Goal: Task Accomplishment & Management: Complete application form

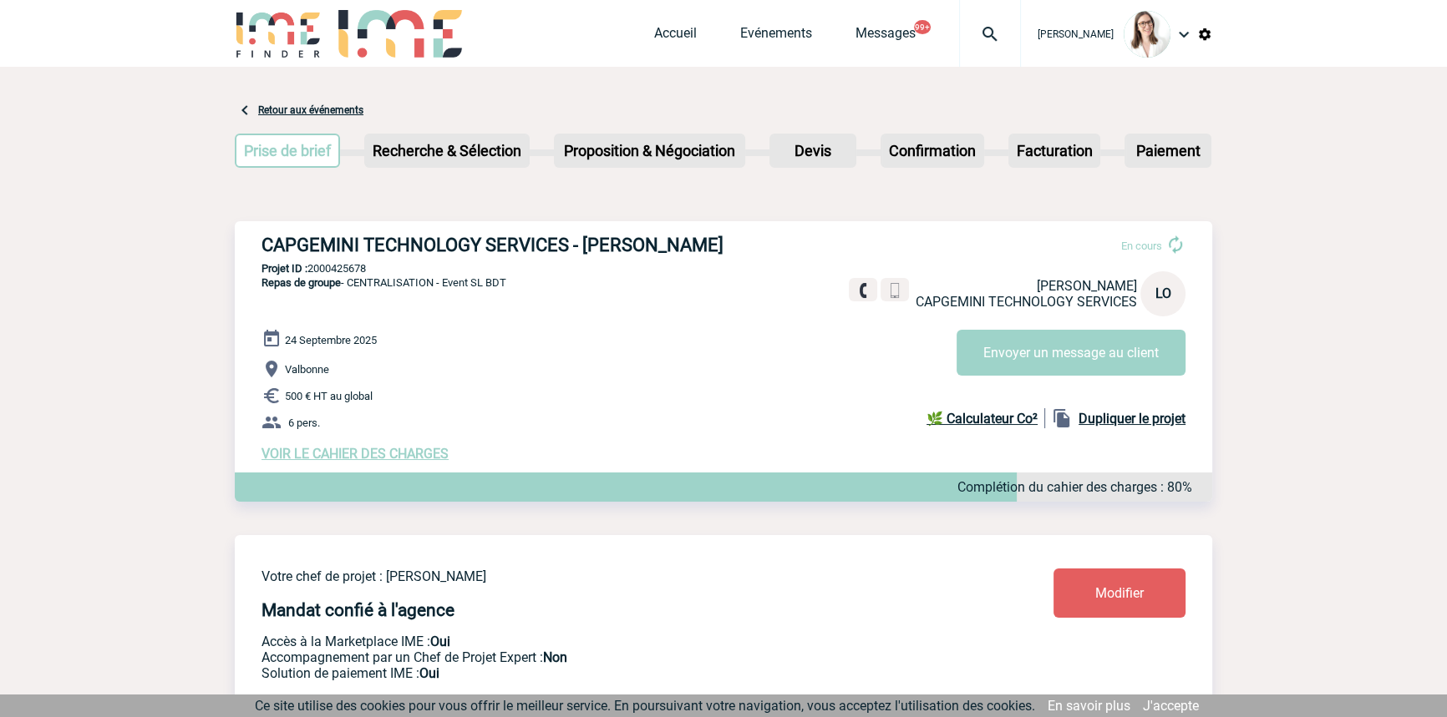
click at [959, 58] on div at bounding box center [990, 33] width 62 height 67
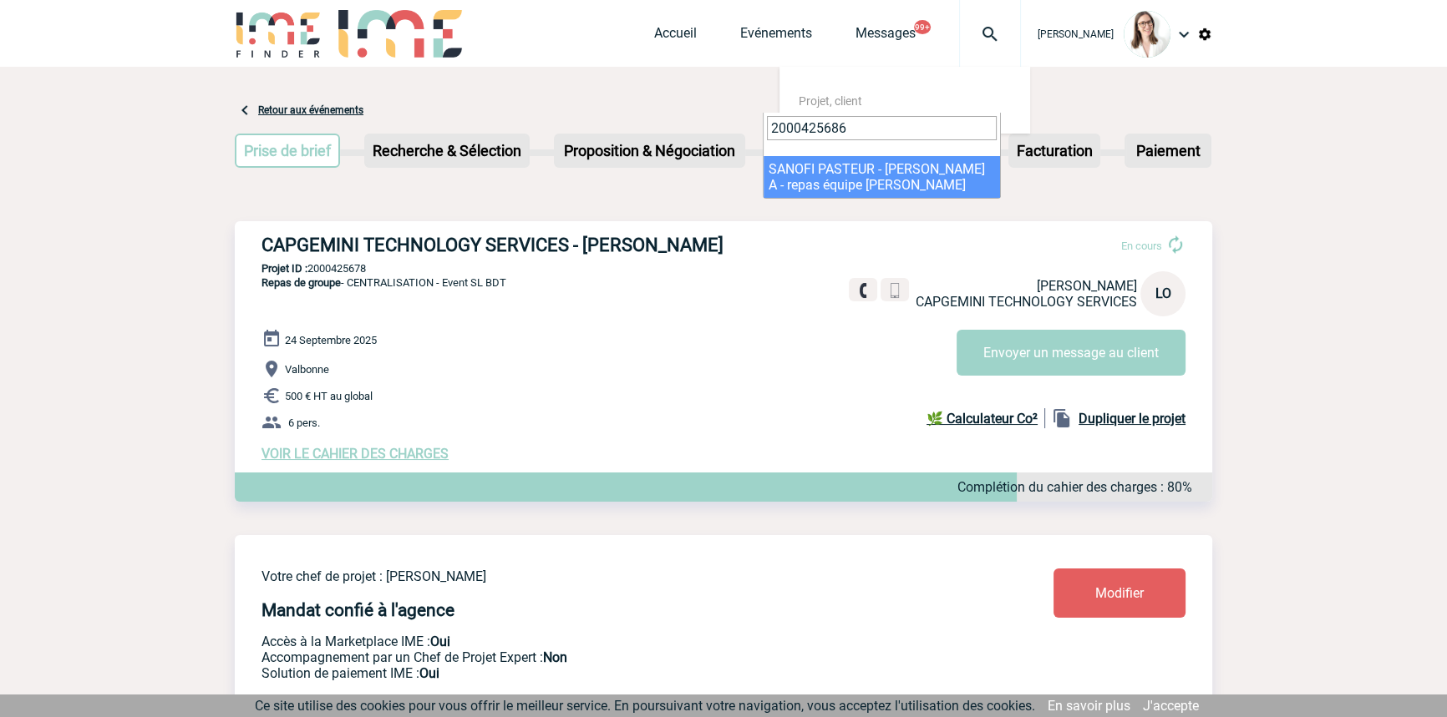
type input "2000425686"
drag, startPoint x: 851, startPoint y: 175, endPoint x: 834, endPoint y: 205, distance: 34.4
select select "25187"
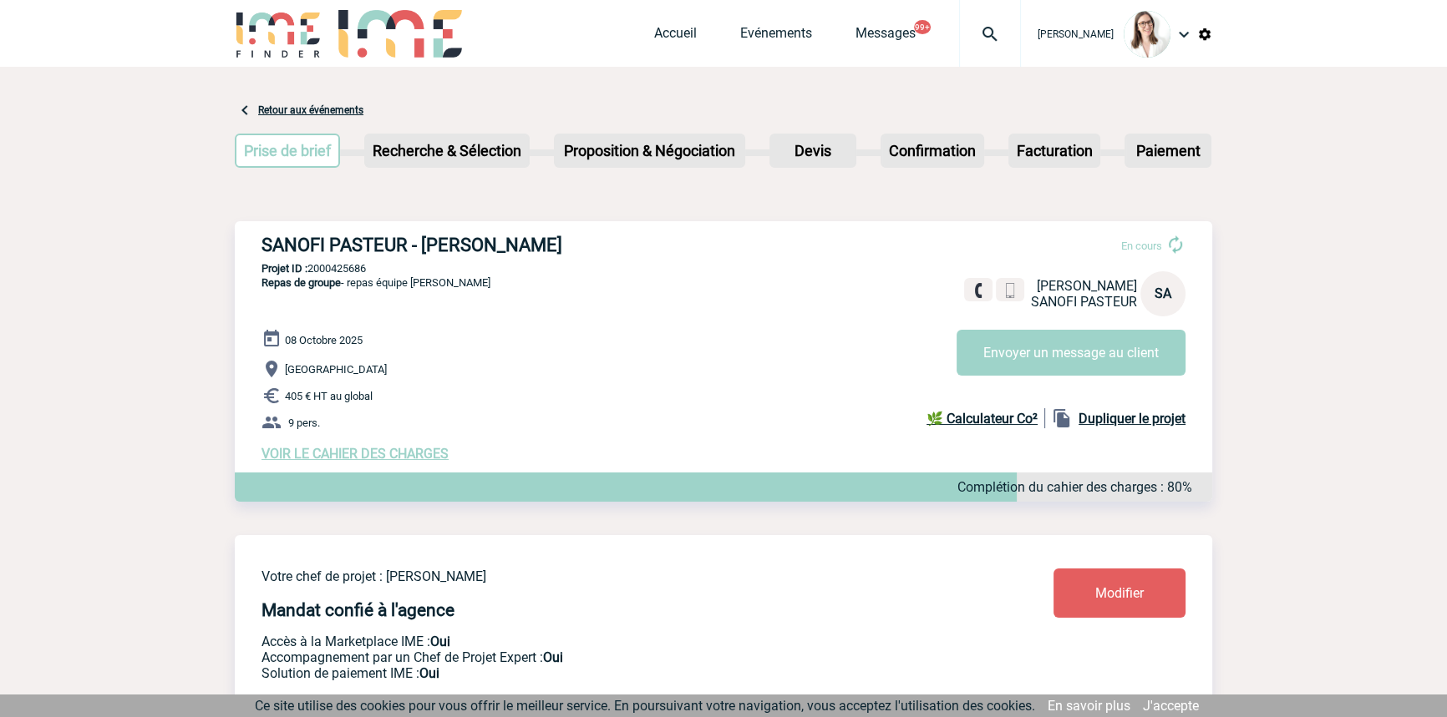
click at [347, 275] on p "Projet ID : 2000425686" at bounding box center [723, 268] width 977 height 13
copy p "2000425686"
click at [996, 361] on button "Envoyer un message au client" at bounding box center [1070, 353] width 229 height 46
click at [339, 451] on span "VOIR LE CAHIER DES CHARGES" at bounding box center [354, 454] width 187 height 16
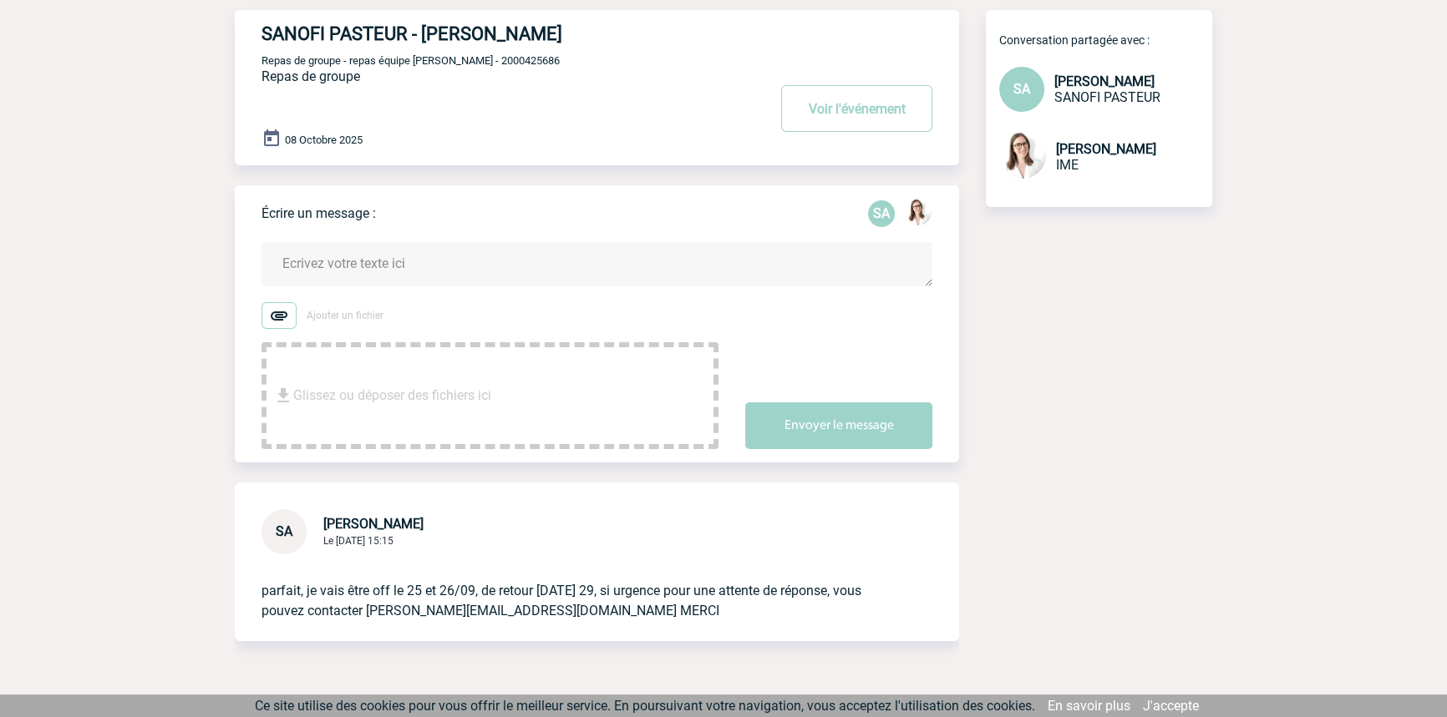
scroll to position [155, 0]
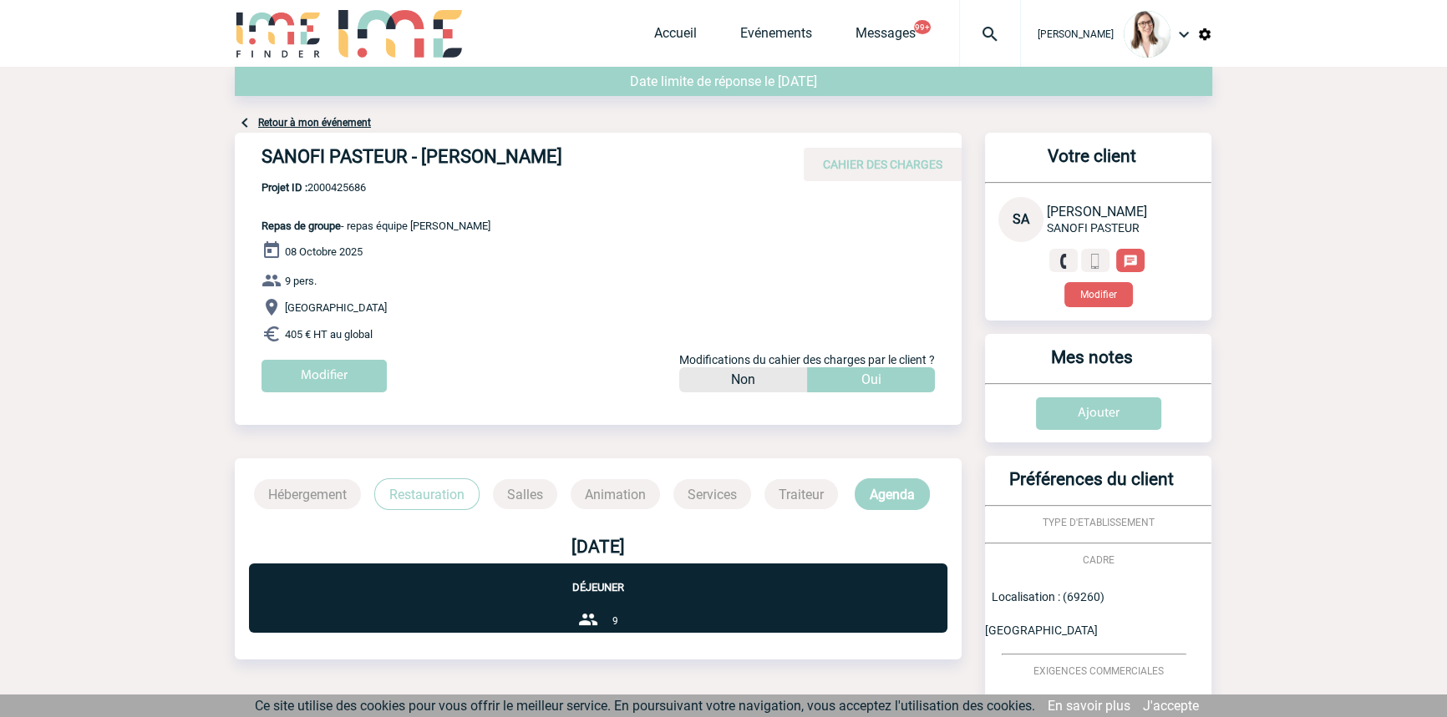
drag, startPoint x: 437, startPoint y: 480, endPoint x: 444, endPoint y: 490, distance: 12.0
click at [436, 482] on div "Hébergement Restauration Salles Animation Services Traiteur Agenda" at bounding box center [598, 485] width 727 height 52
click at [444, 491] on p "Restauration" at bounding box center [426, 495] width 105 height 32
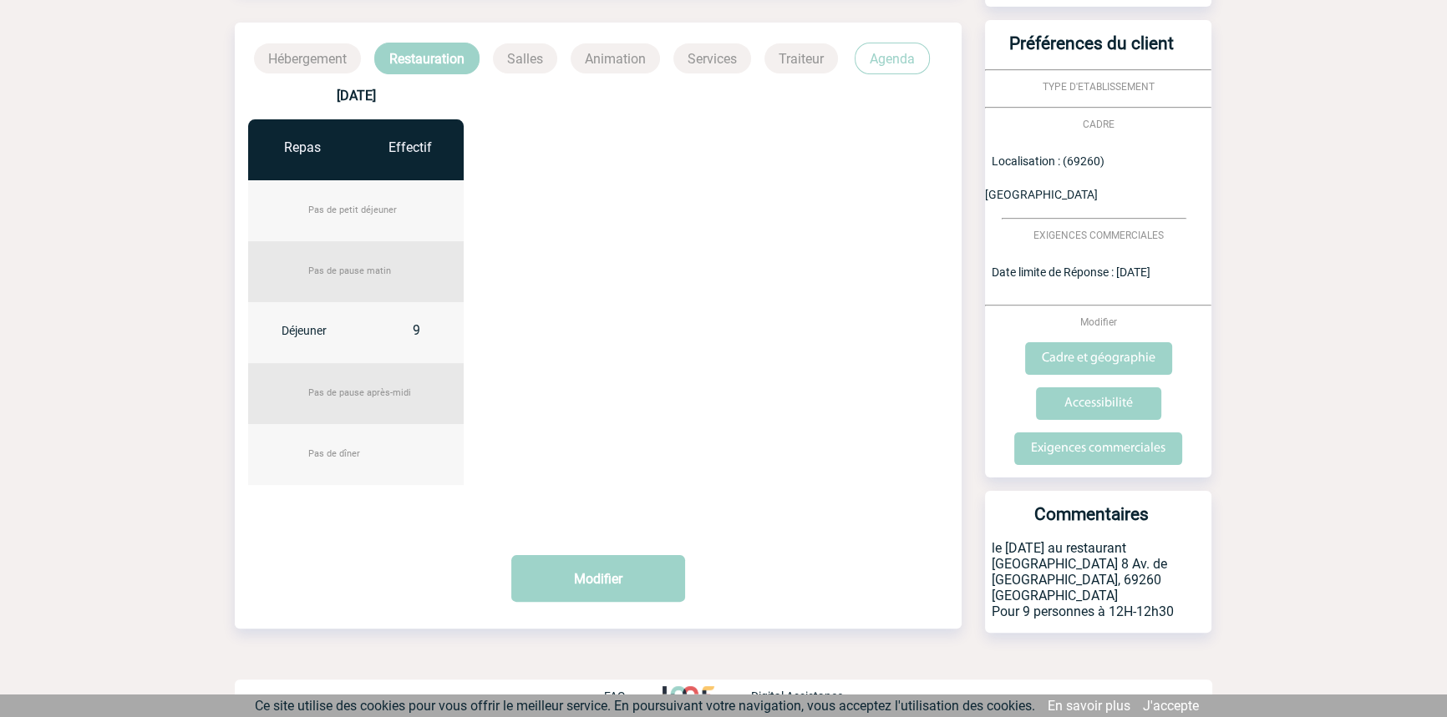
scroll to position [451, 0]
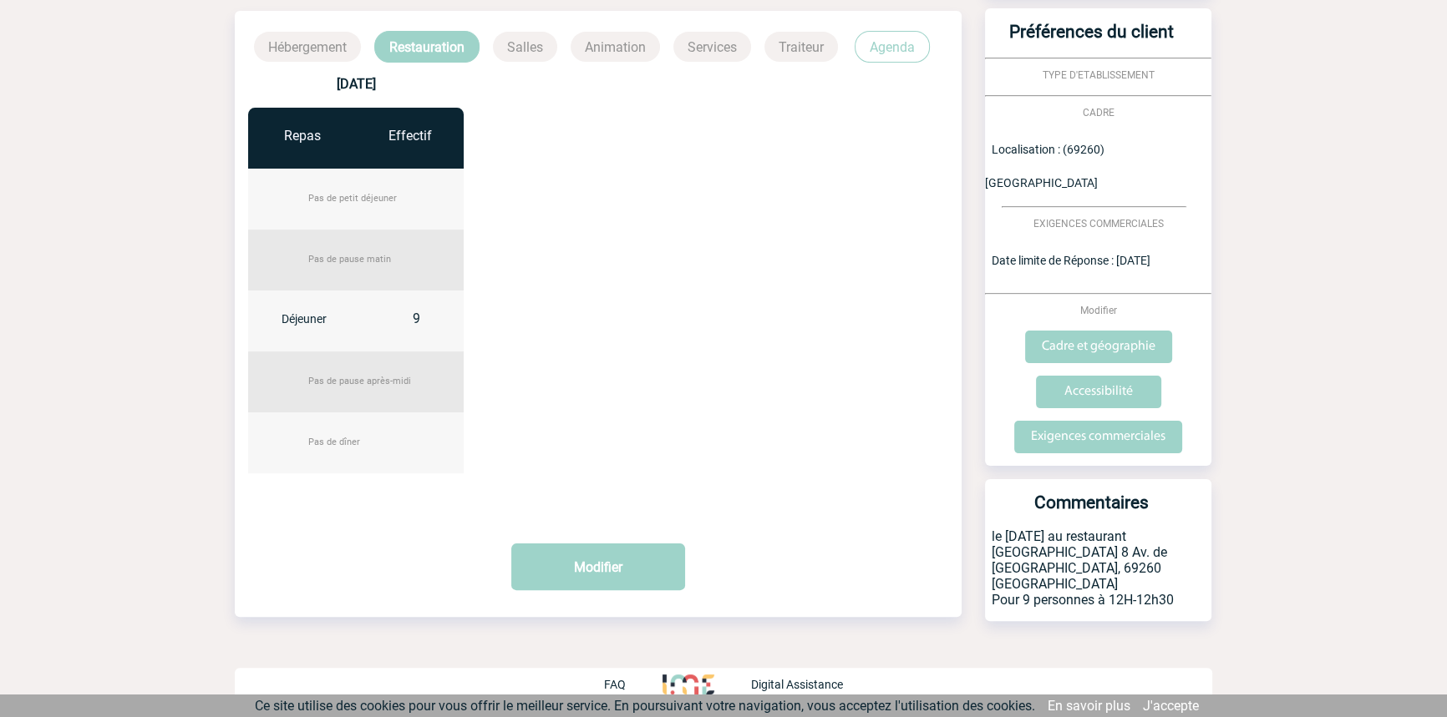
click at [899, 42] on p "Agenda" at bounding box center [891, 47] width 75 height 32
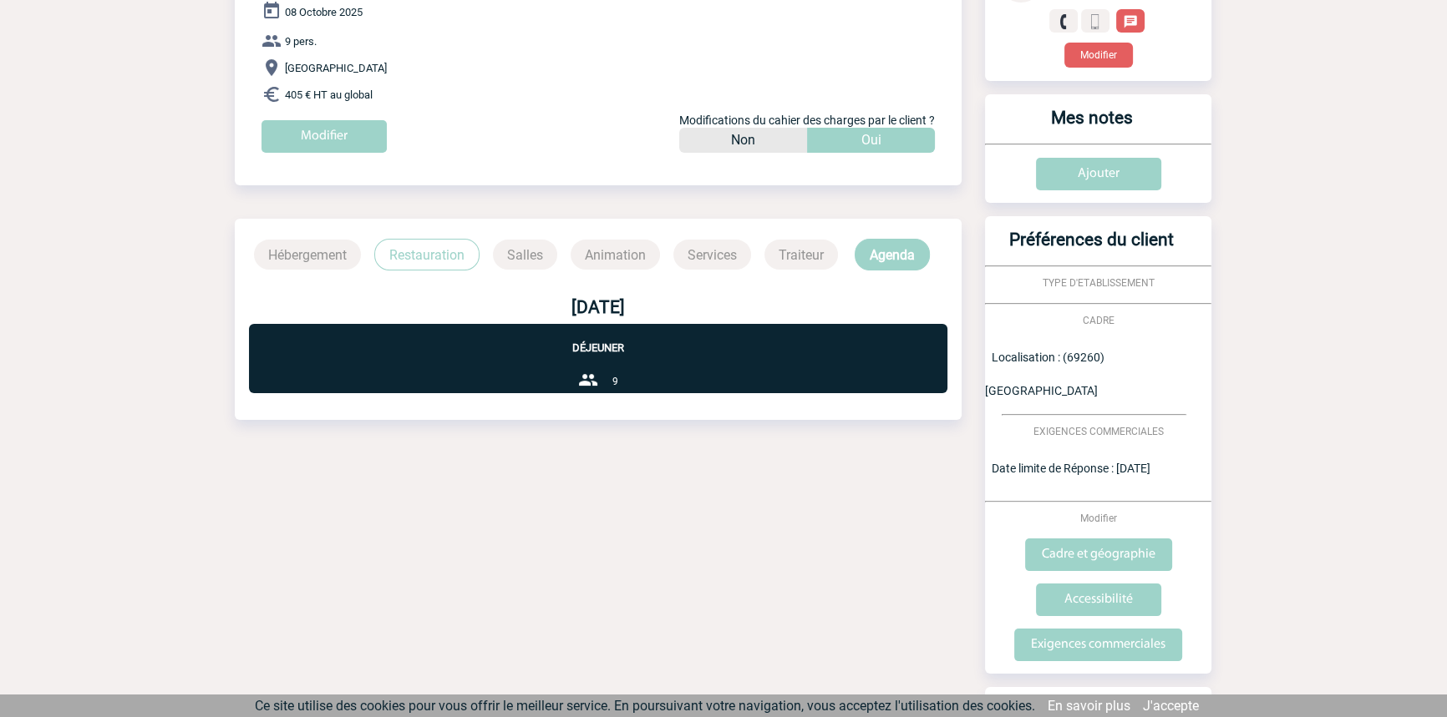
scroll to position [0, 0]
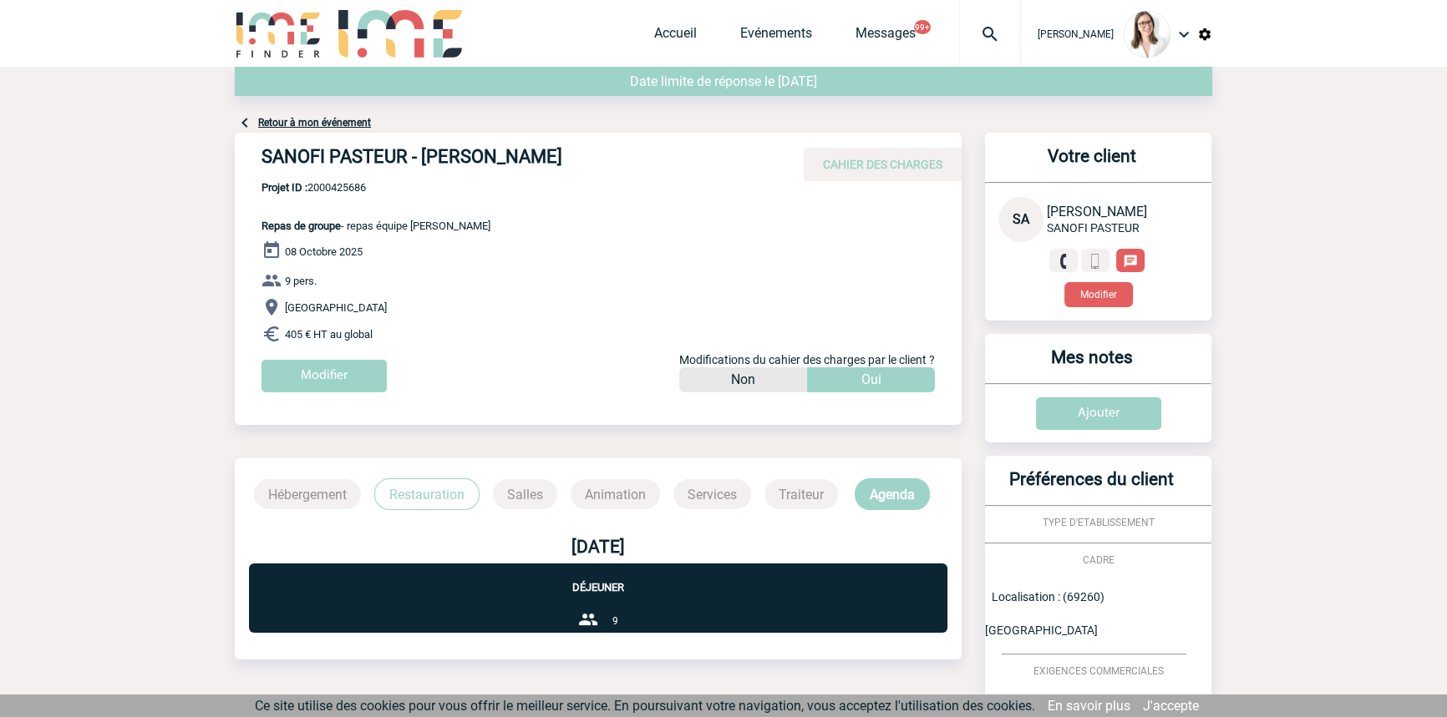
click at [342, 122] on link "Retour à mon événement" at bounding box center [314, 123] width 113 height 12
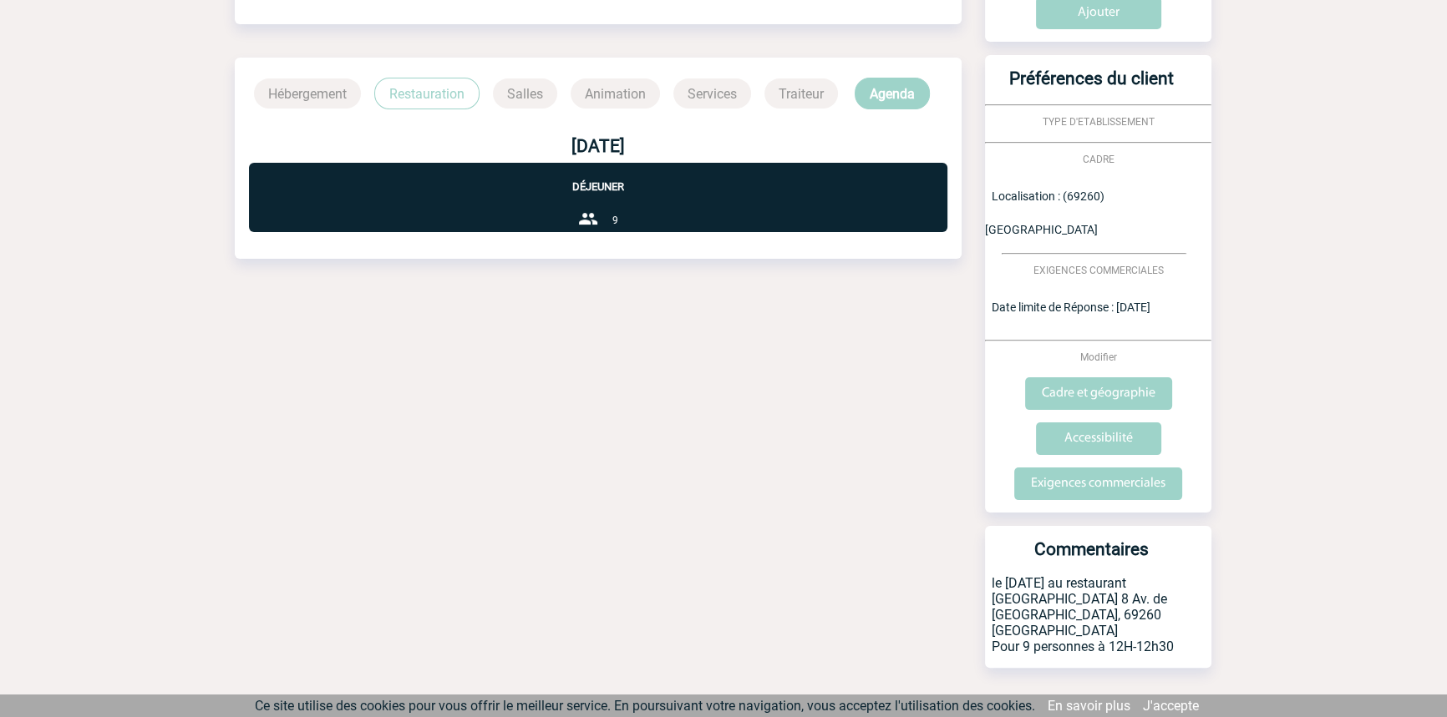
scroll to position [417, 0]
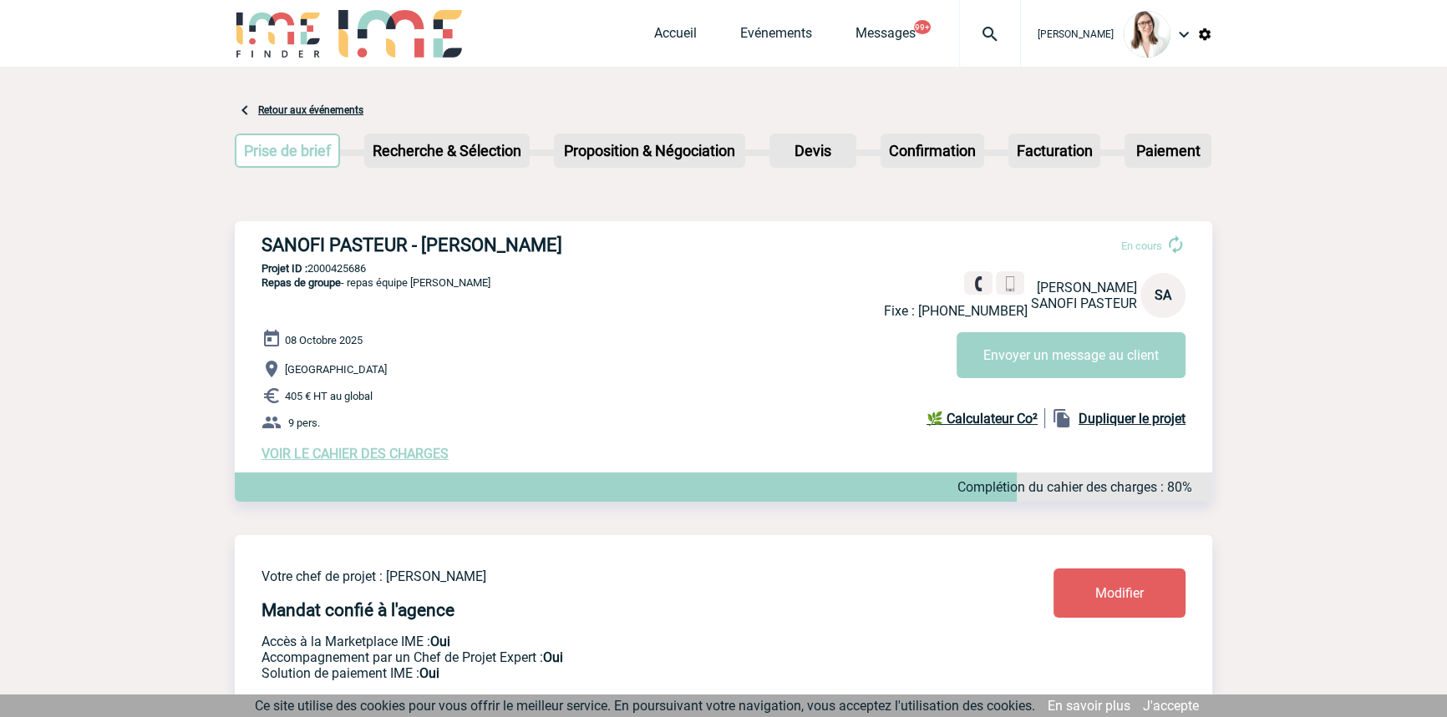
drag, startPoint x: 483, startPoint y: 230, endPoint x: 525, endPoint y: 388, distance: 164.1
click at [512, 380] on div "SANOFI PASTEUR - [PERSON_NAME] En cours Fixe : [PHONE_NUMBER] [PERSON_NAME] SAN…" at bounding box center [723, 348] width 977 height 254
click at [536, 402] on p "405 € HT au global" at bounding box center [736, 396] width 950 height 20
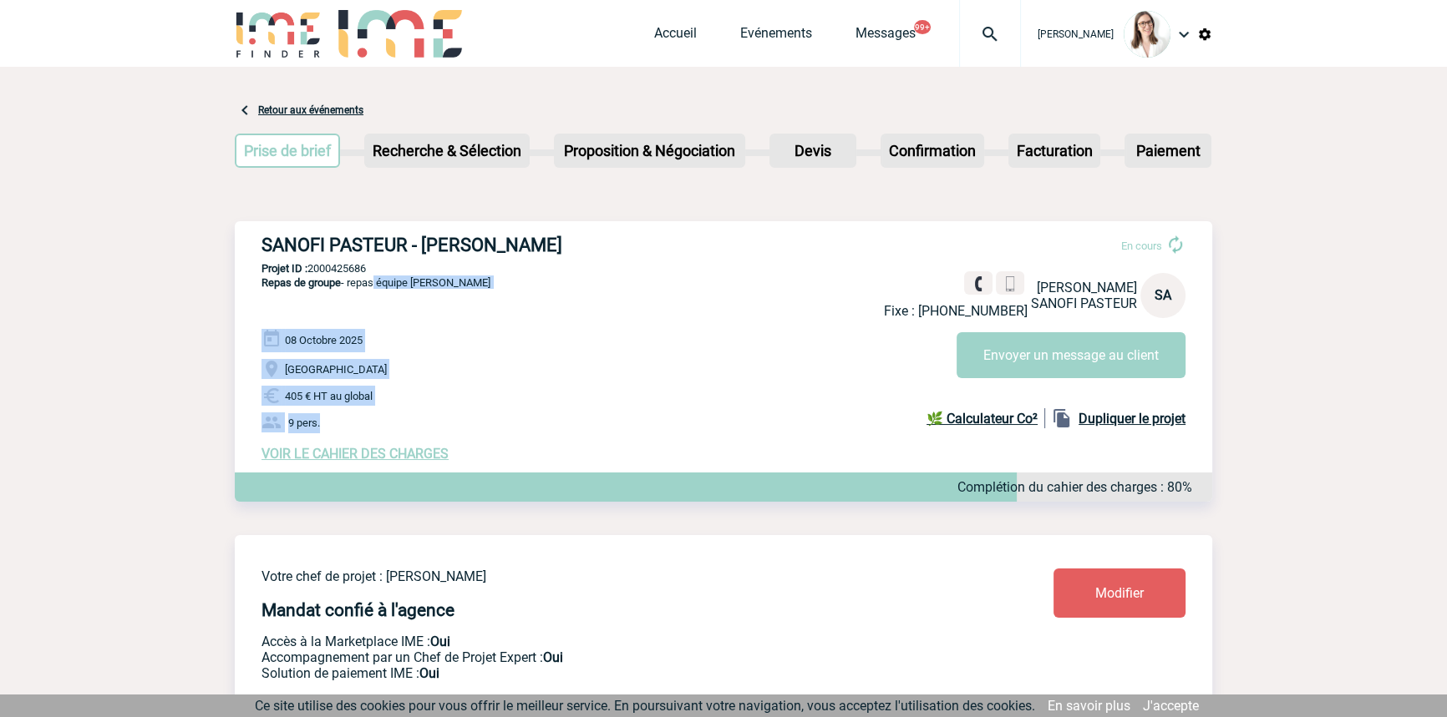
drag, startPoint x: 621, startPoint y: 433, endPoint x: 373, endPoint y: 304, distance: 279.8
click at [371, 302] on div "SANOFI PASTEUR - [PERSON_NAME] En cours Fixe : [PHONE_NUMBER] [PERSON_NAME] SAN…" at bounding box center [723, 348] width 977 height 254
click at [488, 362] on div "[DATE] [GEOGRAPHIC_DATA] 405 € HT au global 9 pers. VOIR LE CAHIER DES CHARGES …" at bounding box center [736, 395] width 950 height 133
click at [436, 281] on span "Repas de groupe - repas équipe [PERSON_NAME]" at bounding box center [375, 282] width 229 height 13
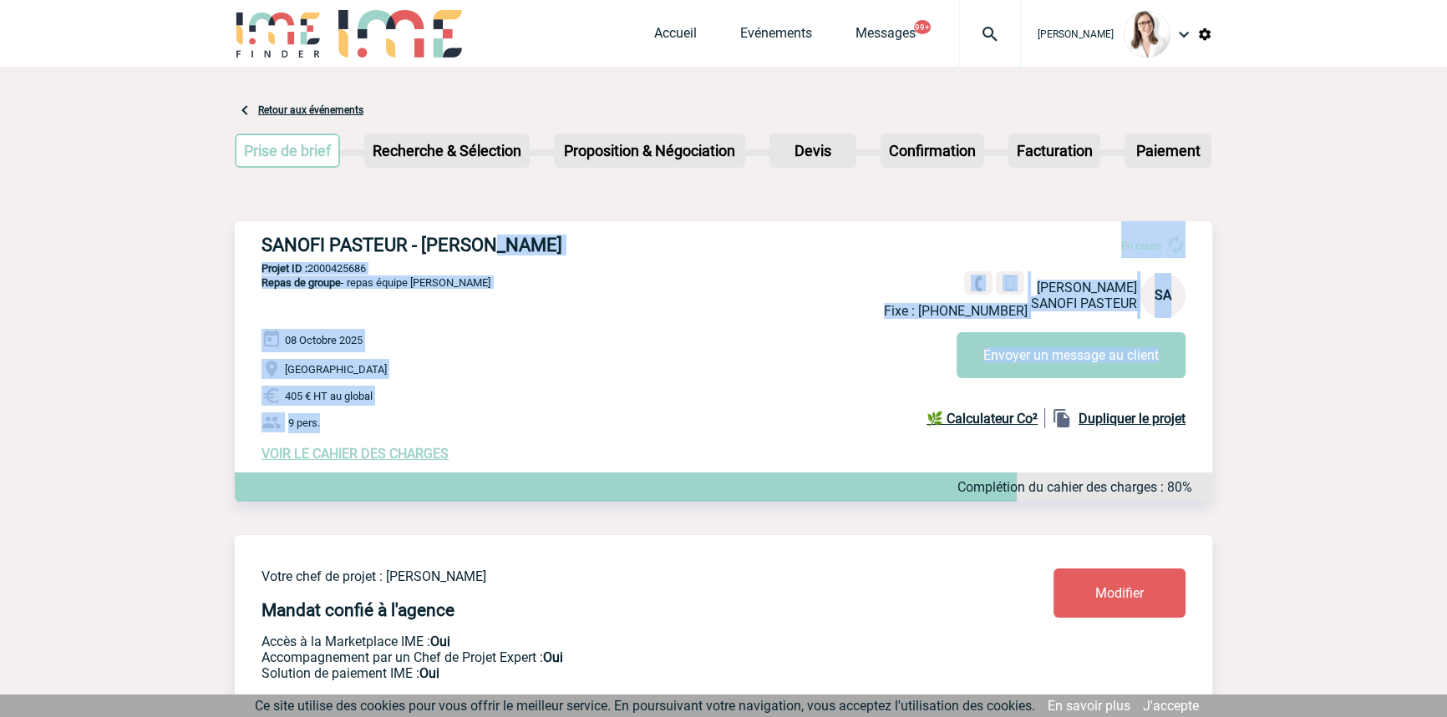
drag, startPoint x: 486, startPoint y: 226, endPoint x: 518, endPoint y: 403, distance: 179.9
click at [518, 408] on div "SANOFI PASTEUR - [PERSON_NAME] En cours Fixe : [PHONE_NUMBER] [PERSON_NAME] SAN…" at bounding box center [723, 348] width 977 height 254
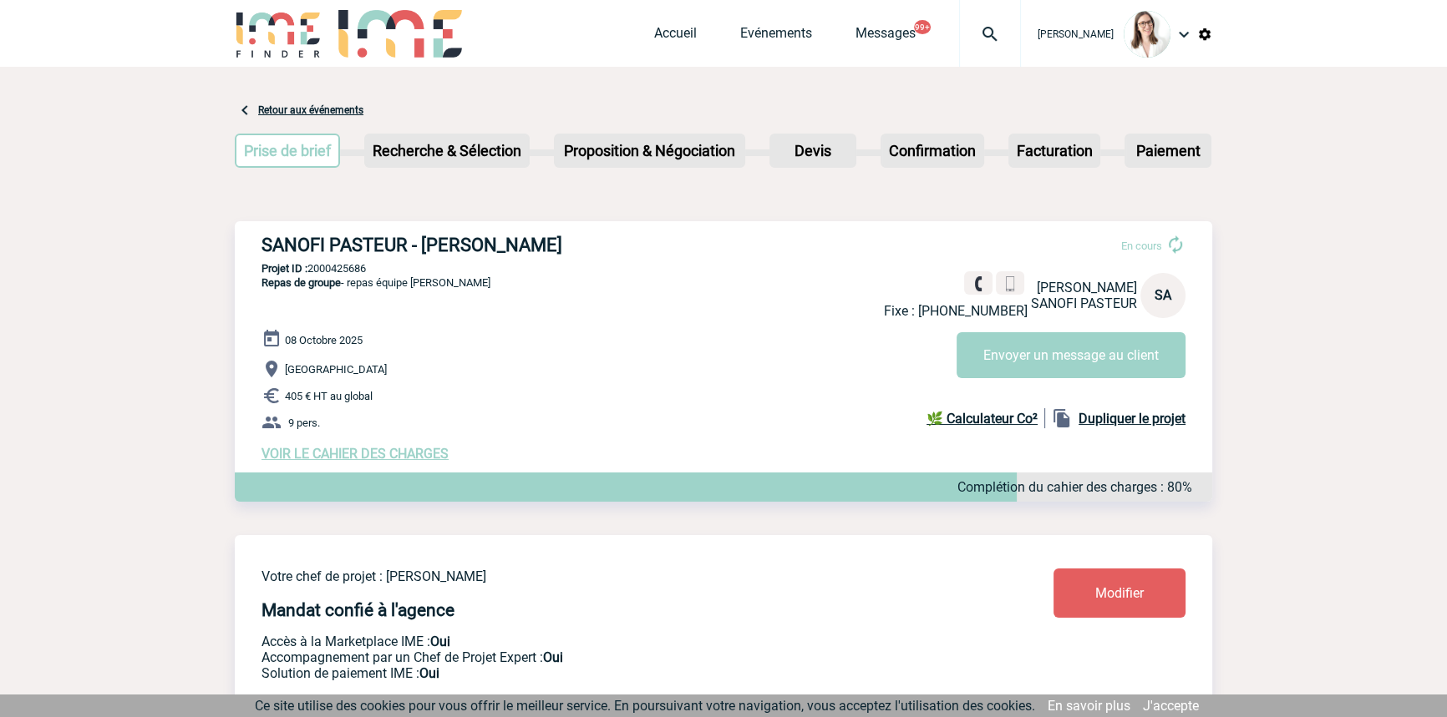
click at [556, 429] on p "9 pers." at bounding box center [736, 423] width 950 height 20
click at [1006, 340] on button "Envoyer un message au client" at bounding box center [1070, 355] width 229 height 46
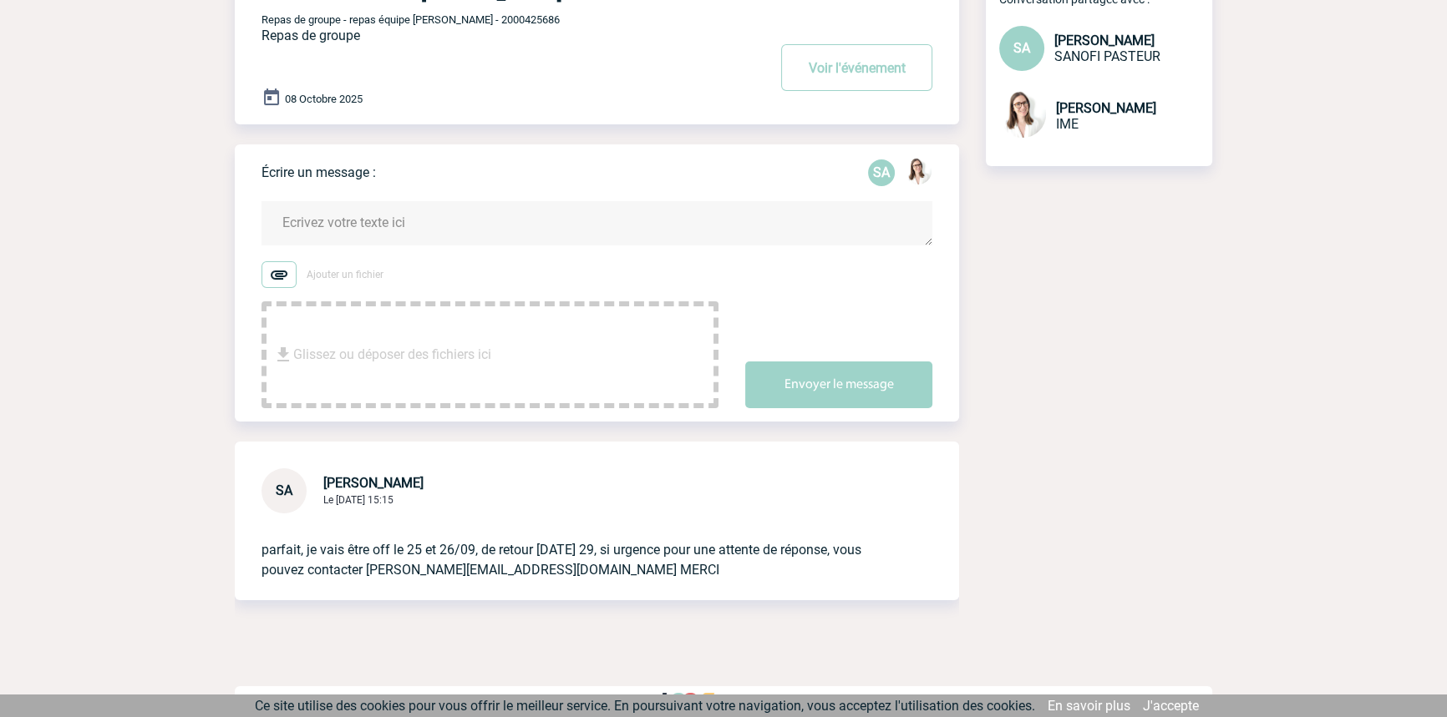
scroll to position [155, 0]
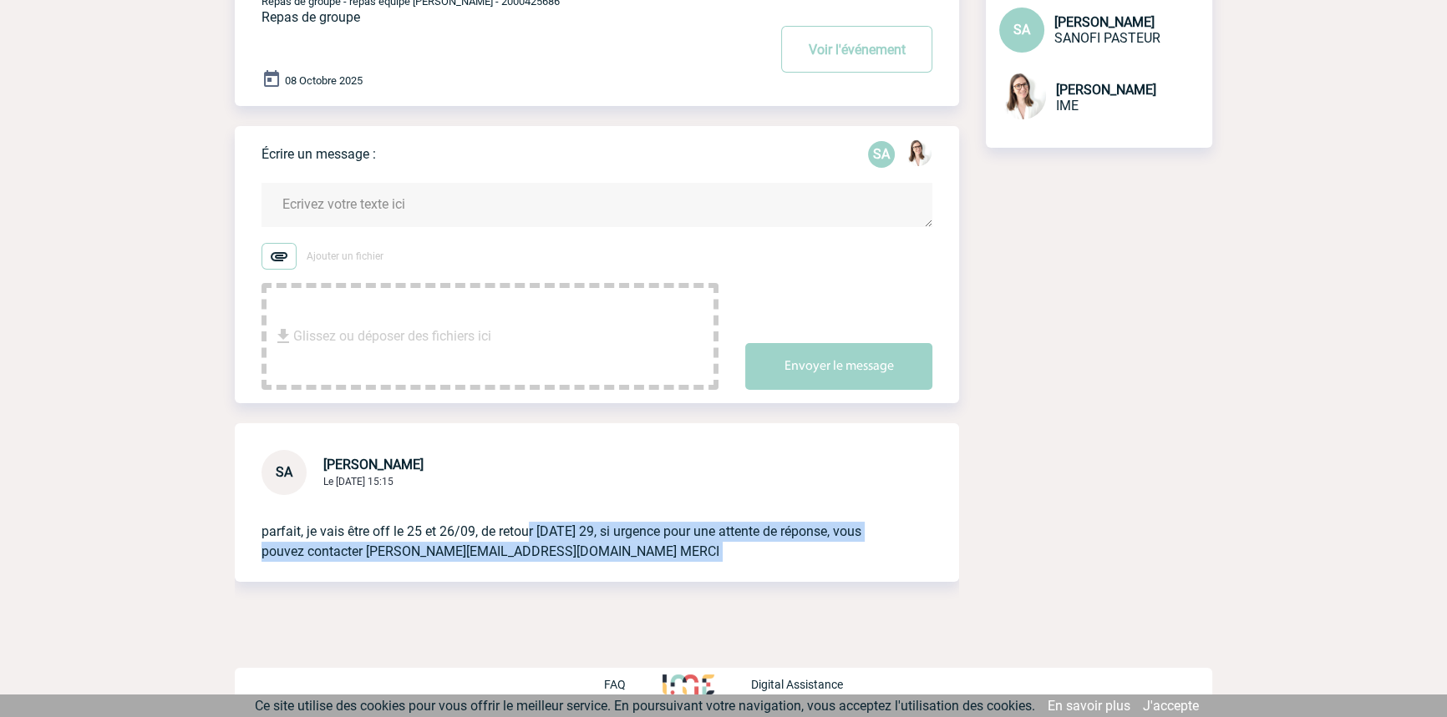
drag, startPoint x: 545, startPoint y: 530, endPoint x: 585, endPoint y: 580, distance: 64.7
click at [580, 585] on div "SA Sandrine ARLABOSSE Le 24 Septembre 2025 à 15:15 parfait, je vais être off le…" at bounding box center [597, 526] width 724 height 207
click at [587, 579] on div "parfait, je vais être off le 25 et 26/09, de retour lundi 29, si urgence pour u…" at bounding box center [597, 538] width 724 height 87
drag, startPoint x: 592, startPoint y: 579, endPoint x: 361, endPoint y: 510, distance: 241.3
click at [361, 510] on div "parfait, je vais être off le 25 et 26/09, de retour lundi 29, si urgence pour u…" at bounding box center [597, 538] width 724 height 87
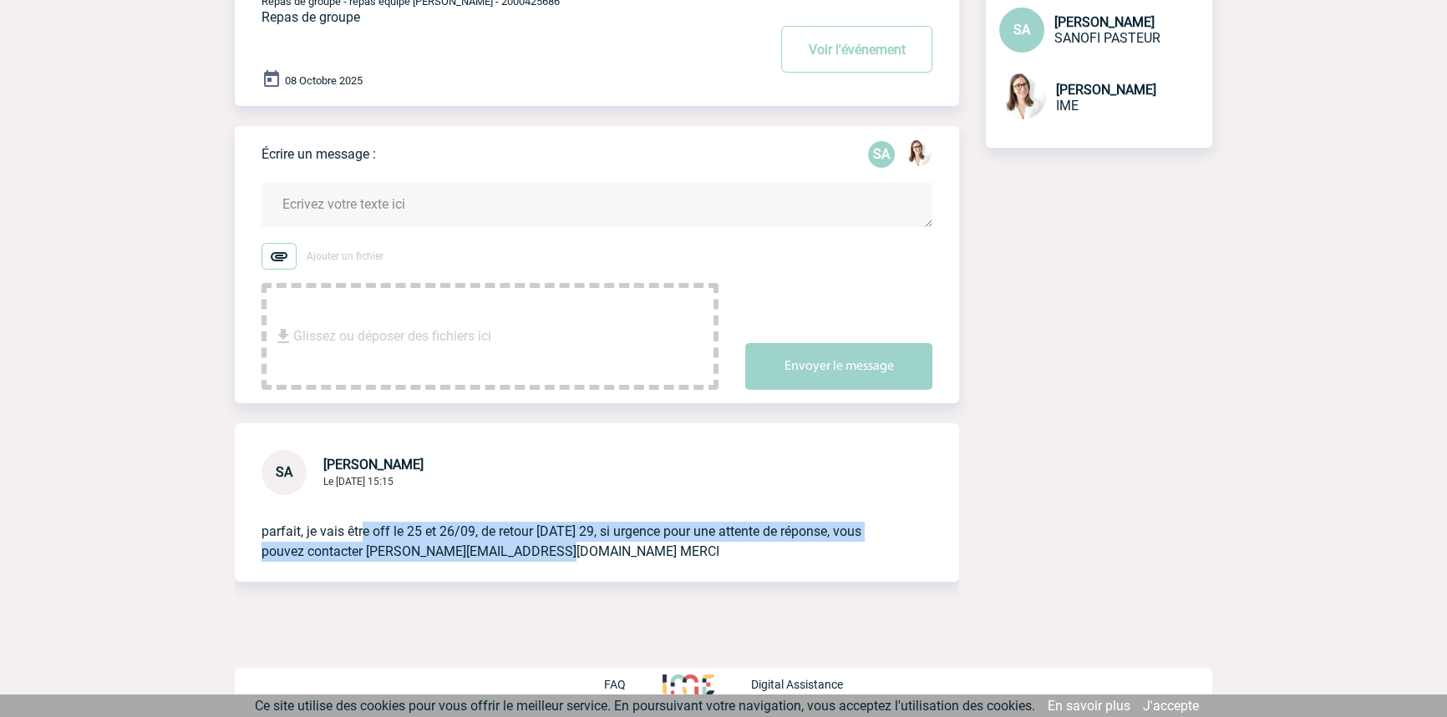
click at [484, 540] on p "parfait, je vais être off le 25 et 26/09, de retour lundi 29, si urgence pour u…" at bounding box center [573, 528] width 624 height 67
drag, startPoint x: 428, startPoint y: 496, endPoint x: 485, endPoint y: 560, distance: 86.4
click at [485, 560] on p "parfait, je vais être off le 25 et 26/09, de retour lundi 29, si urgence pour u…" at bounding box center [573, 528] width 624 height 67
drag, startPoint x: 515, startPoint y: 537, endPoint x: 513, endPoint y: 518, distance: 19.4
click at [514, 538] on p "parfait, je vais être off le 25 et 26/09, de retour lundi 29, si urgence pour u…" at bounding box center [573, 528] width 624 height 67
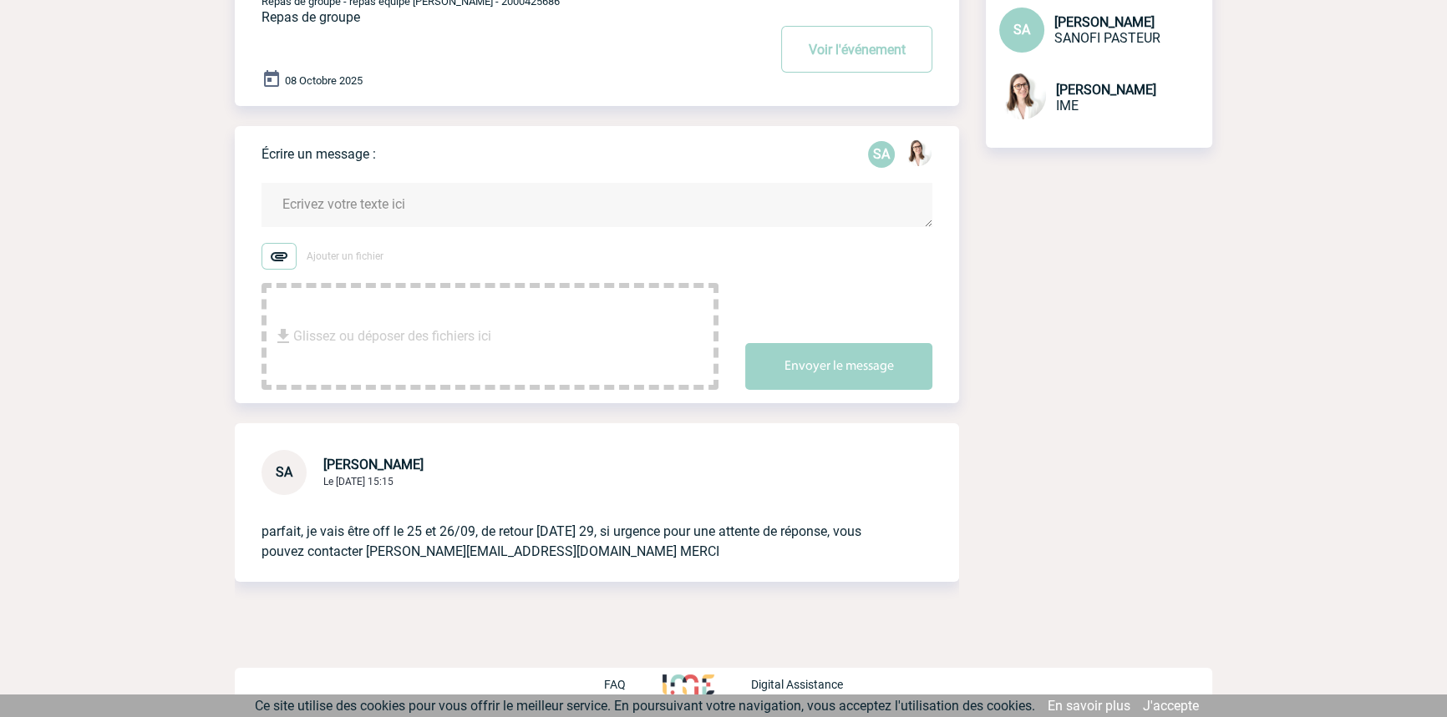
click at [520, 252] on label "Ajouter un fichier" at bounding box center [489, 256] width 457 height 27
click at [0, 0] on input "Ajouter un fichier" at bounding box center [0, 0] width 0 height 0
drag, startPoint x: 517, startPoint y: 554, endPoint x: 213, endPoint y: 554, distance: 304.0
click at [367, 555] on p "parfait, je vais être off le 25 et 26/09, de retour lundi 29, si urgence pour u…" at bounding box center [573, 528] width 624 height 67
copy p "Eric.Abachin@sanofi.com"
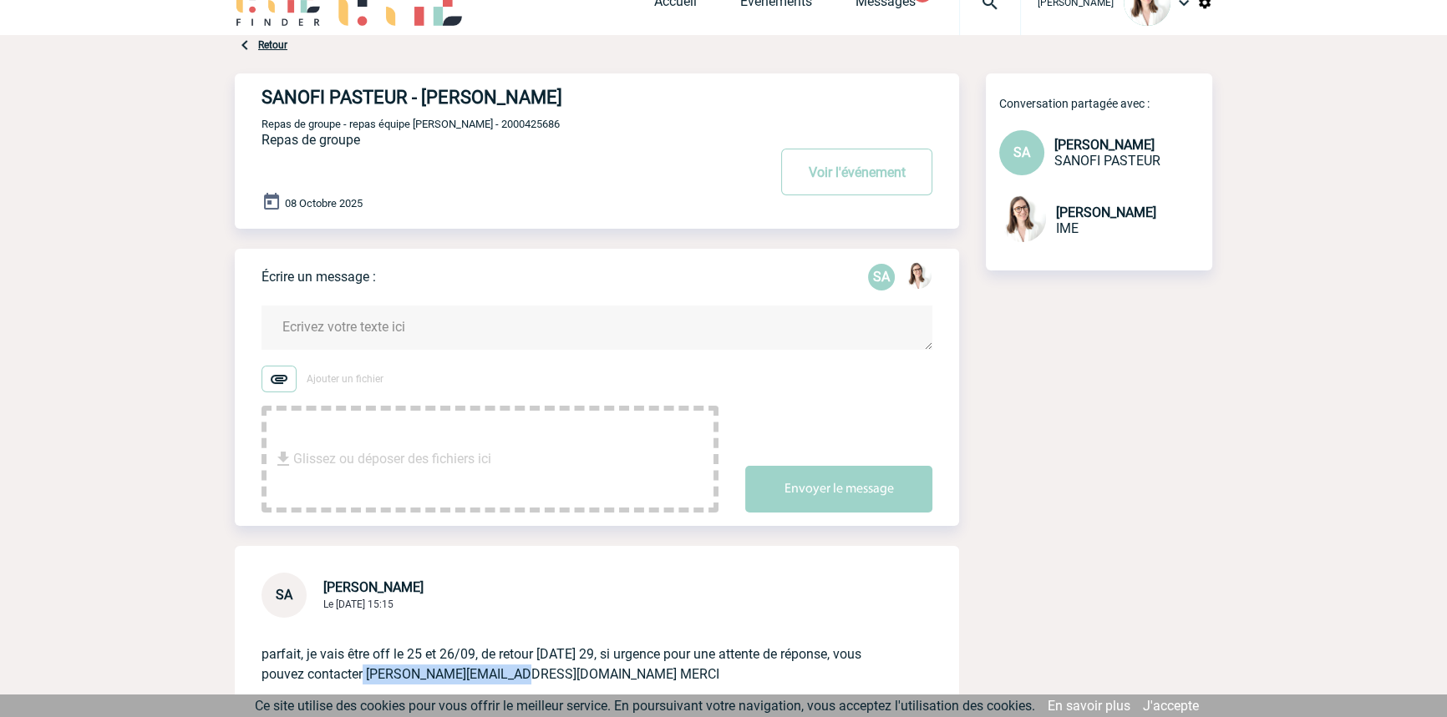
scroll to position [0, 0]
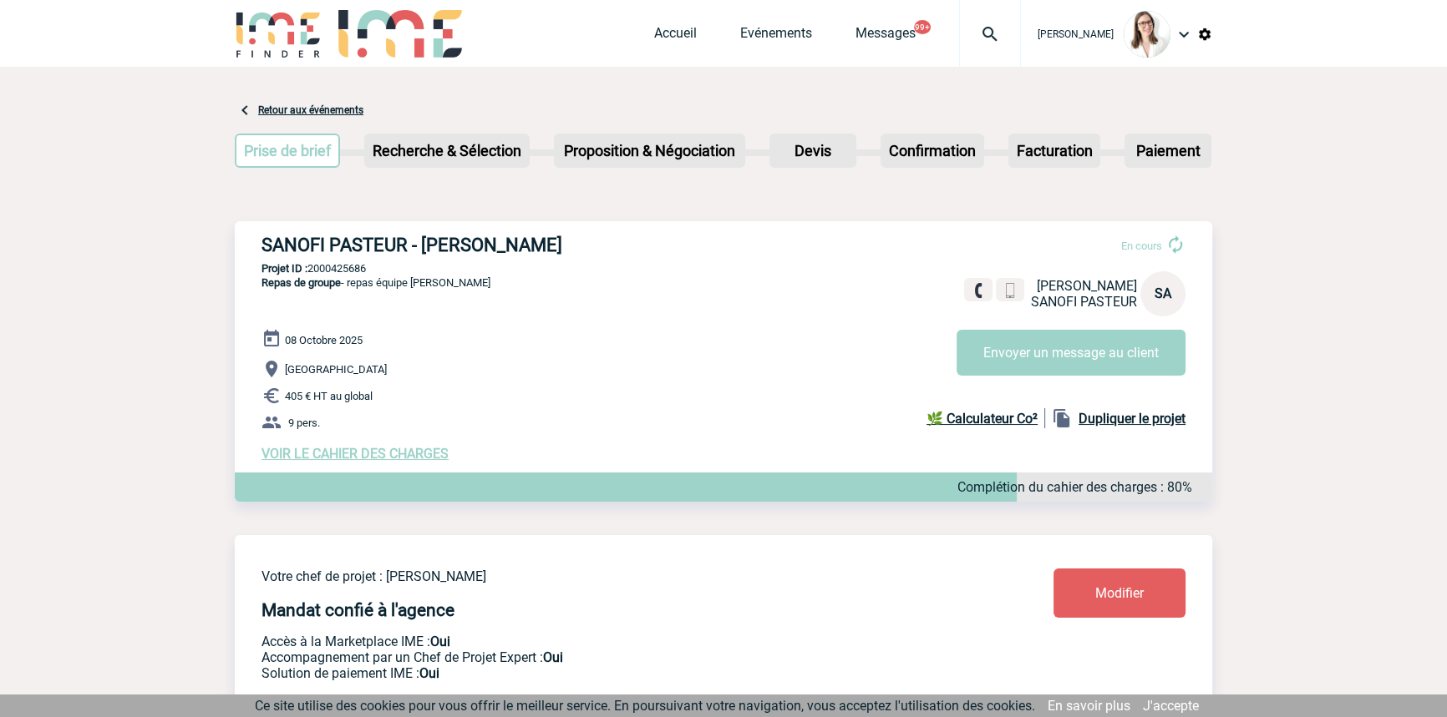
click at [986, 45] on div at bounding box center [990, 33] width 62 height 67
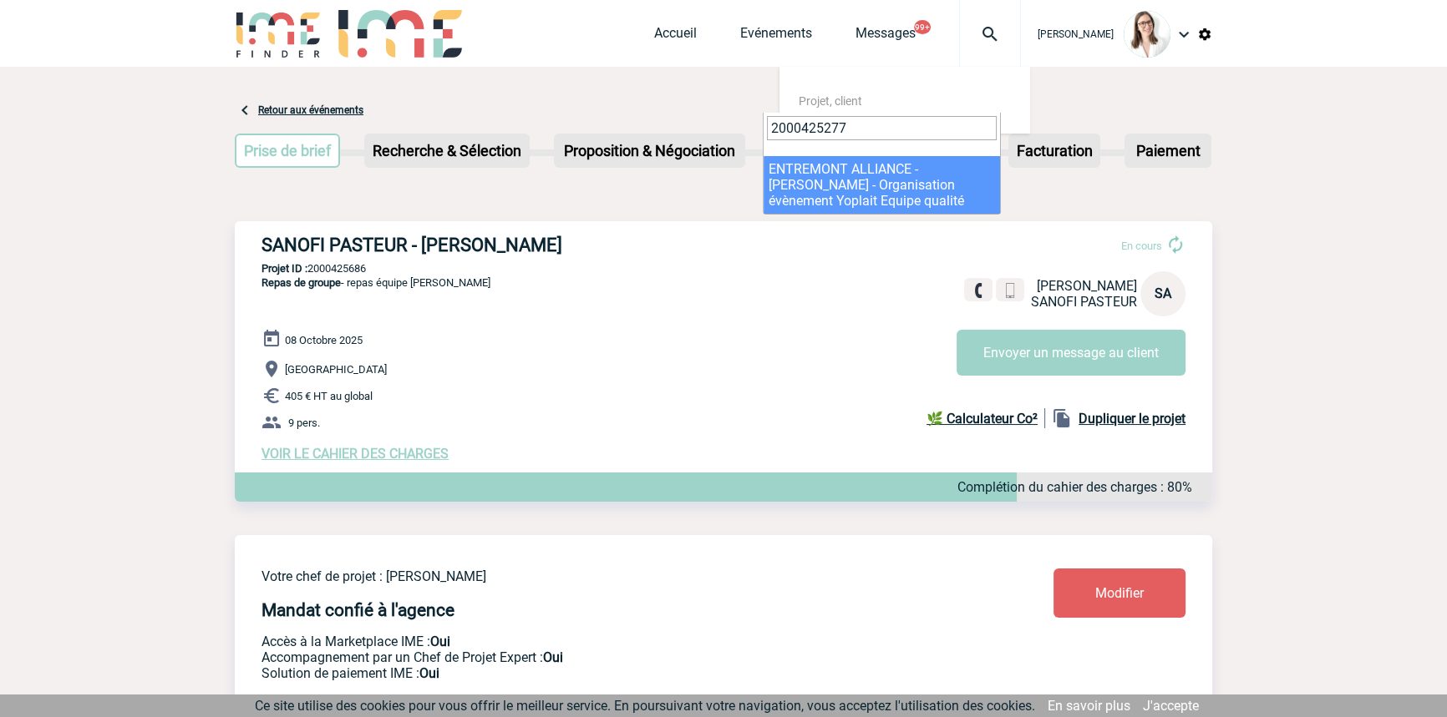
type input "2000425277"
drag, startPoint x: 887, startPoint y: 167, endPoint x: 869, endPoint y: 207, distance: 43.8
select select "24778"
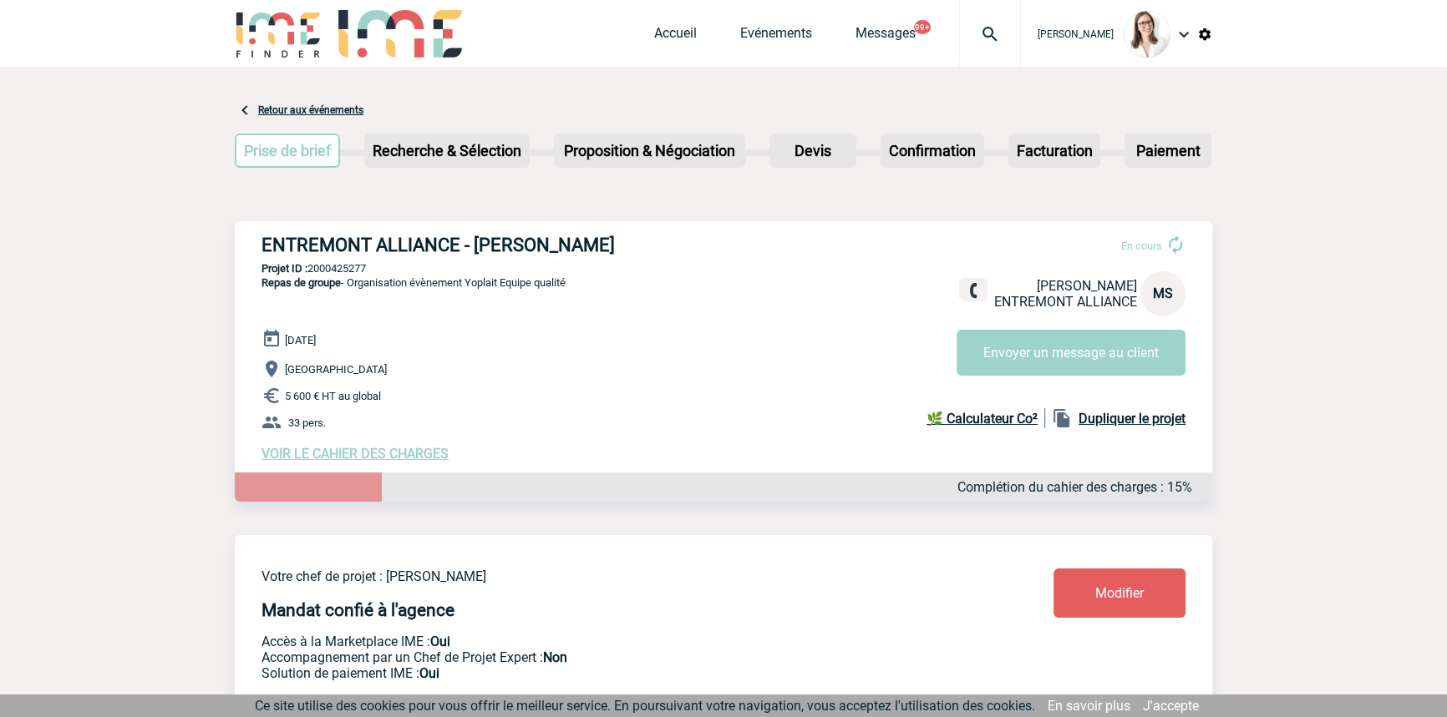
click at [354, 271] on p "Projet ID : 2000425277" at bounding box center [723, 268] width 977 height 13
copy p "2000425277"
click at [977, 37] on img at bounding box center [990, 34] width 60 height 20
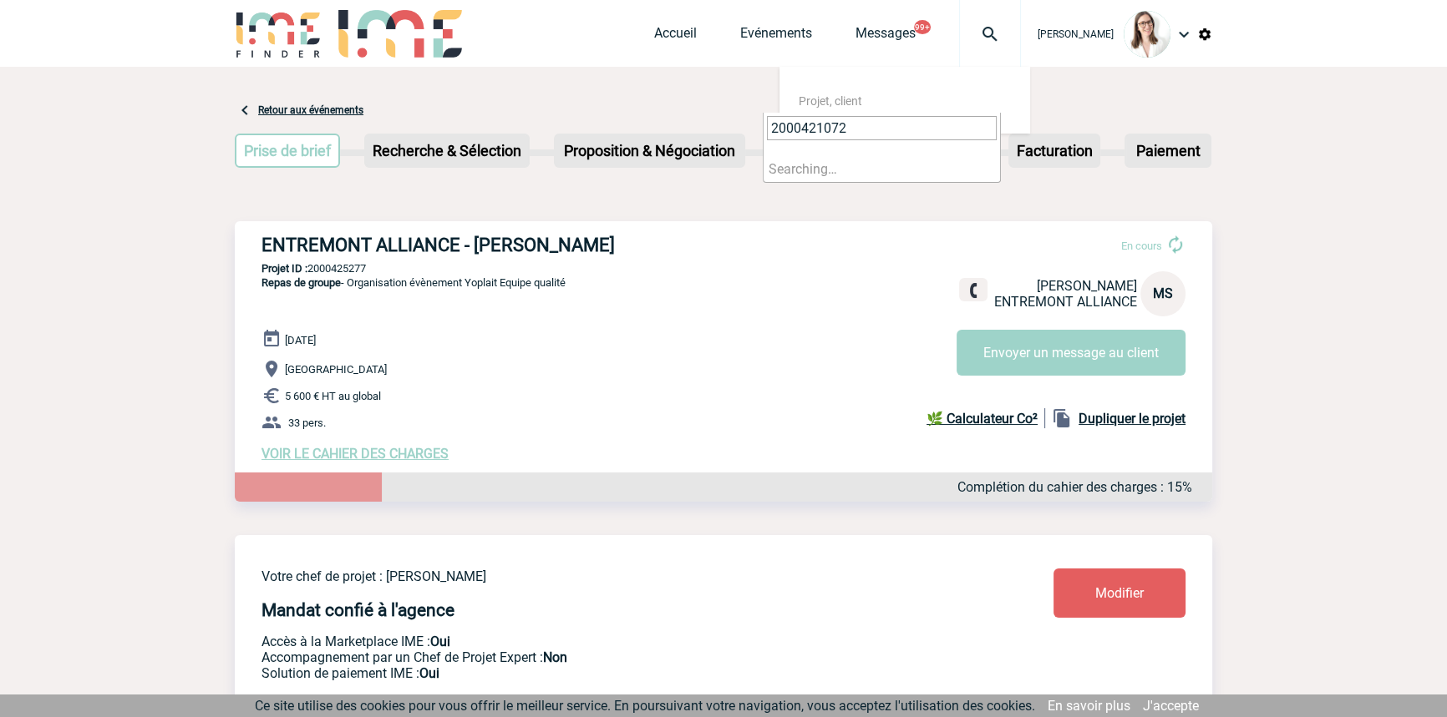
type input "2000421072"
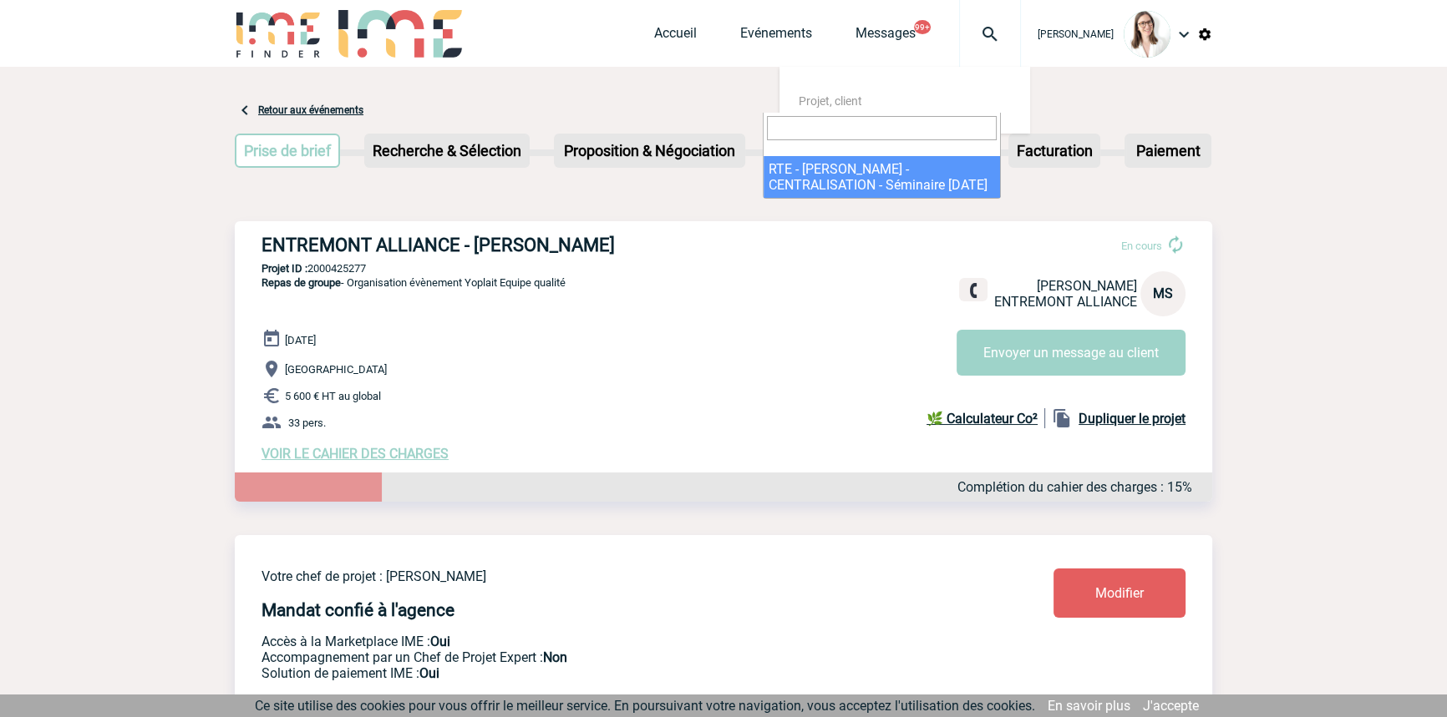
select select "20573"
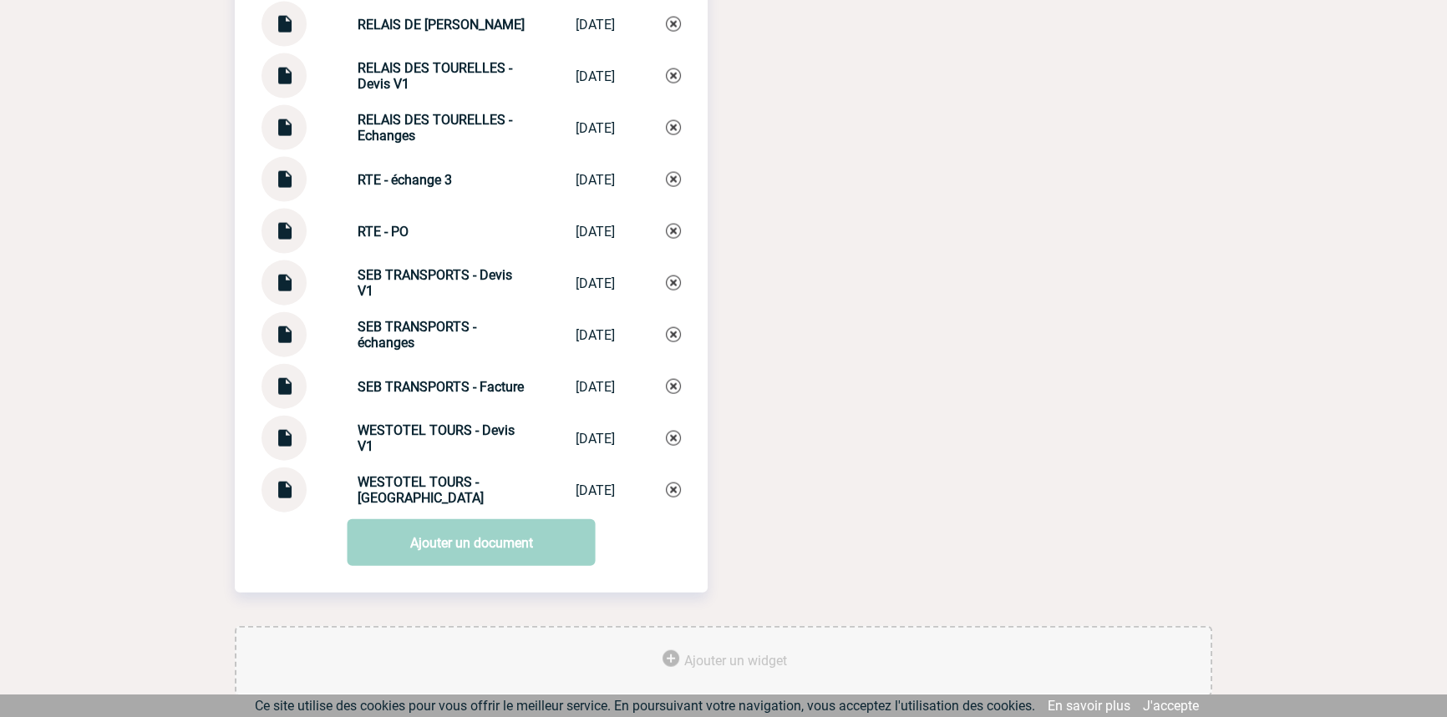
scroll to position [4737, 0]
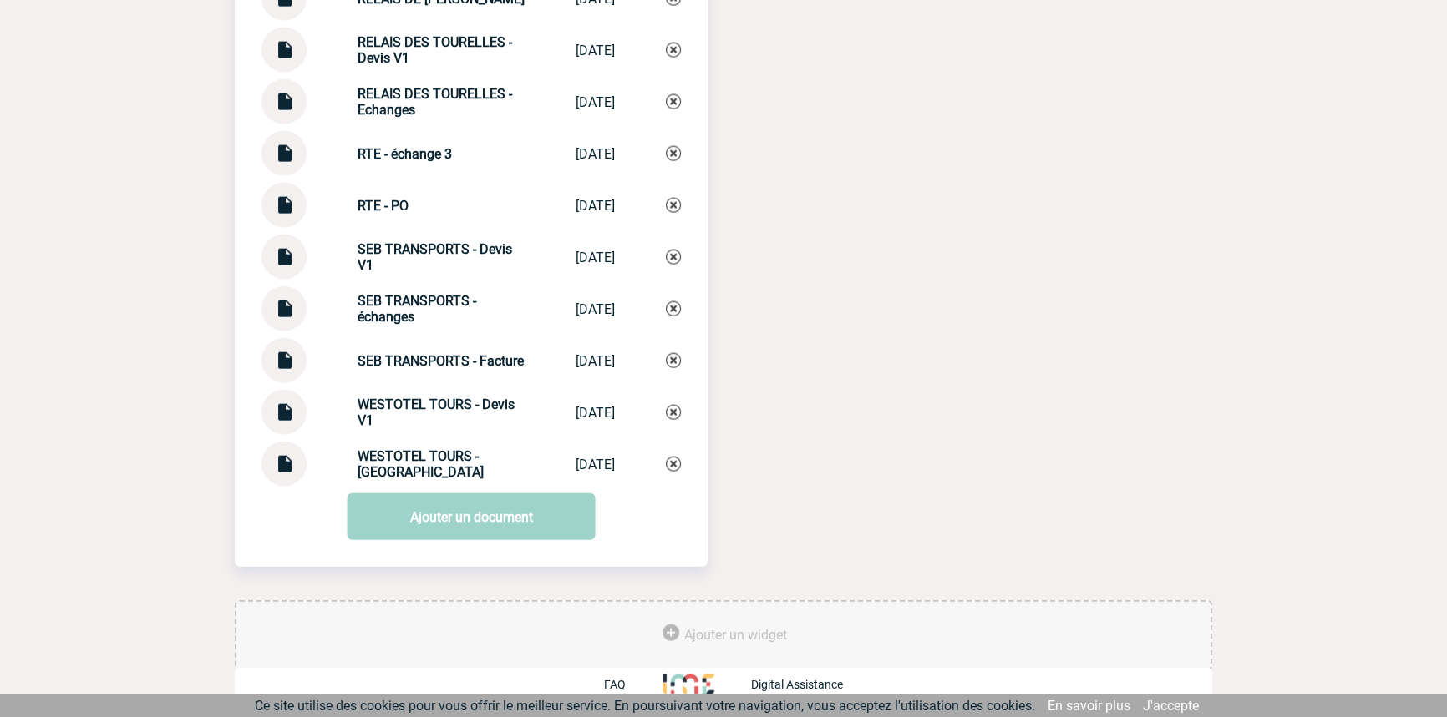
click at [413, 369] on div "SEB TRANSPORTS - Facture SEB TRANSPORTS ... 29/08/2025" at bounding box center [470, 360] width 419 height 45
click at [418, 293] on strong "SEB TRANSPORTS - échanges" at bounding box center [416, 309] width 119 height 32
click at [418, 292] on div "SEB TRANSPORTS - échanges SEB TRANSPORTS ... 24/09/2025" at bounding box center [470, 308] width 419 height 45
copy div "SEB TRANSPORTS - échanges SEB TRANSPORTS ..."
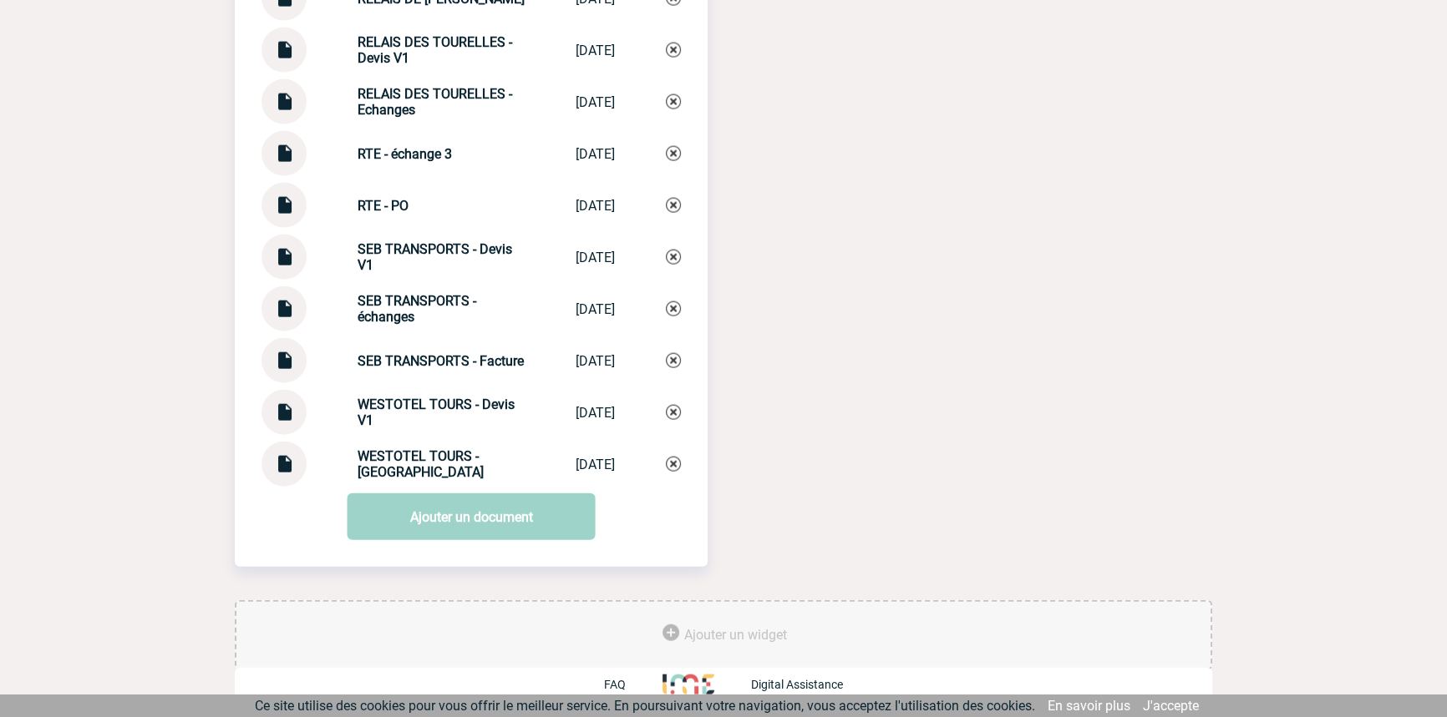
drag, startPoint x: 652, startPoint y: 309, endPoint x: 661, endPoint y: 309, distance: 9.2
click at [655, 309] on div "SEB TRANSPORTS - échanges SEB TRANSPORTS ... 24/09/2025" at bounding box center [470, 308] width 419 height 45
drag, startPoint x: 661, startPoint y: 309, endPoint x: 672, endPoint y: 308, distance: 10.1
click at [663, 310] on div "SEB TRANSPORTS - échanges SEB TRANSPORTS ... 24/09/2025" at bounding box center [470, 308] width 419 height 45
click at [677, 309] on img at bounding box center [673, 309] width 15 height 15
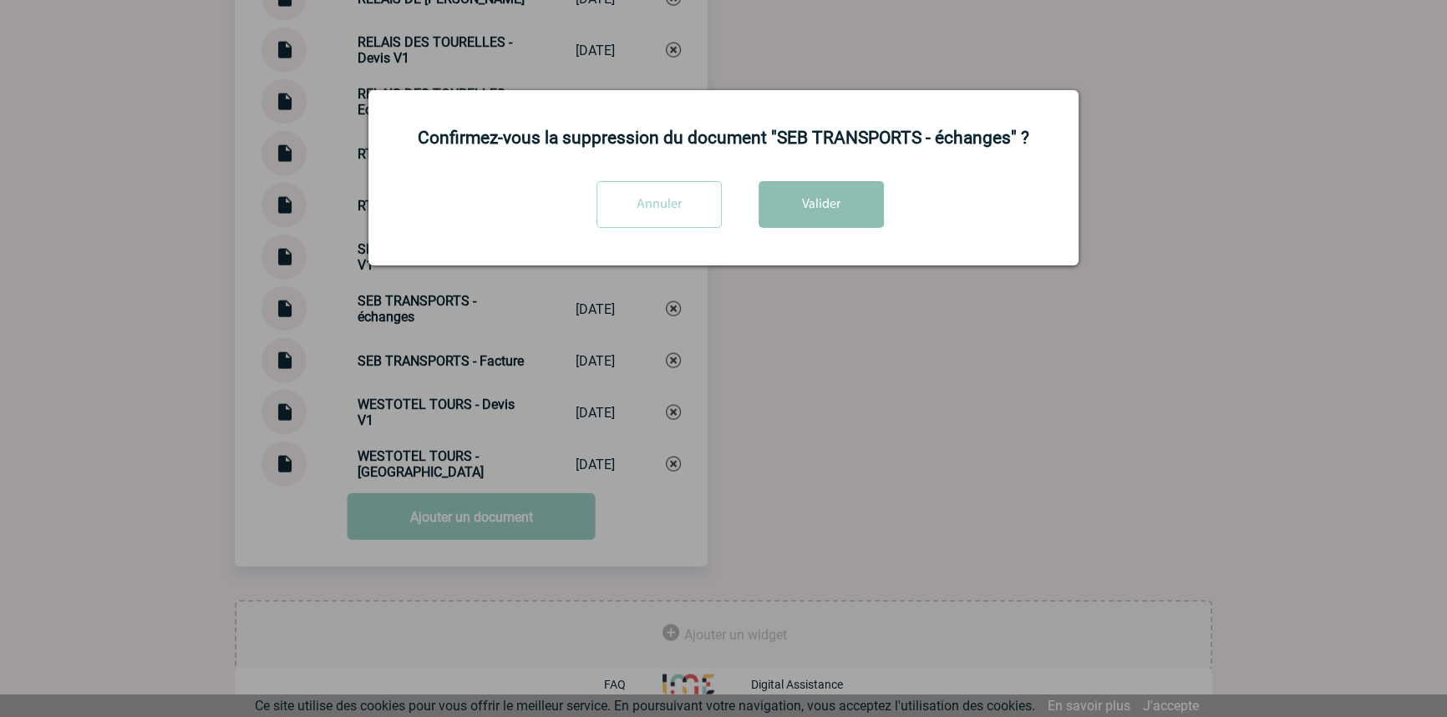
click at [850, 165] on div "Confirmez-vous la suppression du document "SEB TRANSPORTS - échanges" ? Annuler…" at bounding box center [723, 177] width 710 height 175
click at [822, 221] on button "Valider" at bounding box center [820, 204] width 125 height 47
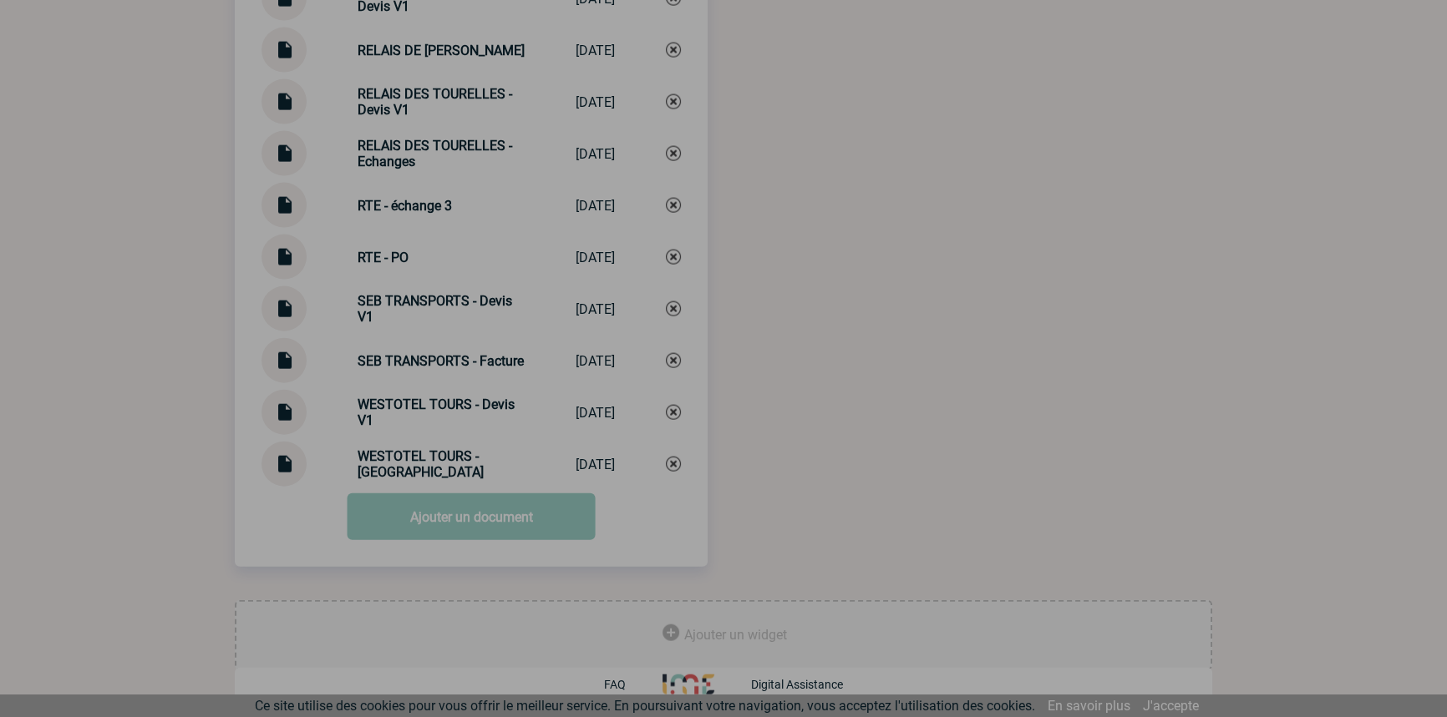
scroll to position [4686, 0]
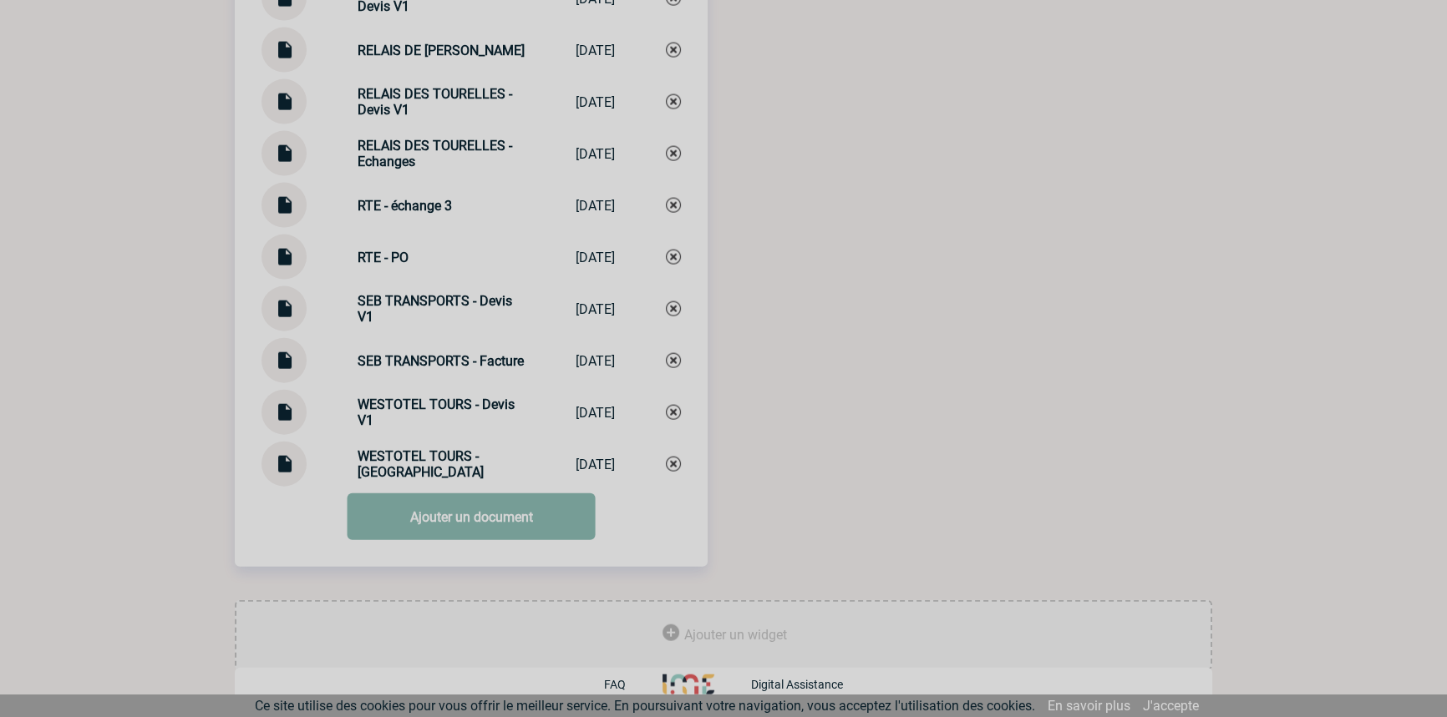
click at [386, 516] on link "Ajouter un document" at bounding box center [471, 517] width 248 height 47
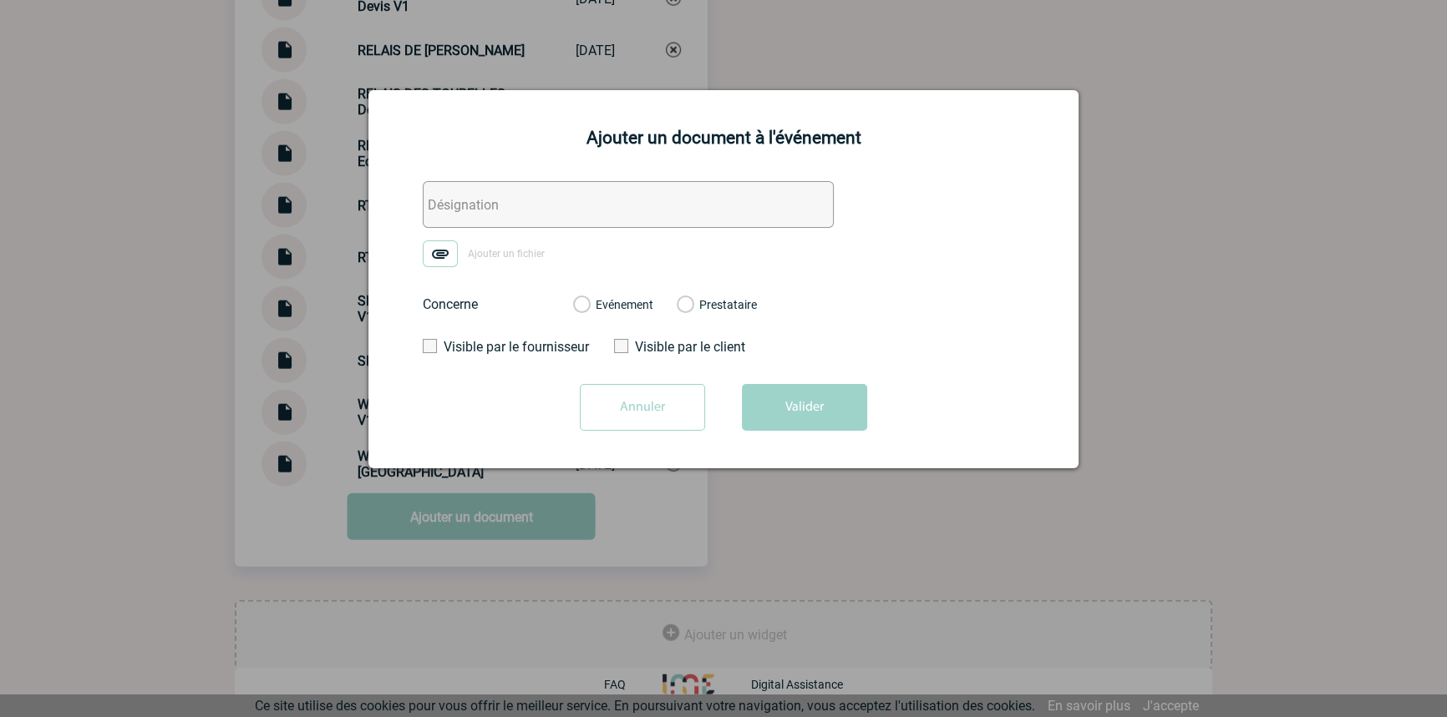
drag, startPoint x: 488, startPoint y: 226, endPoint x: 464, endPoint y: 247, distance: 32.5
click at [488, 226] on input "text" at bounding box center [628, 204] width 411 height 47
paste input "SEB TRANSPORTS - échanges"
type input "SEB TRANSPORTS - échanges"
click at [431, 270] on form "SEB TRANSPORTS - échanges Ajouter un fichier Concerne Evénement Prestataire Vis…" at bounding box center [723, 312] width 668 height 262
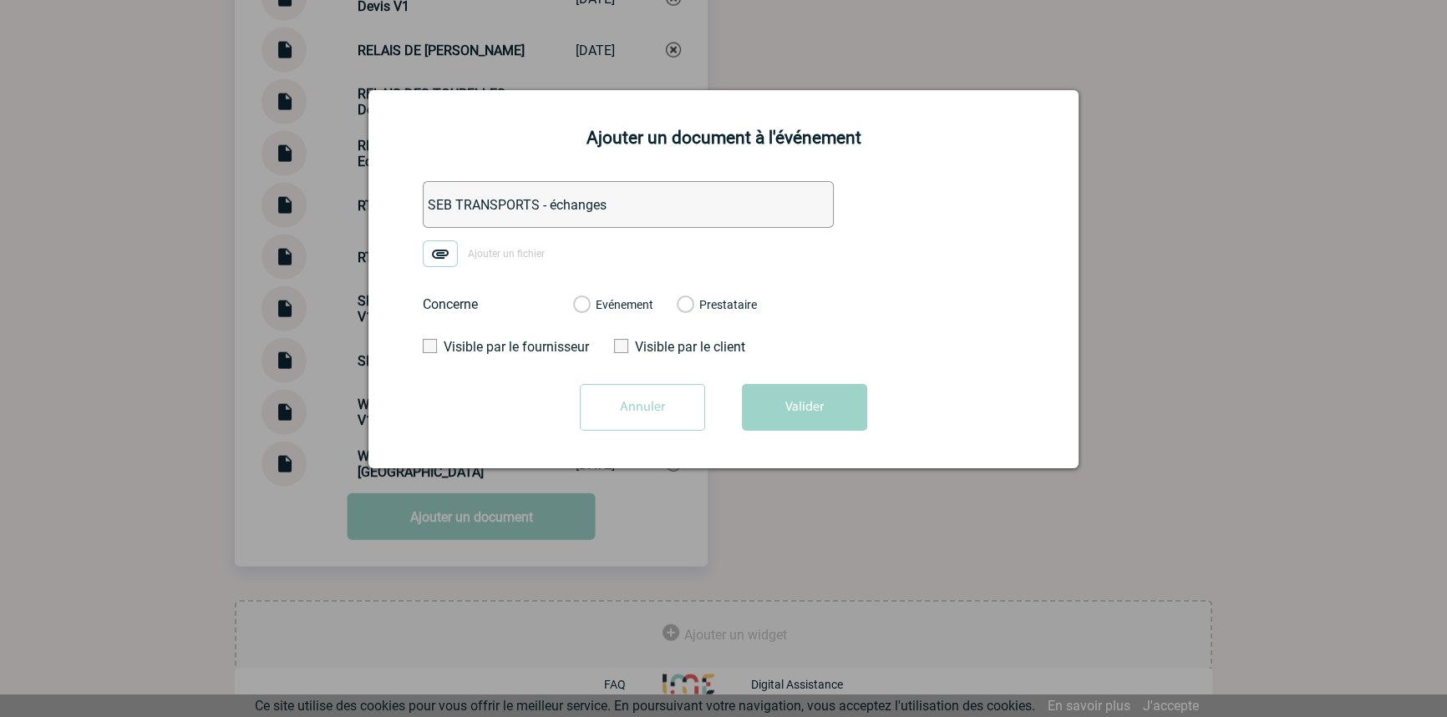
click at [435, 261] on img at bounding box center [440, 254] width 35 height 27
click at [0, 0] on input "Ajouter un fichier" at bounding box center [0, 0] width 0 height 0
click at [589, 310] on label "Evénement" at bounding box center [581, 305] width 16 height 15
click at [0, 0] on input "Evénement" at bounding box center [0, 0] width 0 height 0
click at [798, 398] on button "Valider" at bounding box center [804, 407] width 125 height 47
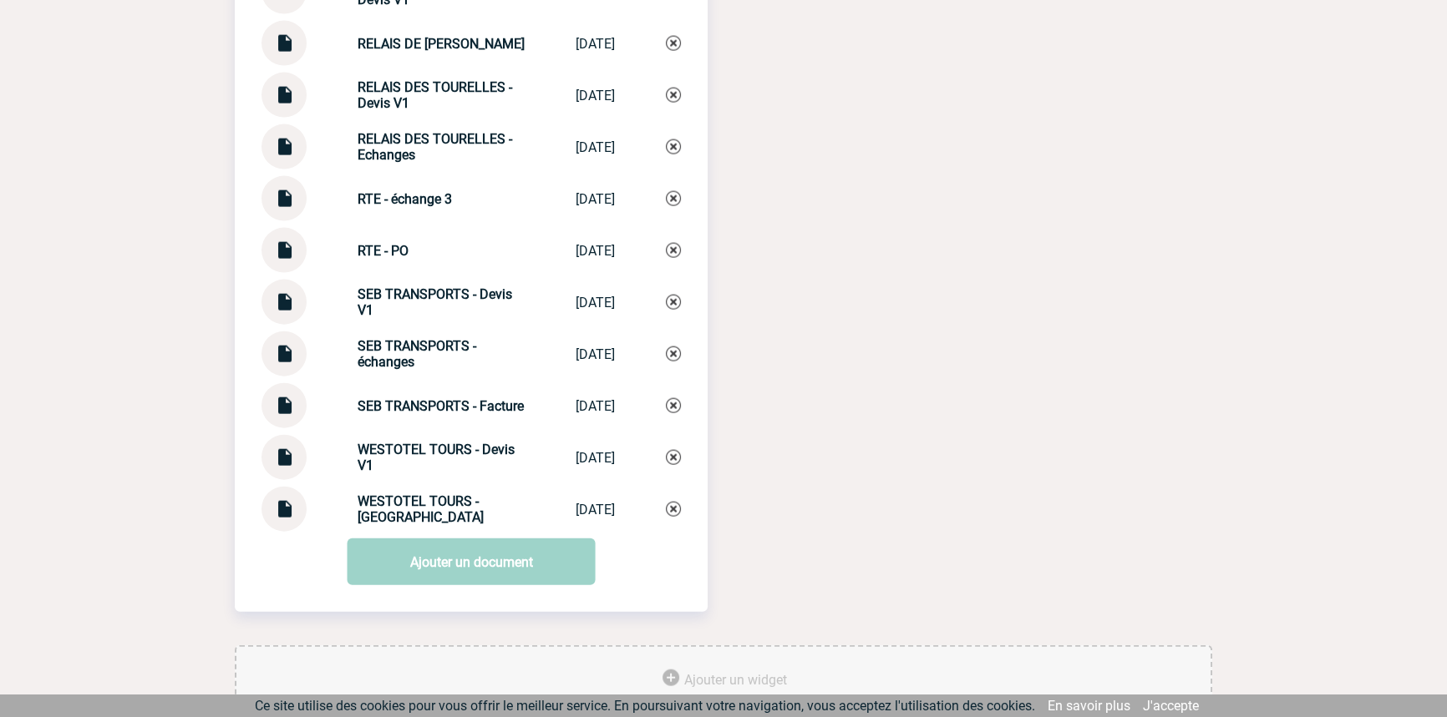
drag, startPoint x: 1250, startPoint y: 362, endPoint x: 1228, endPoint y: 408, distance: 50.4
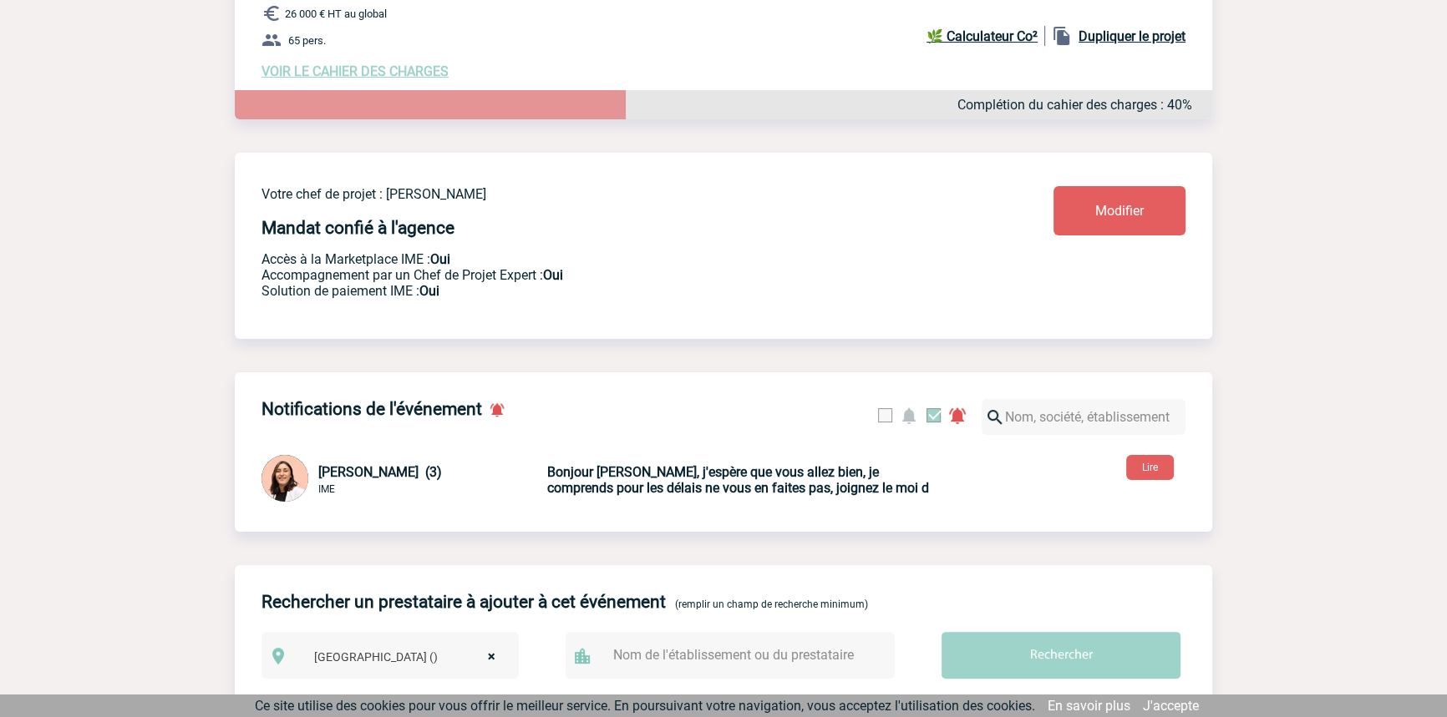
scroll to position [0, 0]
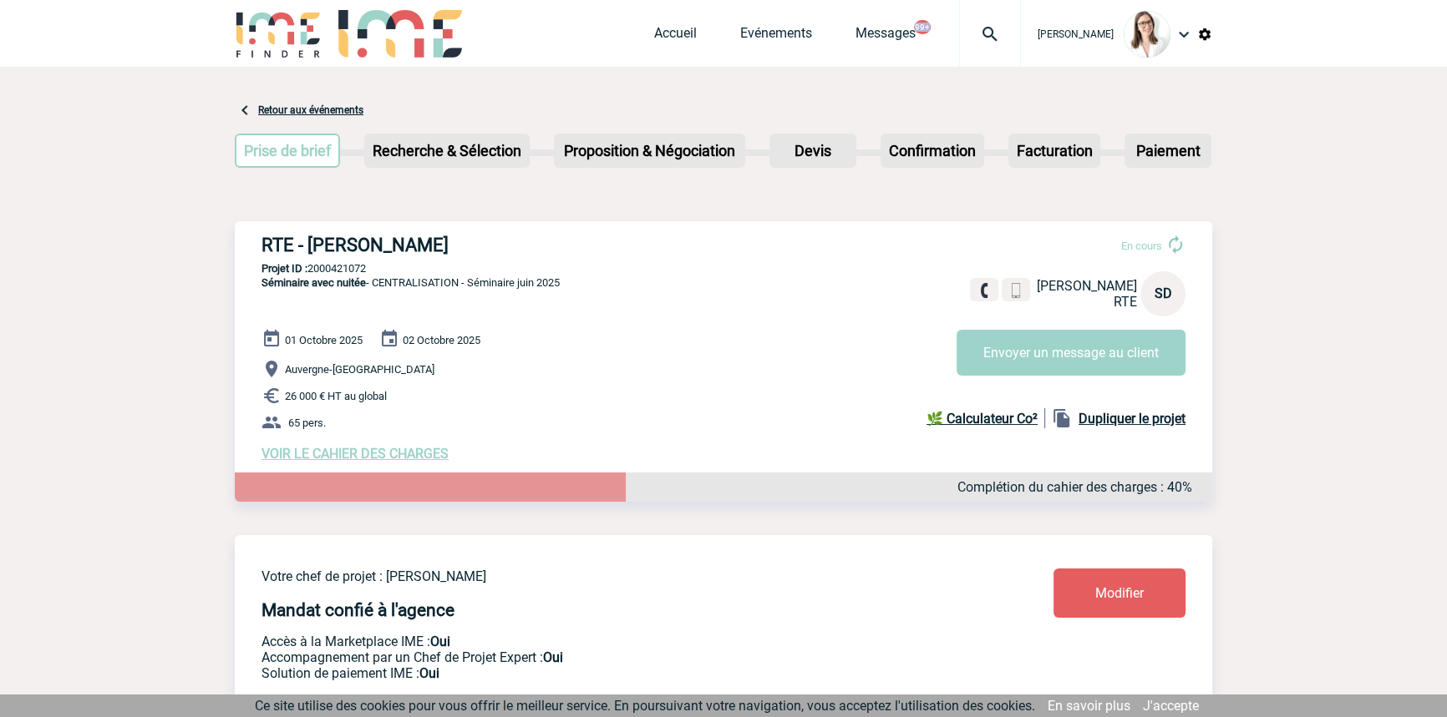
click at [932, 43] on div "Accueil Evénements Messages 99+ Projet, client Projet, client" at bounding box center [837, 33] width 367 height 67
click at [959, 44] on div at bounding box center [990, 33] width 62 height 67
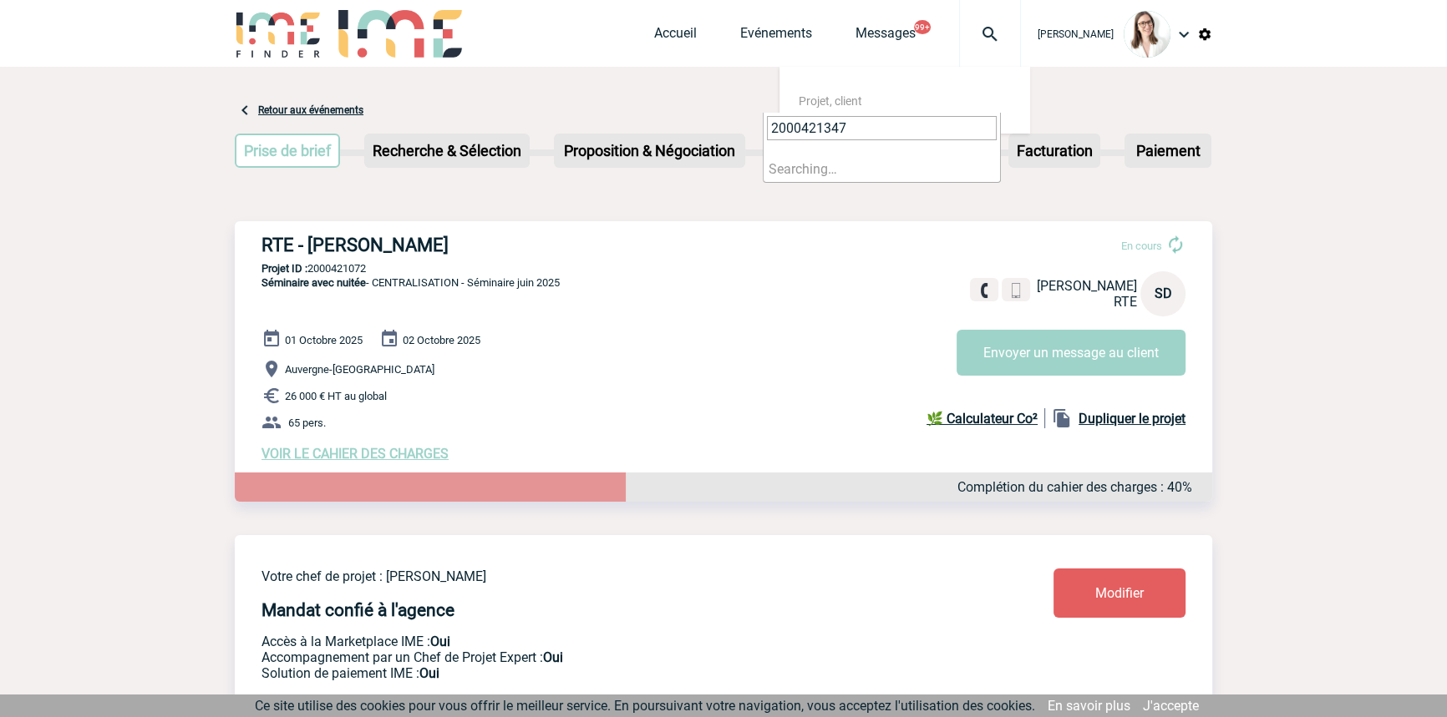
type input "2000421347"
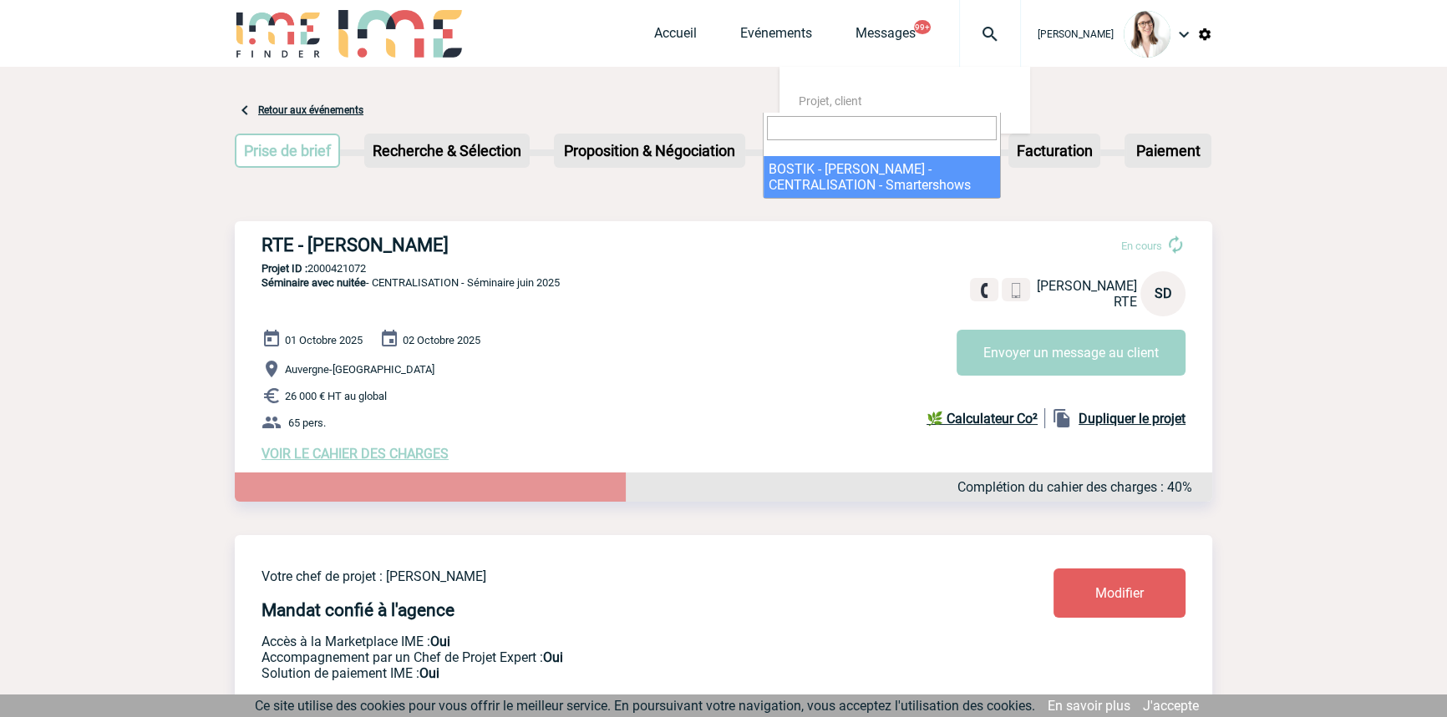
select select "20848"
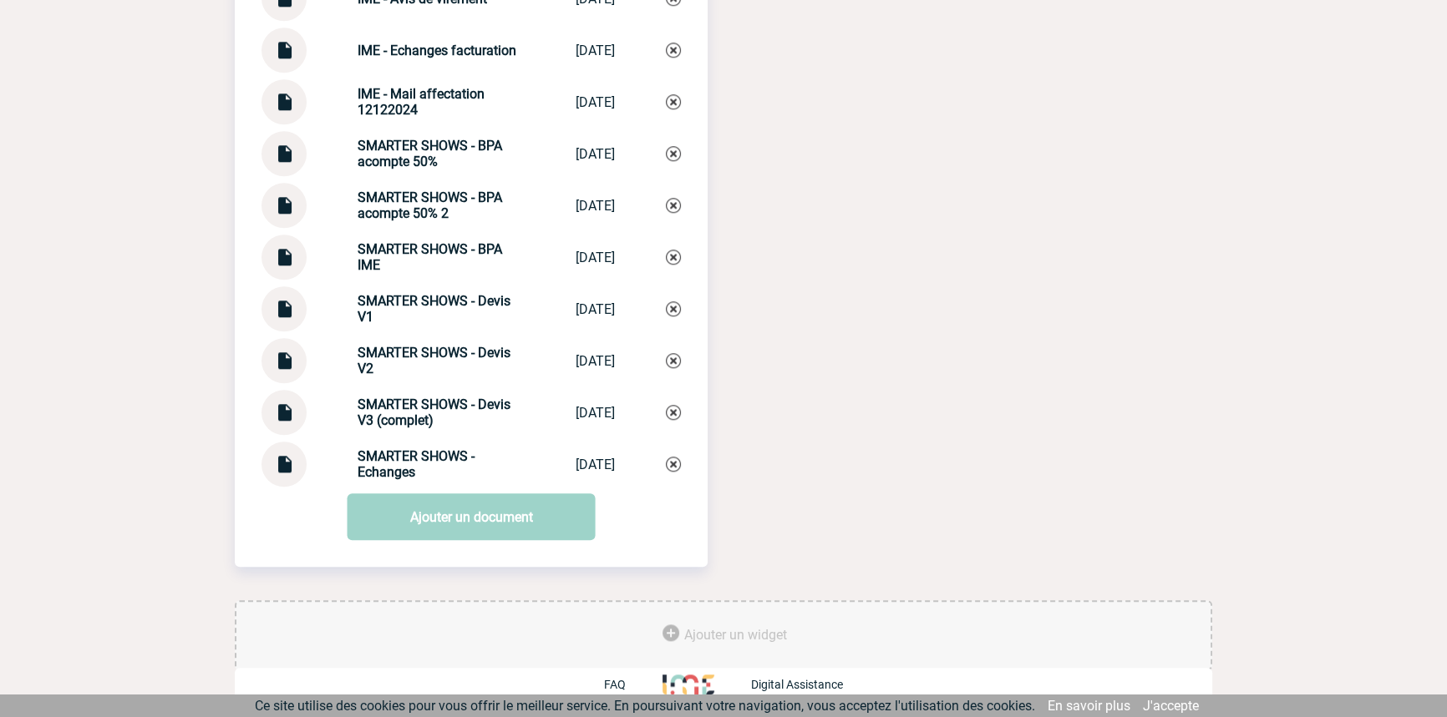
scroll to position [2025, 0]
click at [288, 412] on img at bounding box center [284, 406] width 22 height 33
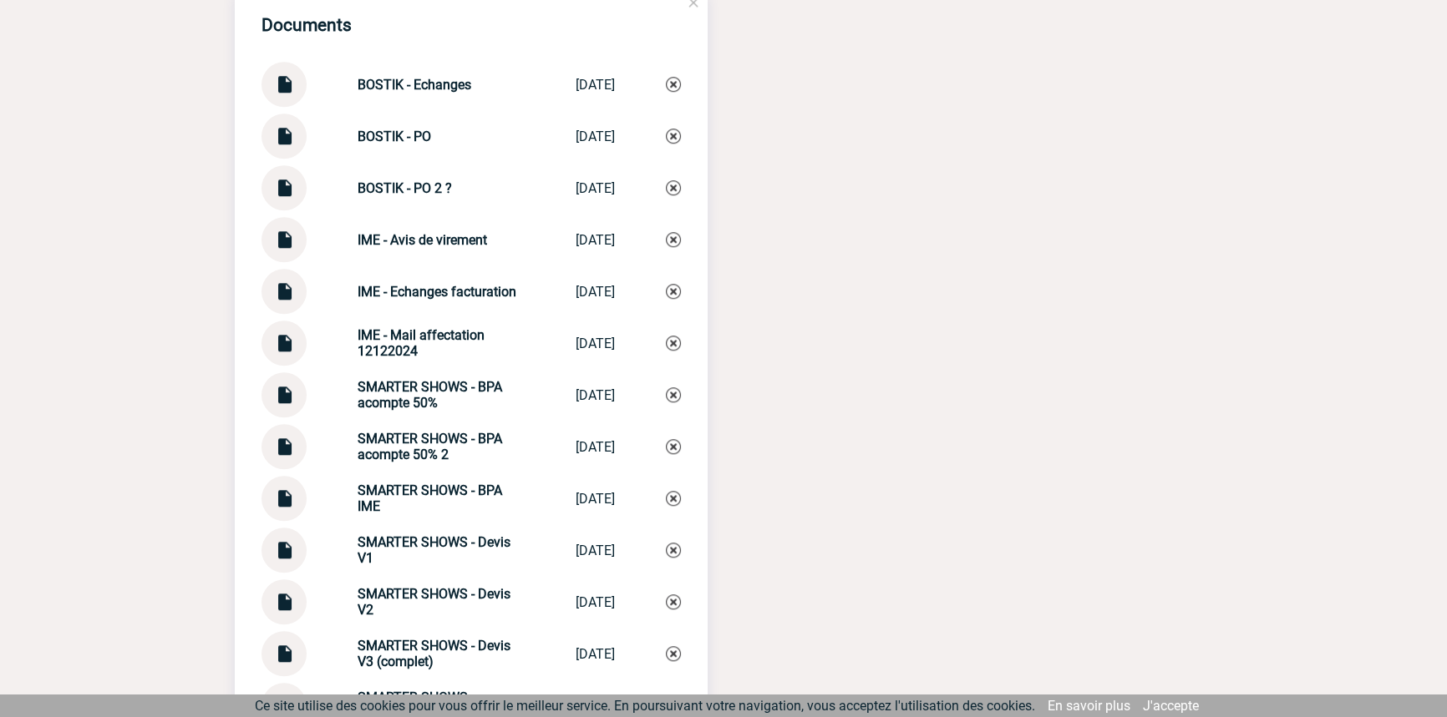
scroll to position [1771, 0]
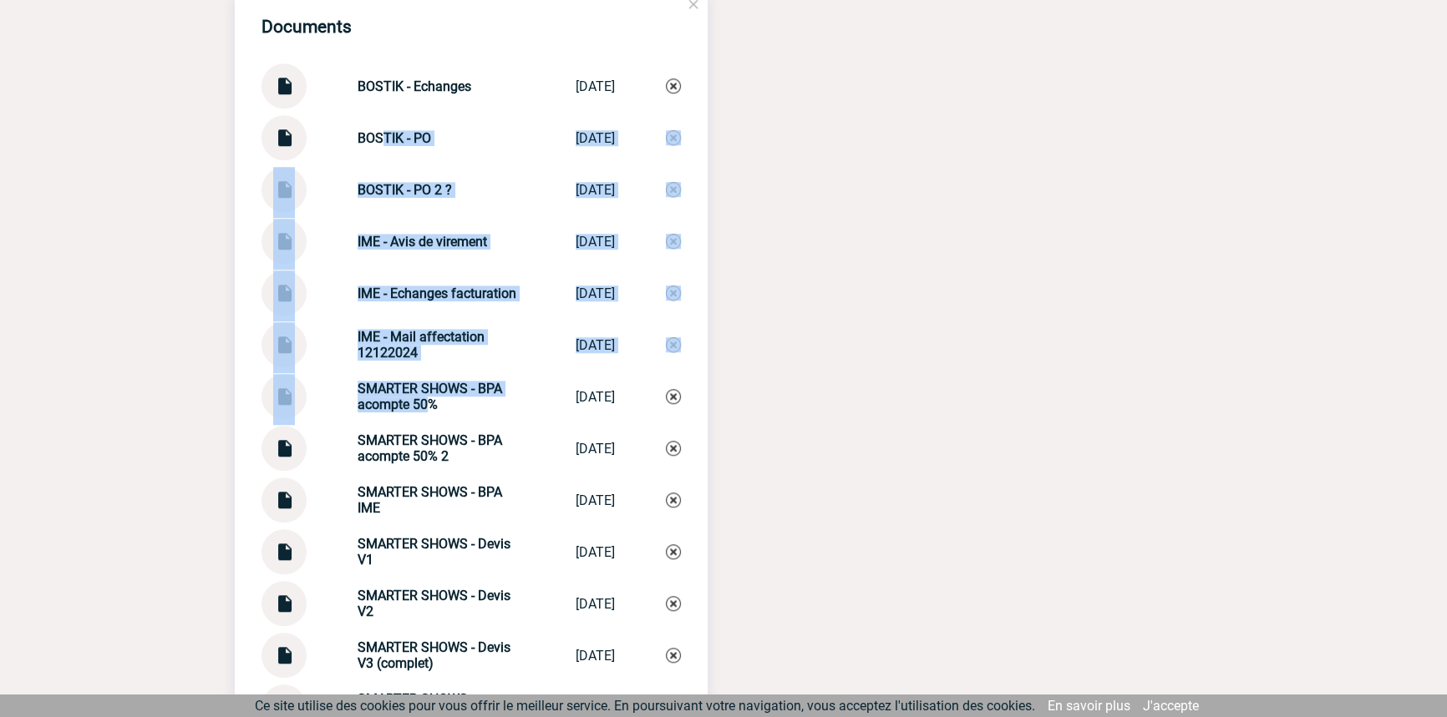
drag, startPoint x: 400, startPoint y: 357, endPoint x: 420, endPoint y: 394, distance: 42.6
click at [417, 408] on div "Documents [GEOGRAPHIC_DATA] [GEOGRAPHIC_DATA] - [GEOGRAPHIC_DATA] [DATE] BOSTIK…" at bounding box center [471, 360] width 473 height 740
click at [436, 292] on div "IME - Echanges facturation IME - Echanges ... [DATE]" at bounding box center [470, 293] width 419 height 45
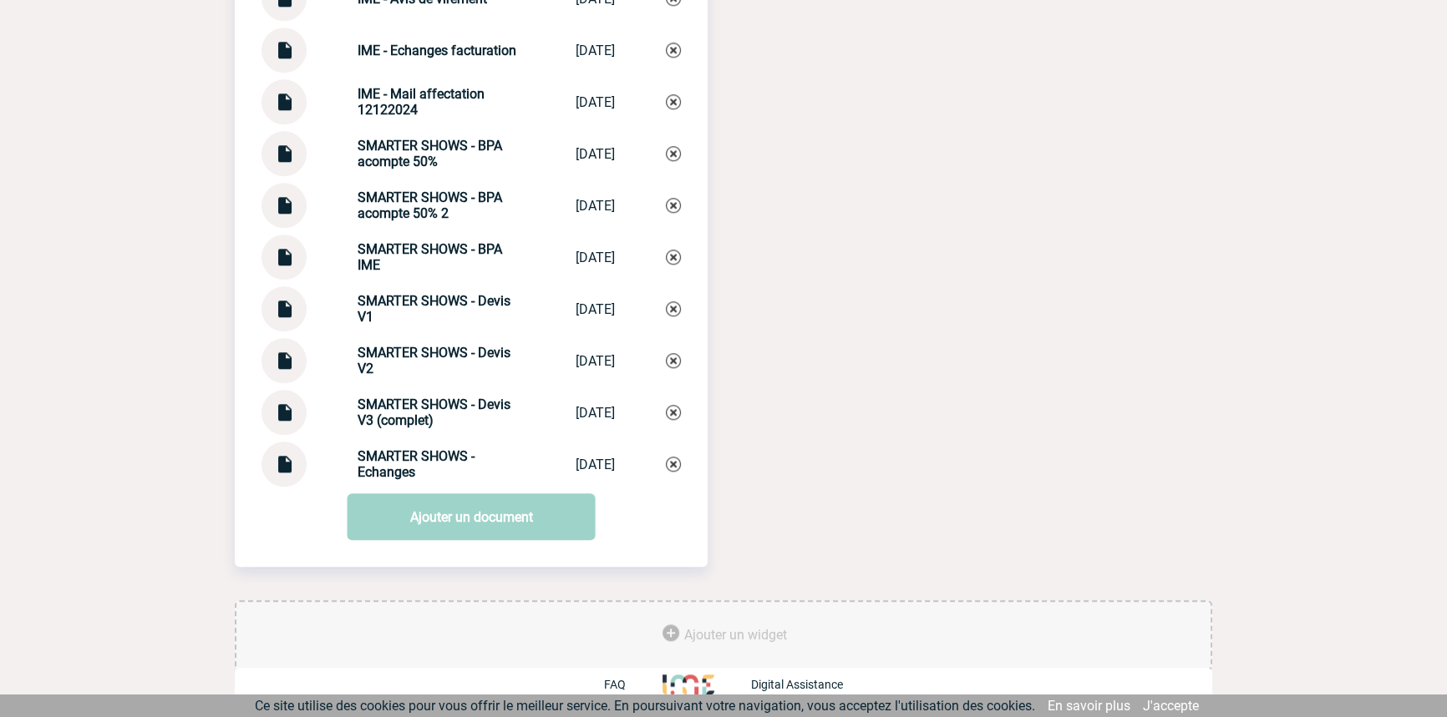
scroll to position [1772, 0]
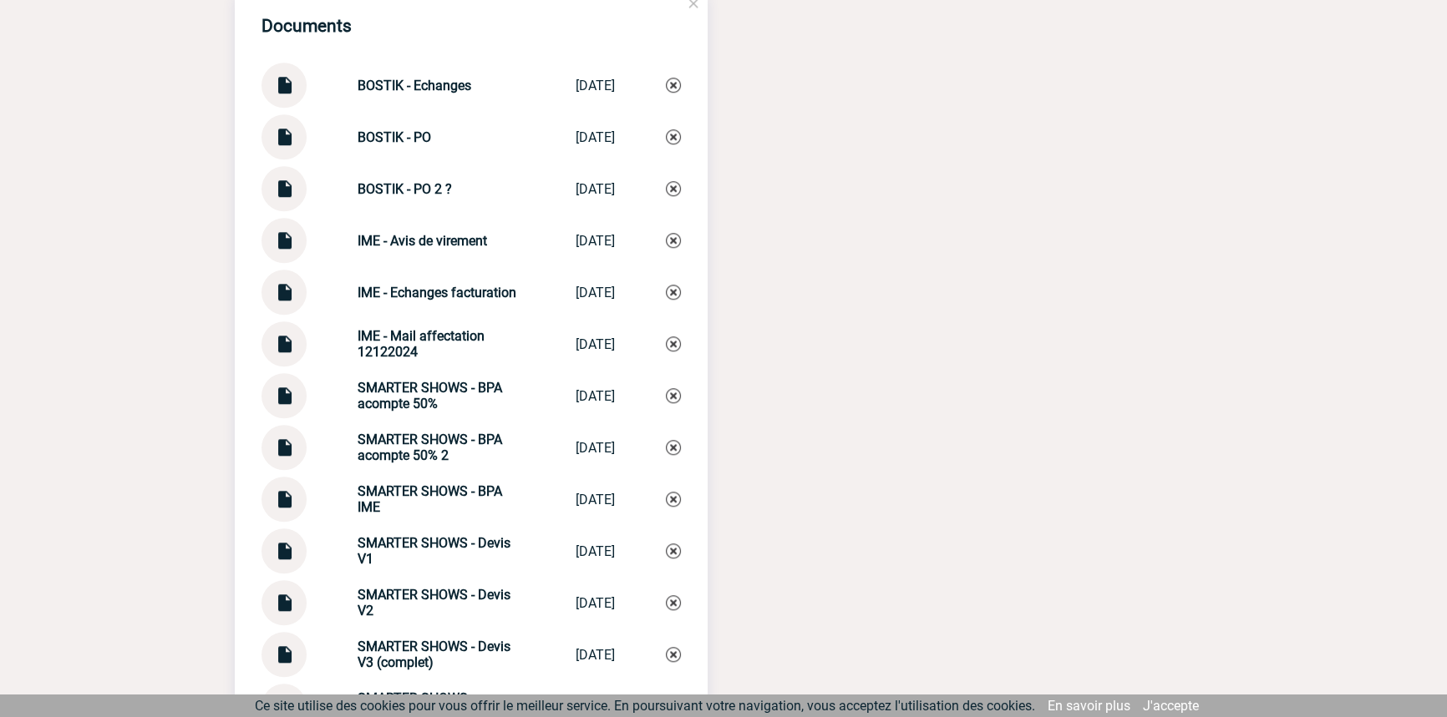
click at [295, 642] on div "SMARTER SHOWS - Devis V3 (complet) SMARTER SHOWS -... [DATE]" at bounding box center [470, 654] width 419 height 45
click at [289, 665] on img at bounding box center [284, 648] width 22 height 33
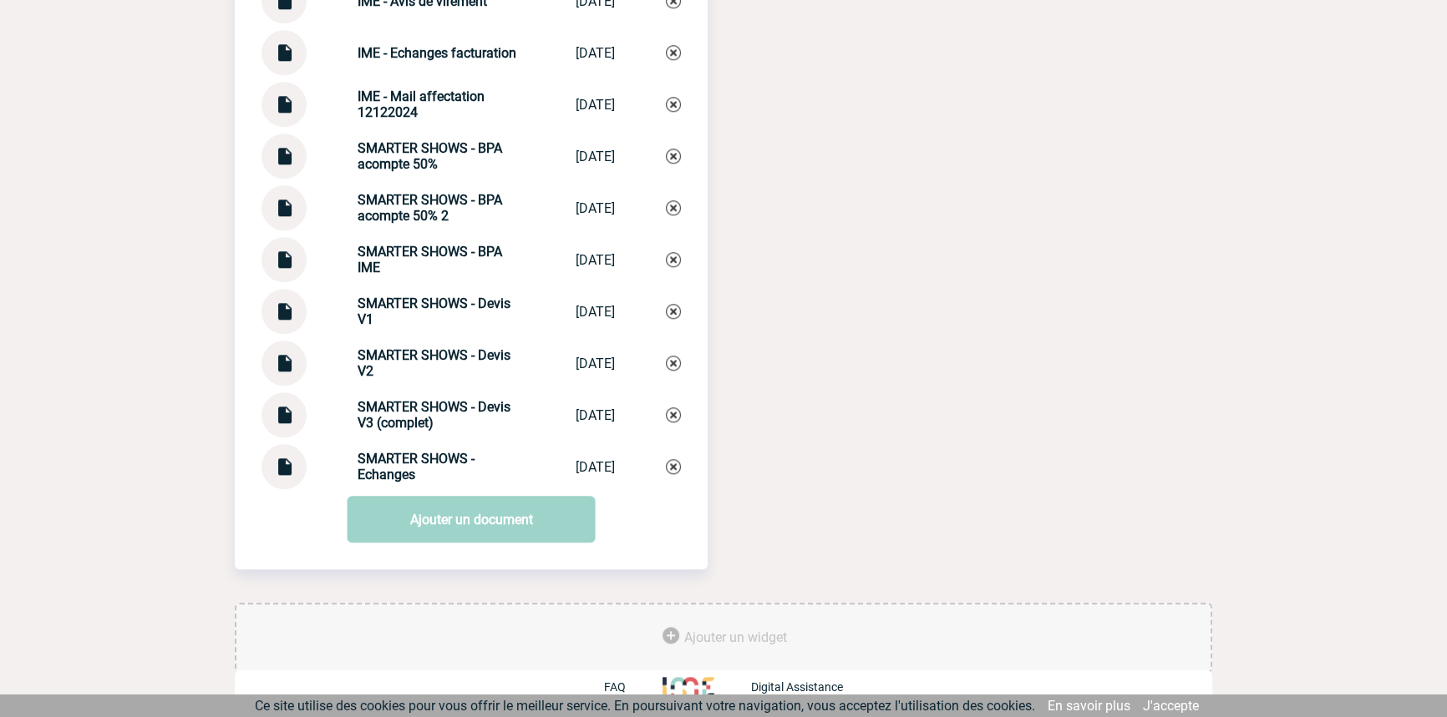
scroll to position [2025, 0]
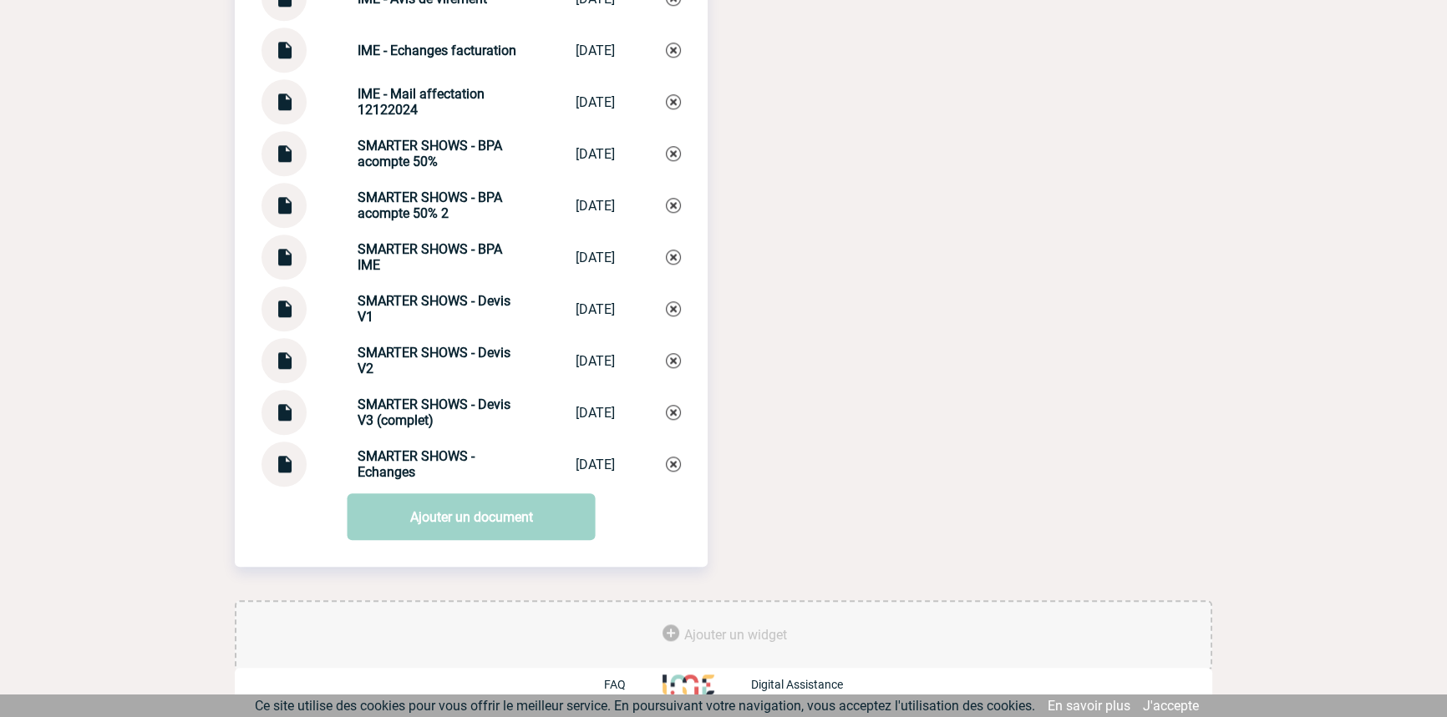
click at [277, 464] on img at bounding box center [284, 458] width 22 height 33
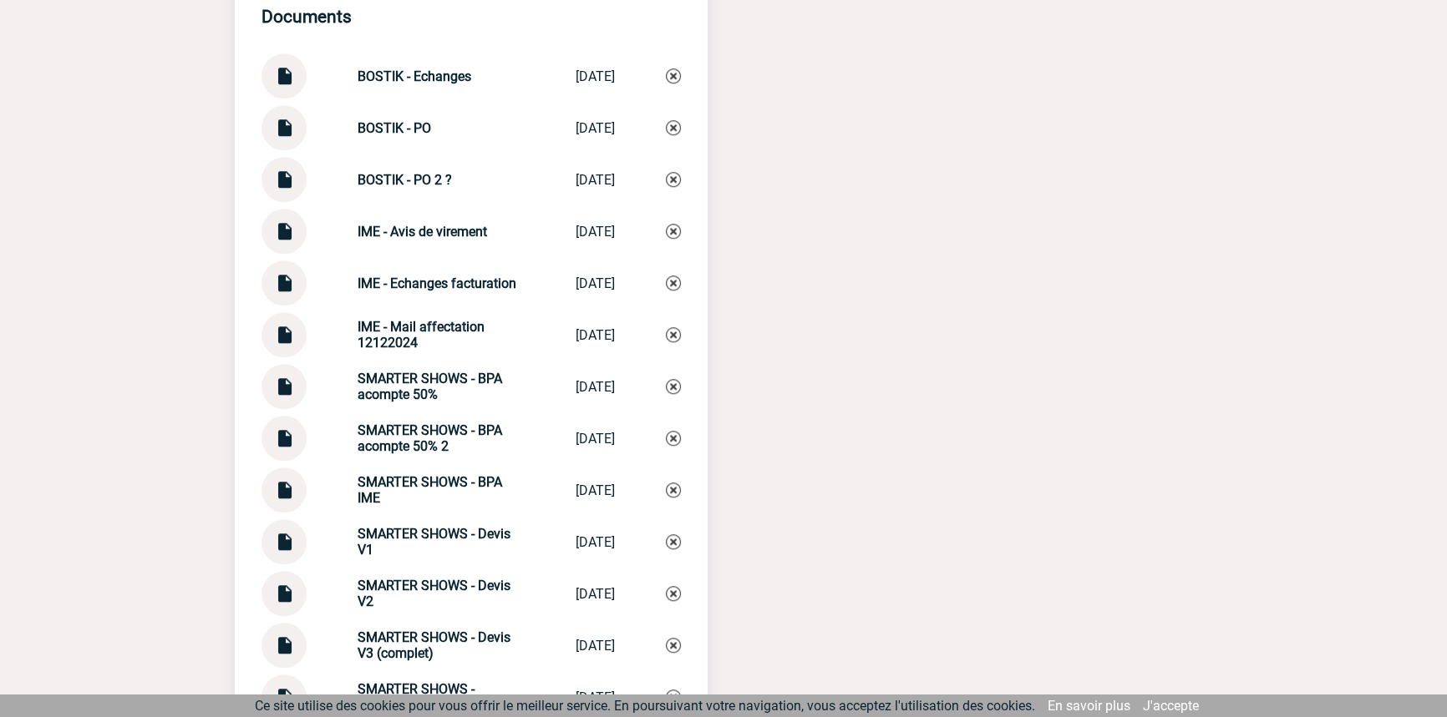
scroll to position [1772, 0]
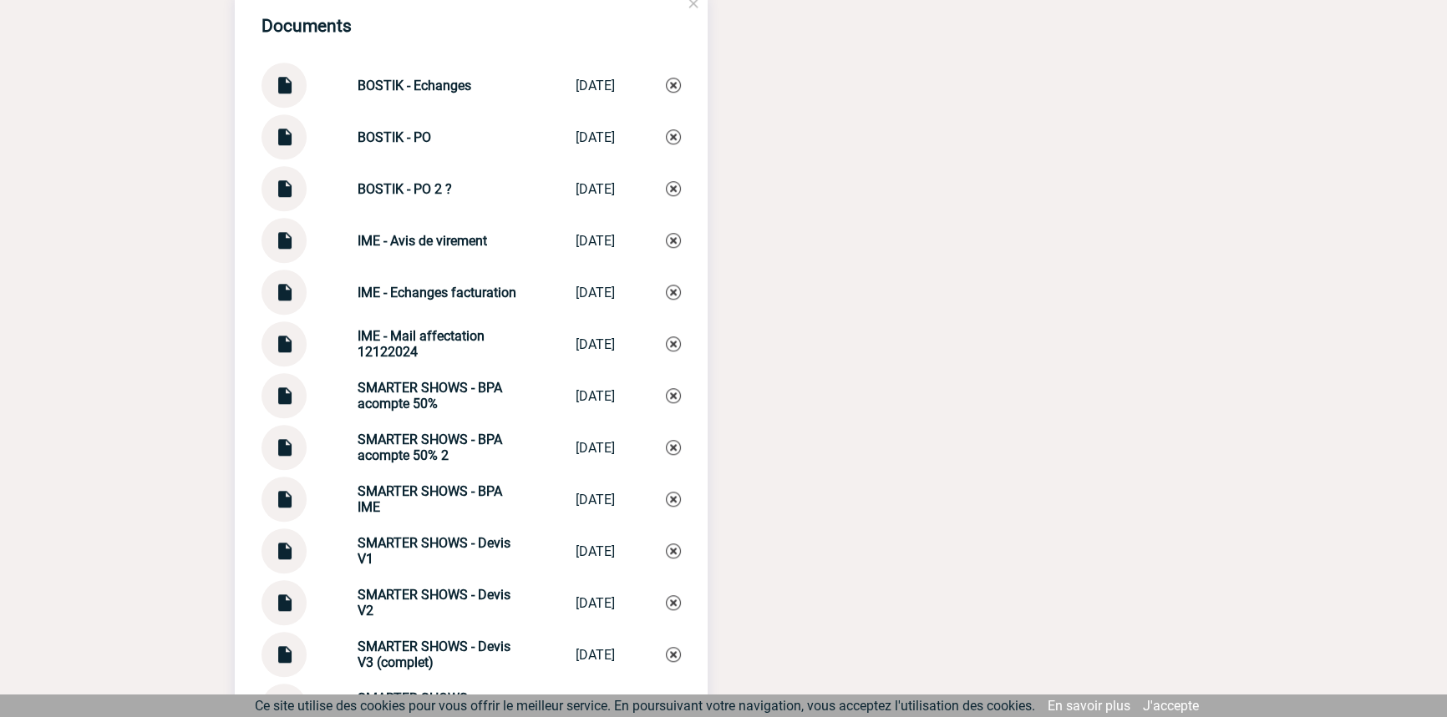
click at [277, 147] on img at bounding box center [284, 130] width 22 height 33
click at [279, 191] on img at bounding box center [284, 182] width 22 height 33
click at [285, 84] on img at bounding box center [284, 79] width 22 height 33
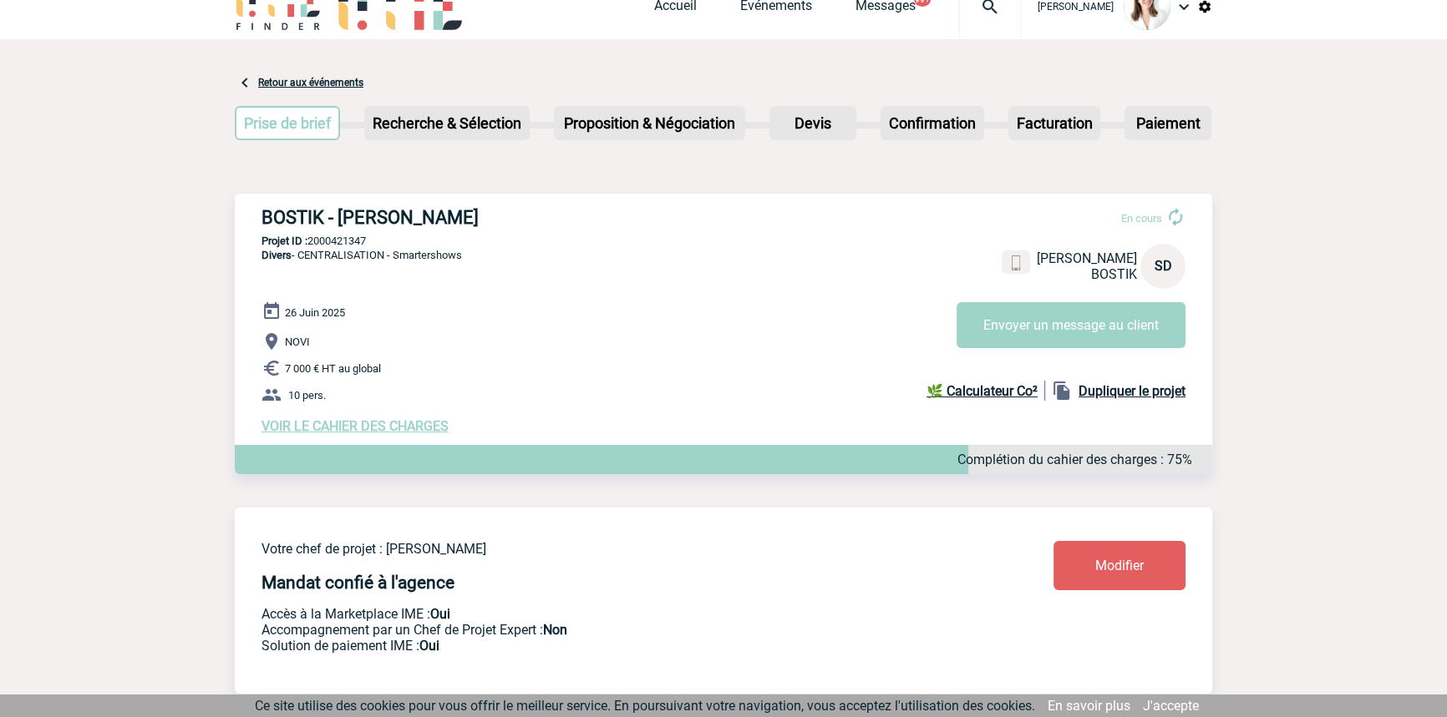
scroll to position [0, 0]
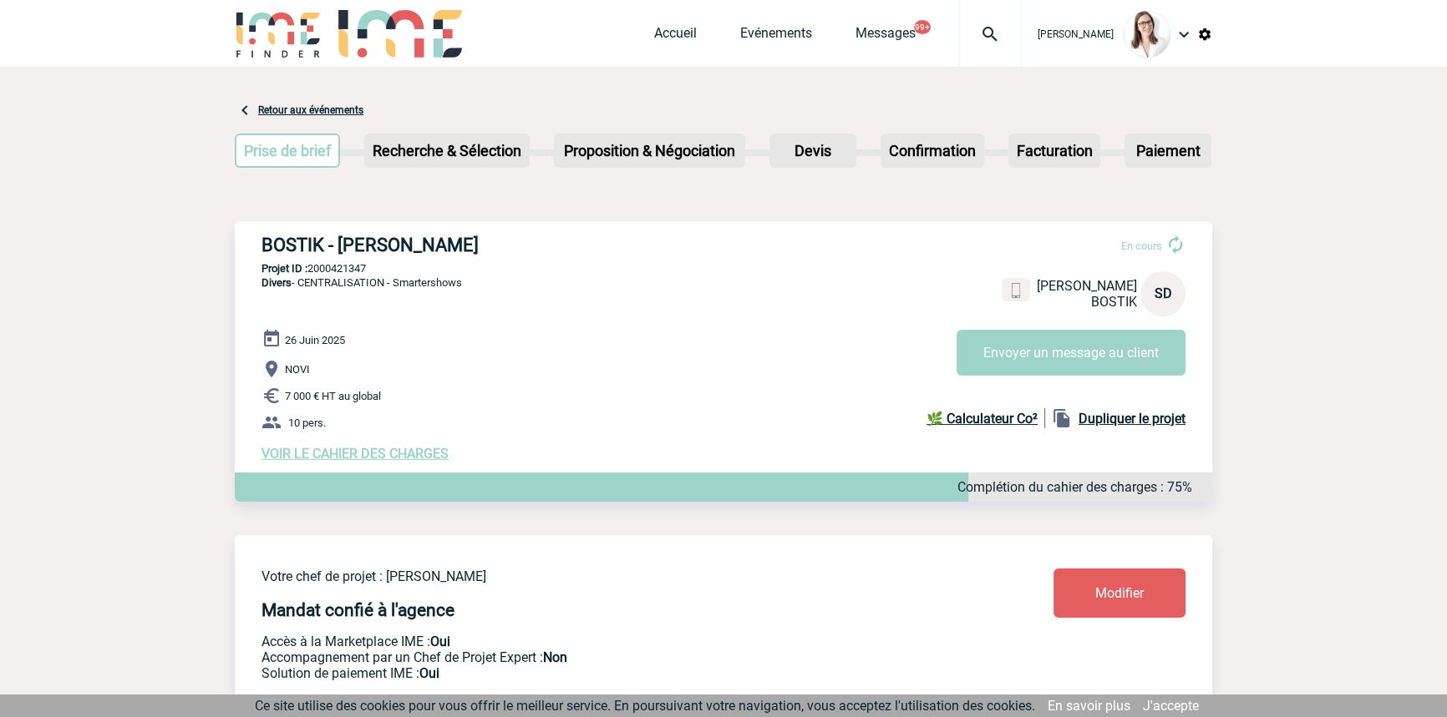
click at [969, 38] on img at bounding box center [990, 34] width 60 height 20
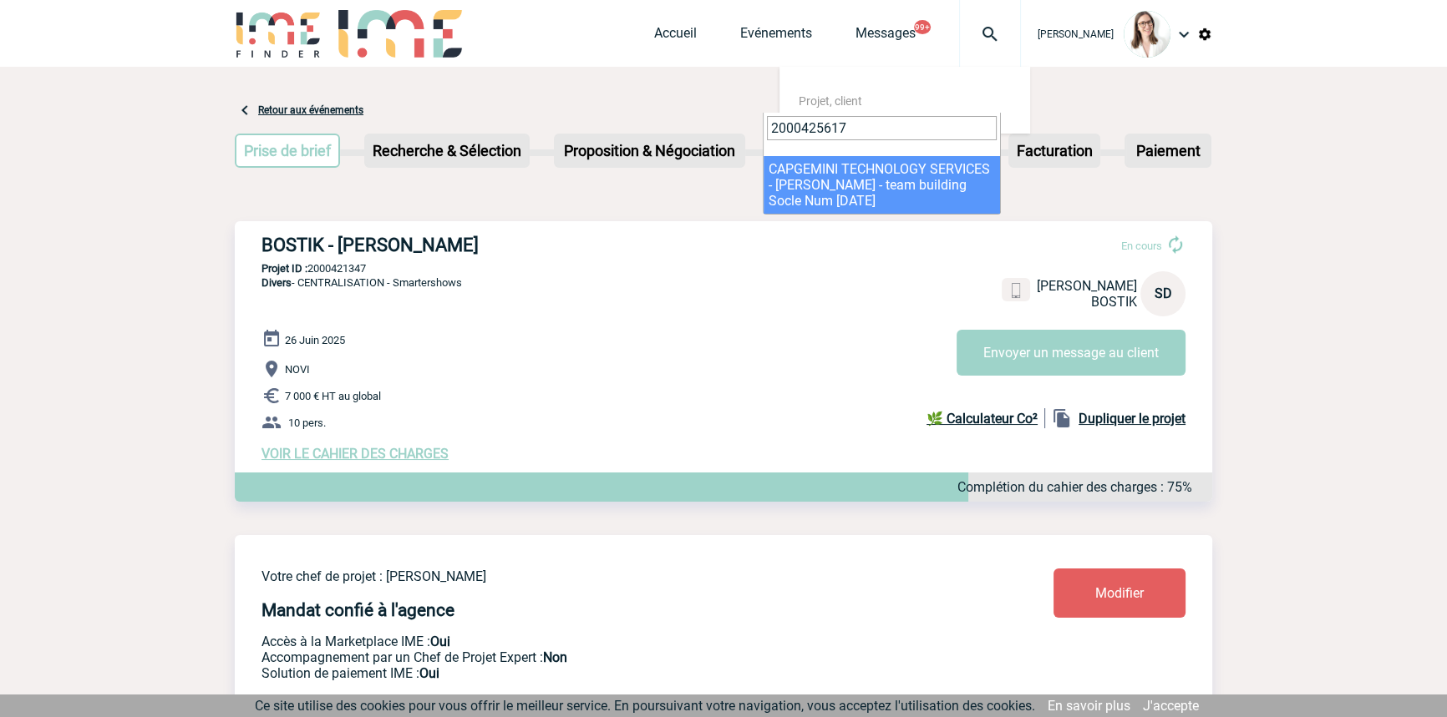
type input "2000425617"
select select "25118"
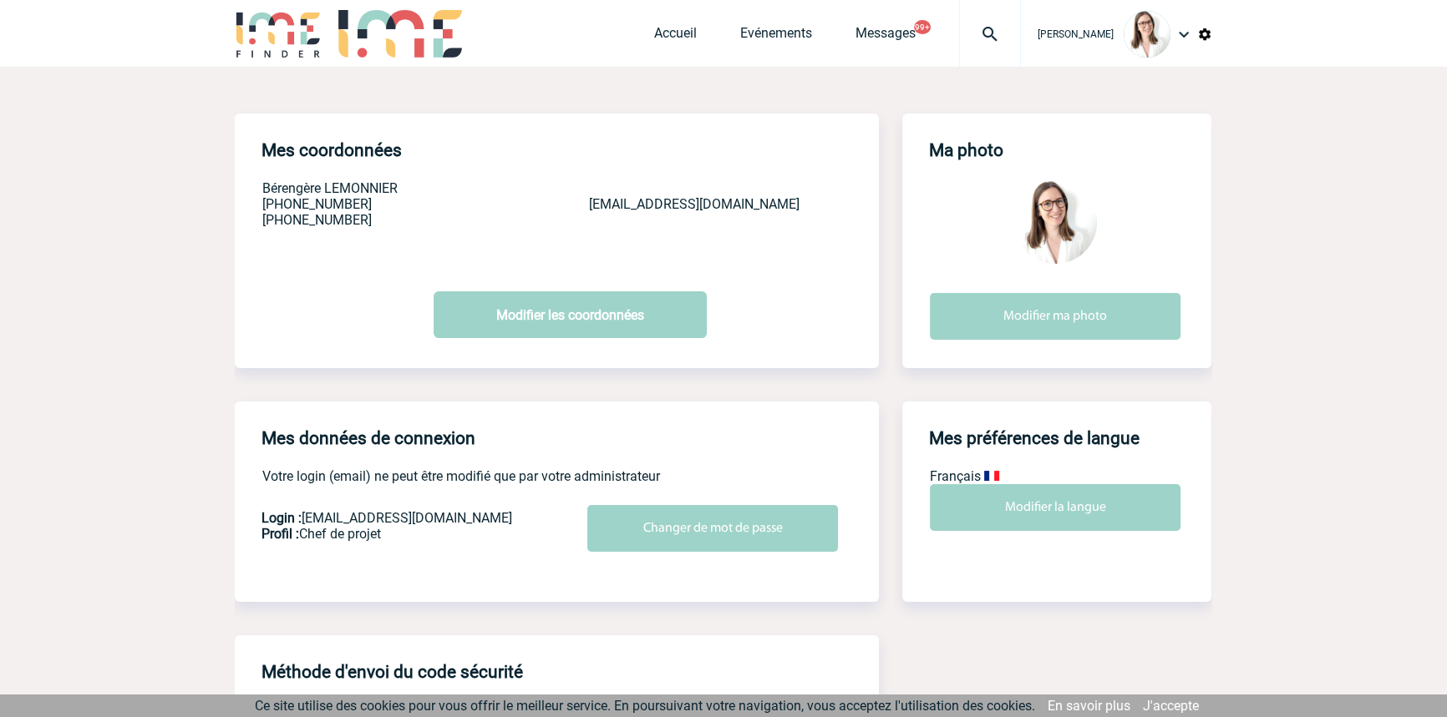
click at [959, 51] on div at bounding box center [990, 33] width 62 height 67
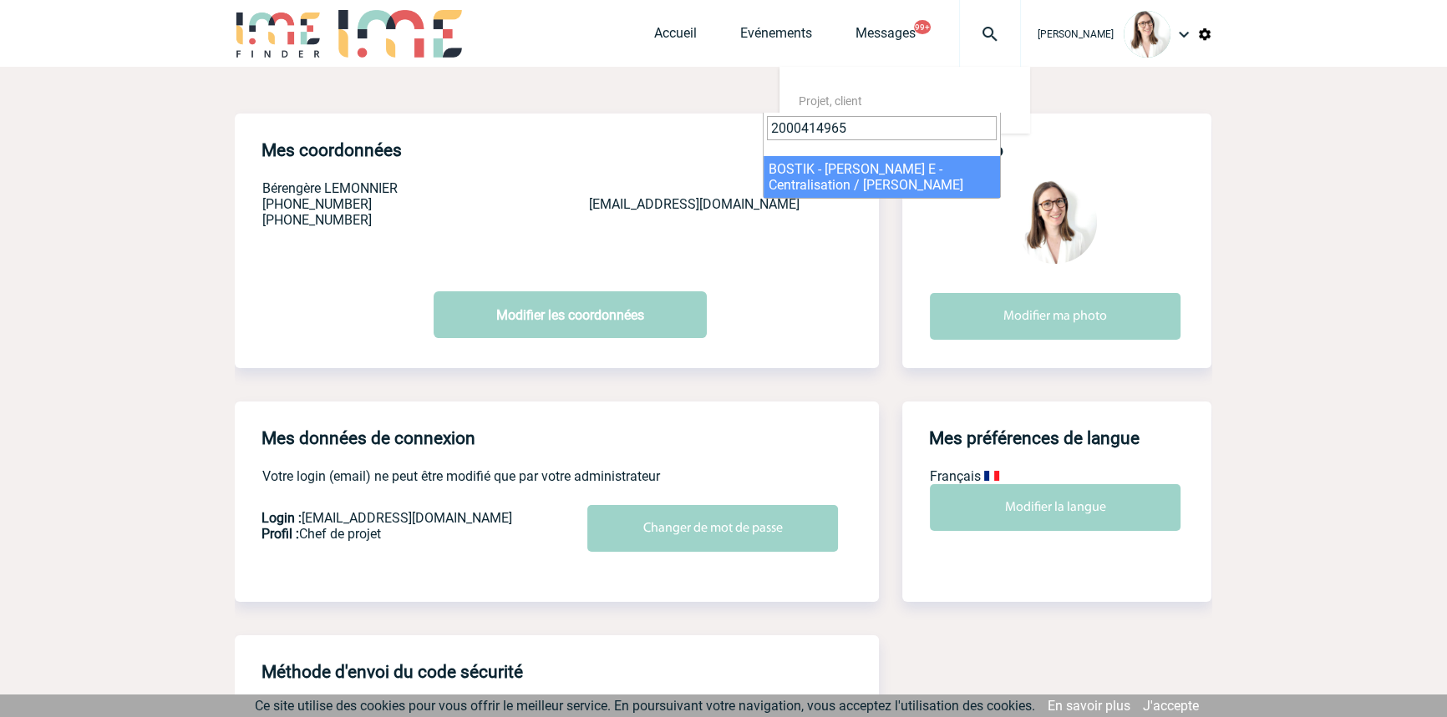
type input "2000414965"
select select "14466"
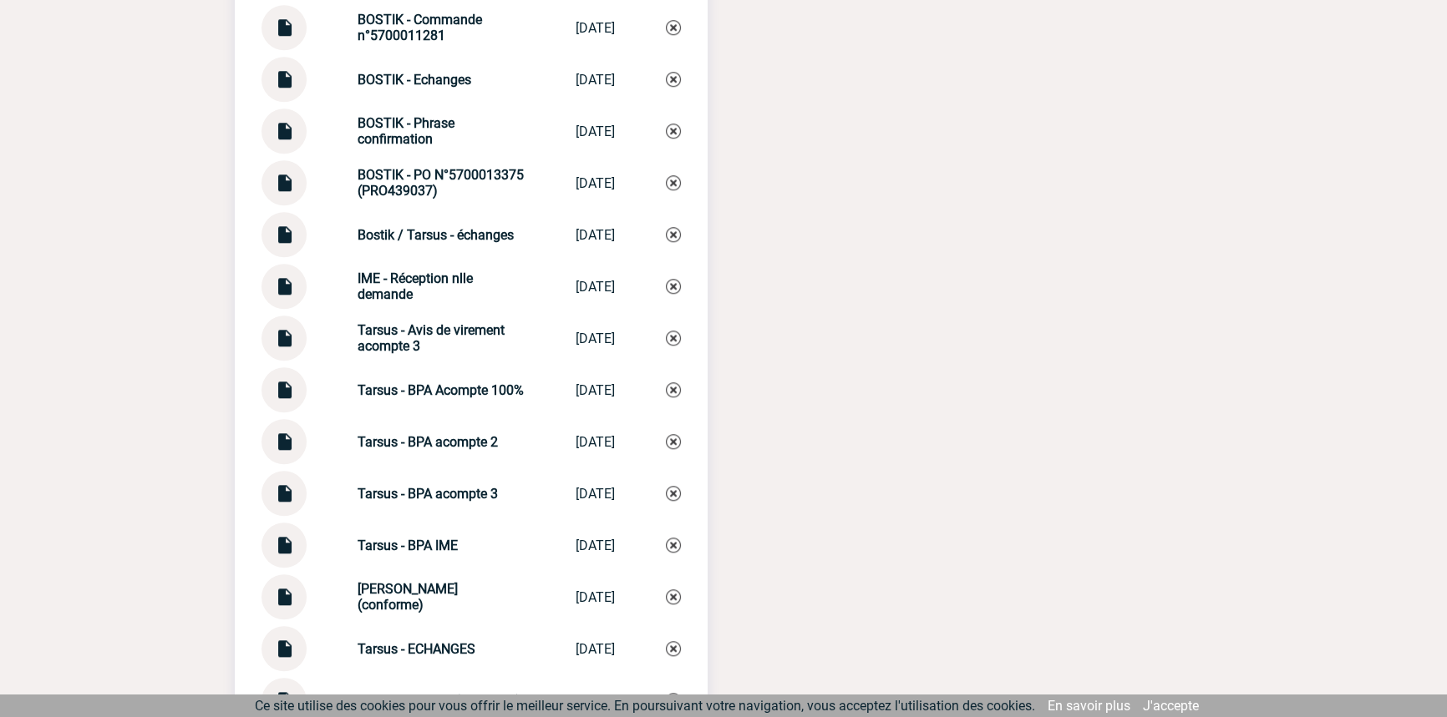
scroll to position [2082, 0]
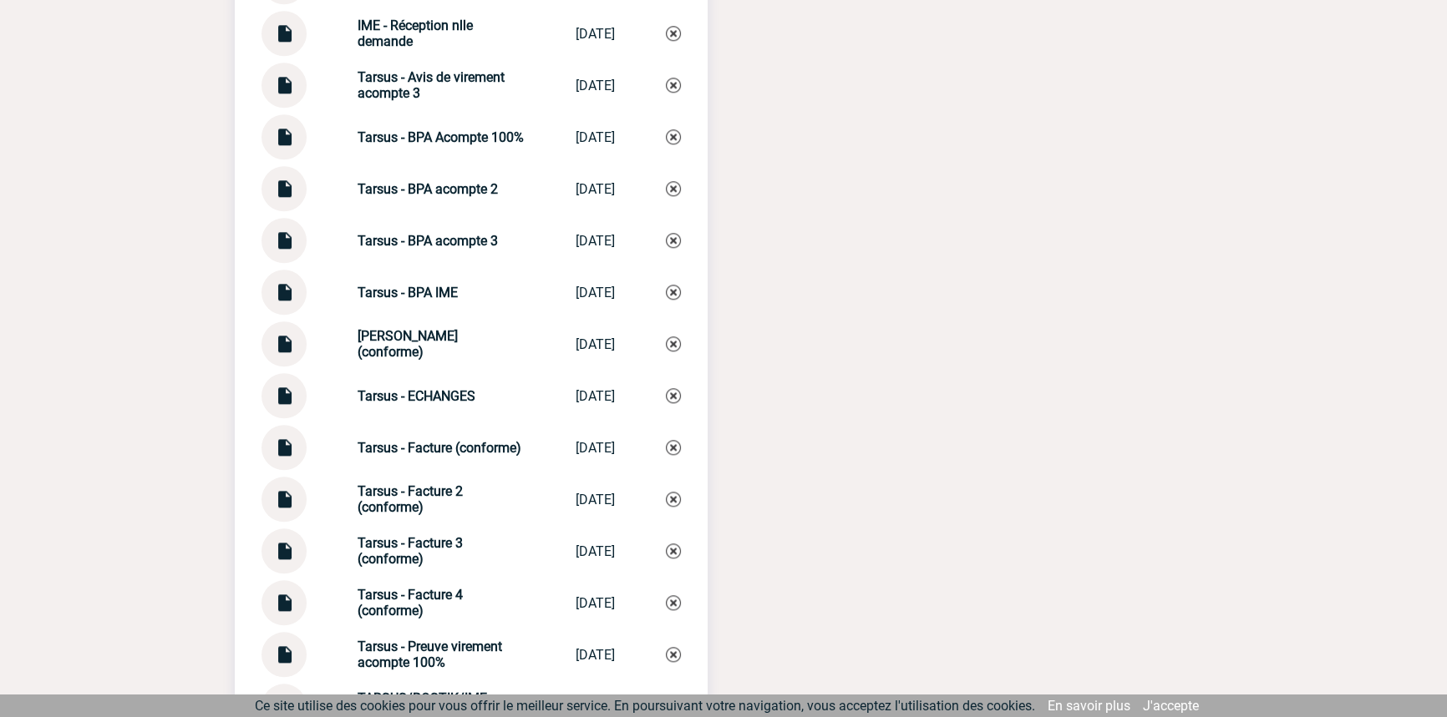
click at [284, 302] on img at bounding box center [284, 286] width 22 height 33
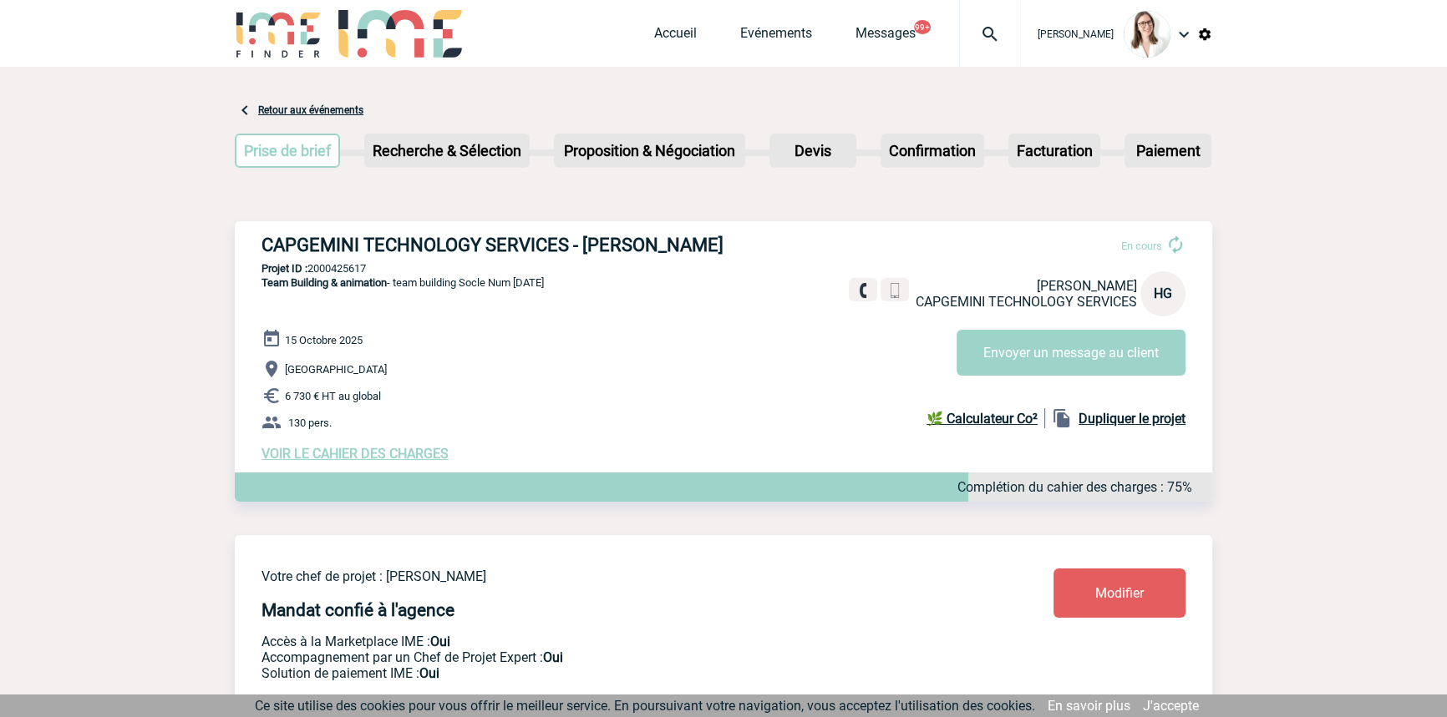
click at [367, 456] on span "VOIR LE CAHIER DES CHARGES" at bounding box center [354, 454] width 187 height 16
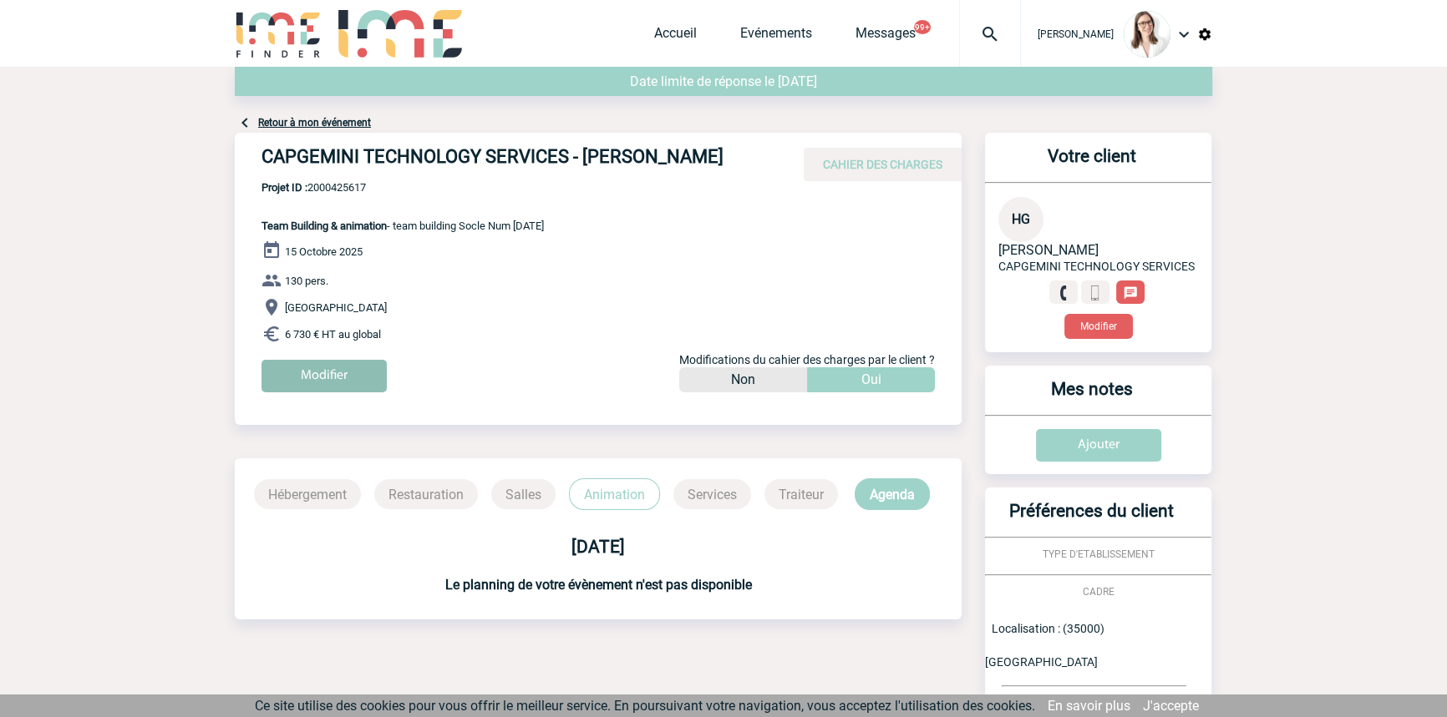
click at [307, 376] on input "Modifier" at bounding box center [323, 376] width 125 height 33
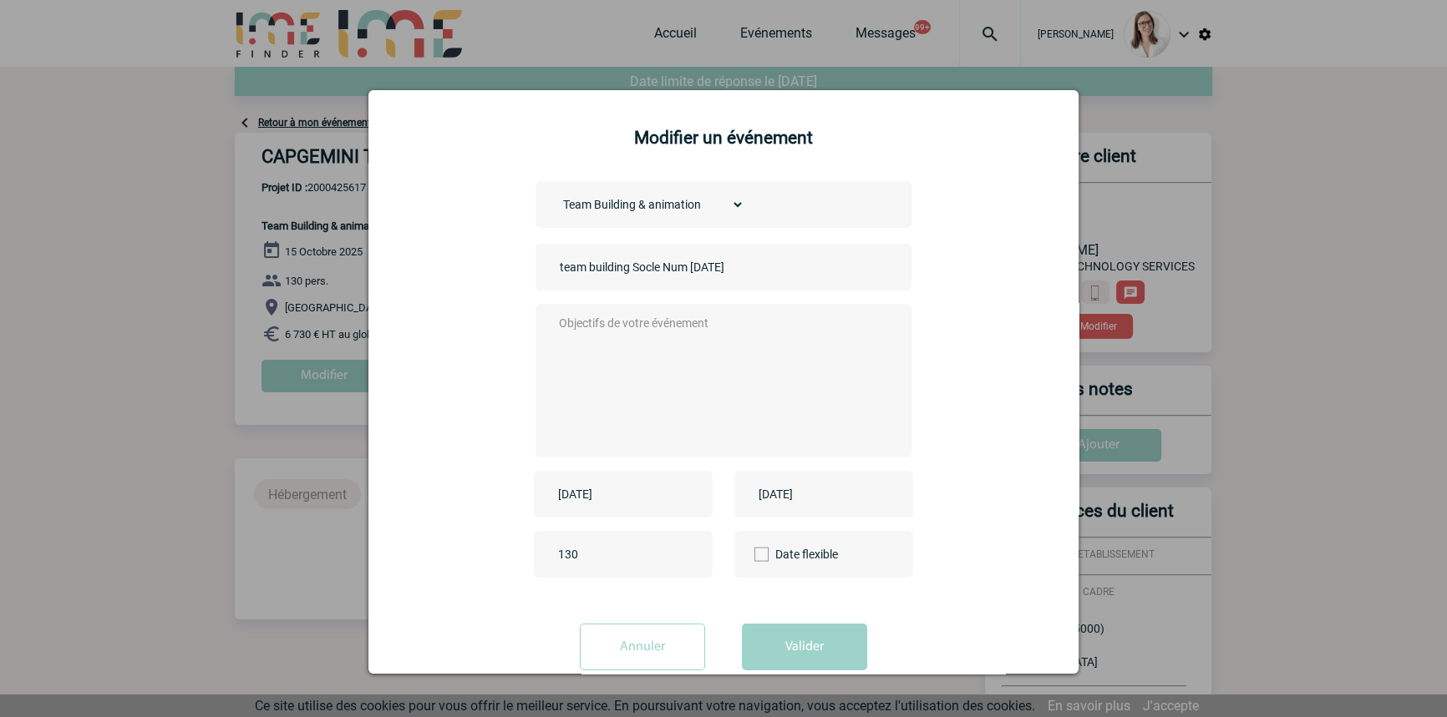
click at [615, 417] on textarea at bounding box center [720, 379] width 330 height 134
type textarea "/"
click at [643, 505] on input "[DATE]" at bounding box center [611, 495] width 115 height 22
click at [981, 439] on div "Choisissez un type d'évènement Séminaire avec nuitée Séminaire sans nuitée Repa…" at bounding box center [723, 394] width 668 height 426
click at [651, 190] on div "Choisissez un type d'évènement Séminaire avec nuitée Séminaire sans nuitée Repa…" at bounding box center [723, 204] width 376 height 47
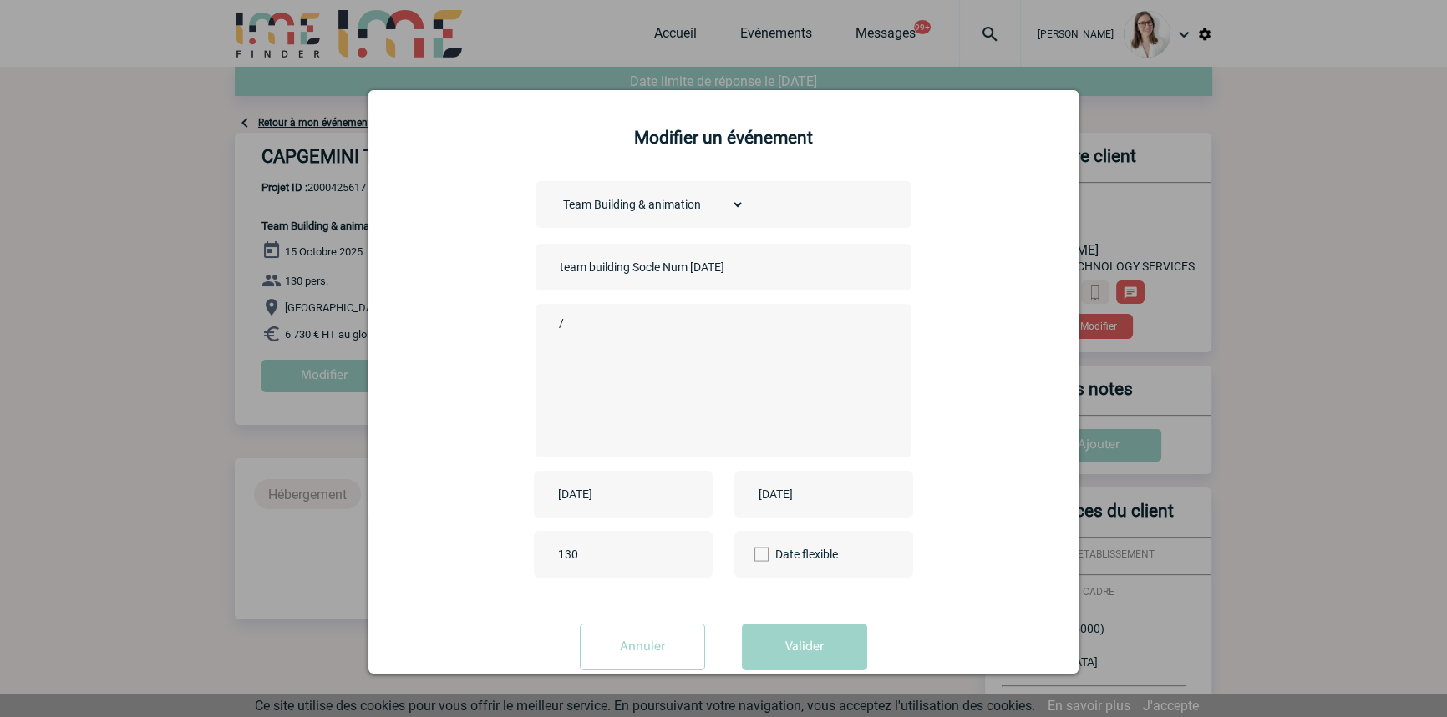
click at [660, 200] on select "Choisissez un type d'évènement Séminaire avec nuitée Séminaire sans nuitée Repa…" at bounding box center [649, 204] width 189 height 23
select select "3"
click at [555, 194] on select "Choisissez un type d'évènement Séminaire avec nuitée Séminaire sans nuitée Repa…" at bounding box center [649, 204] width 189 height 23
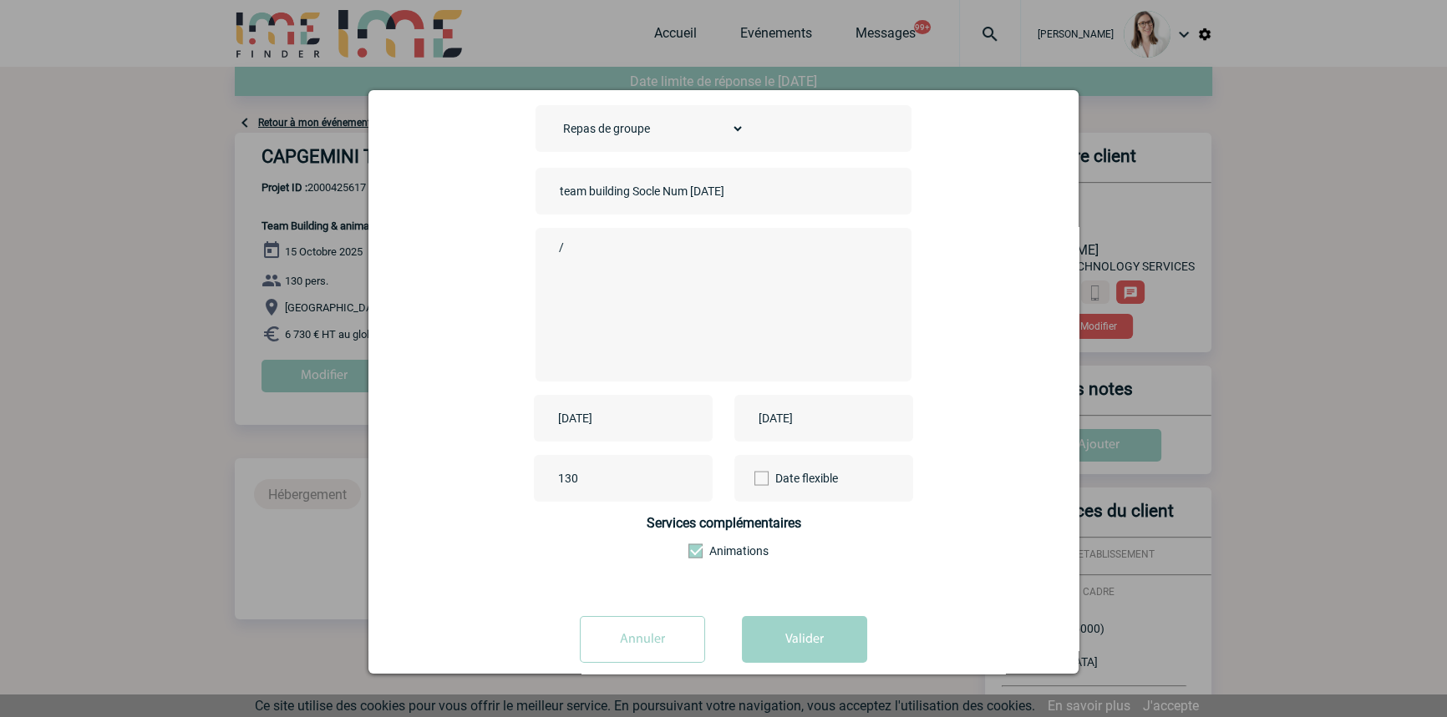
scroll to position [104, 0]
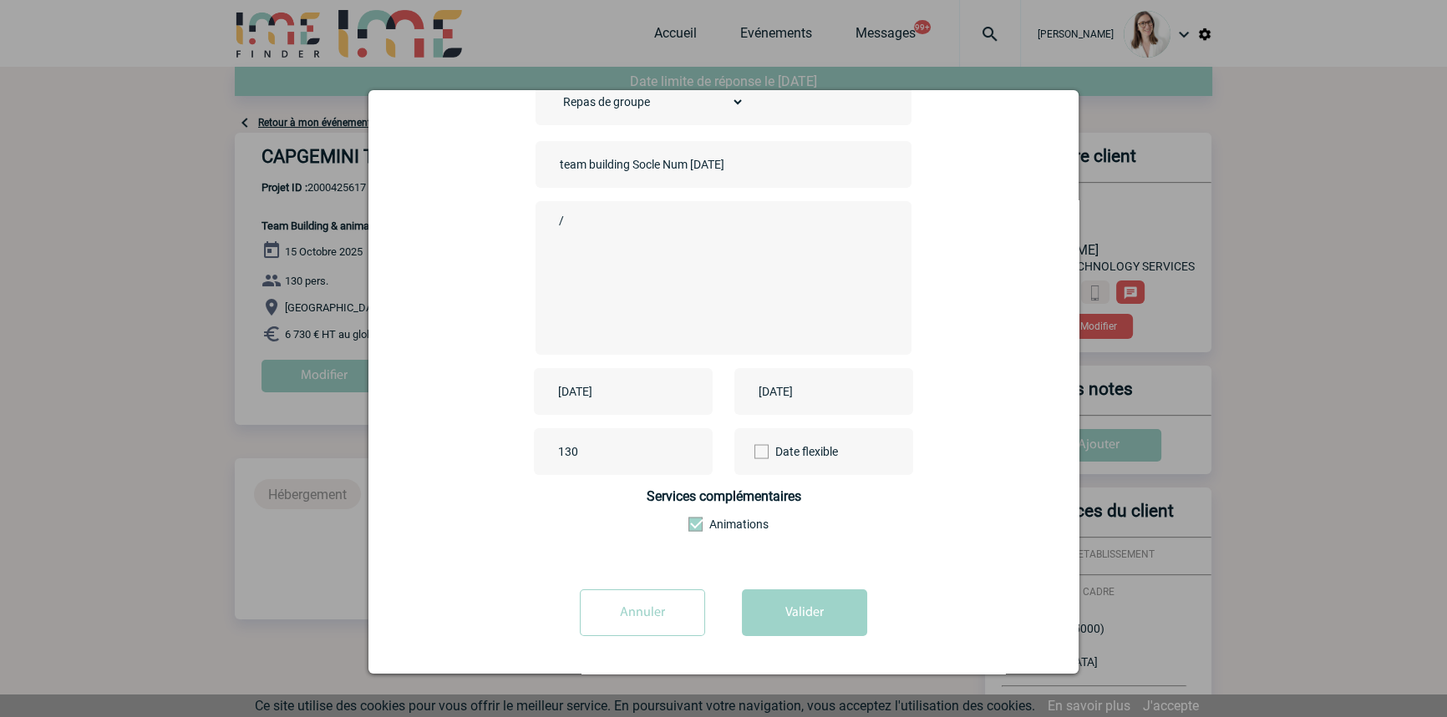
click at [694, 522] on span at bounding box center [695, 525] width 14 height 14
click at [0, 0] on input"] "Animations" at bounding box center [0, 0] width 0 height 0
click at [788, 613] on button "Valider" at bounding box center [804, 613] width 125 height 47
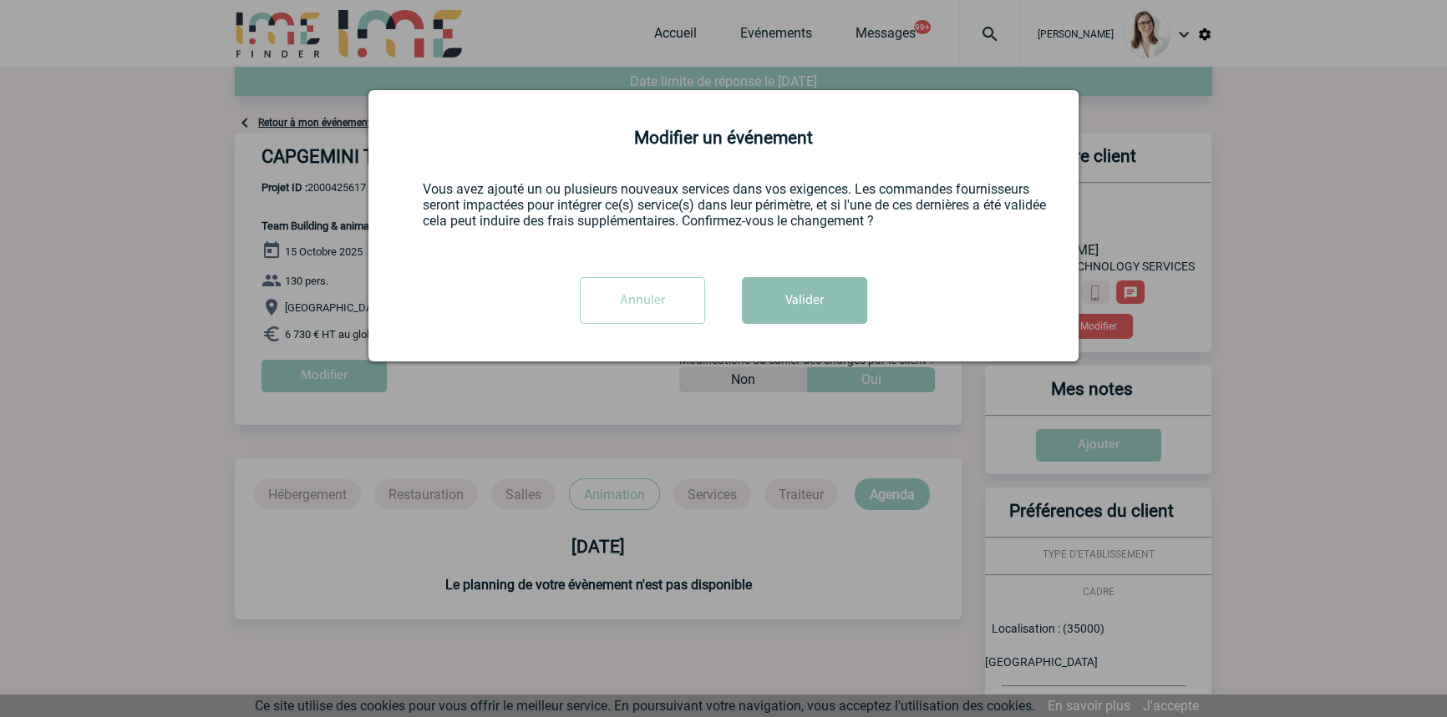
click at [769, 323] on button "Valider" at bounding box center [804, 300] width 125 height 47
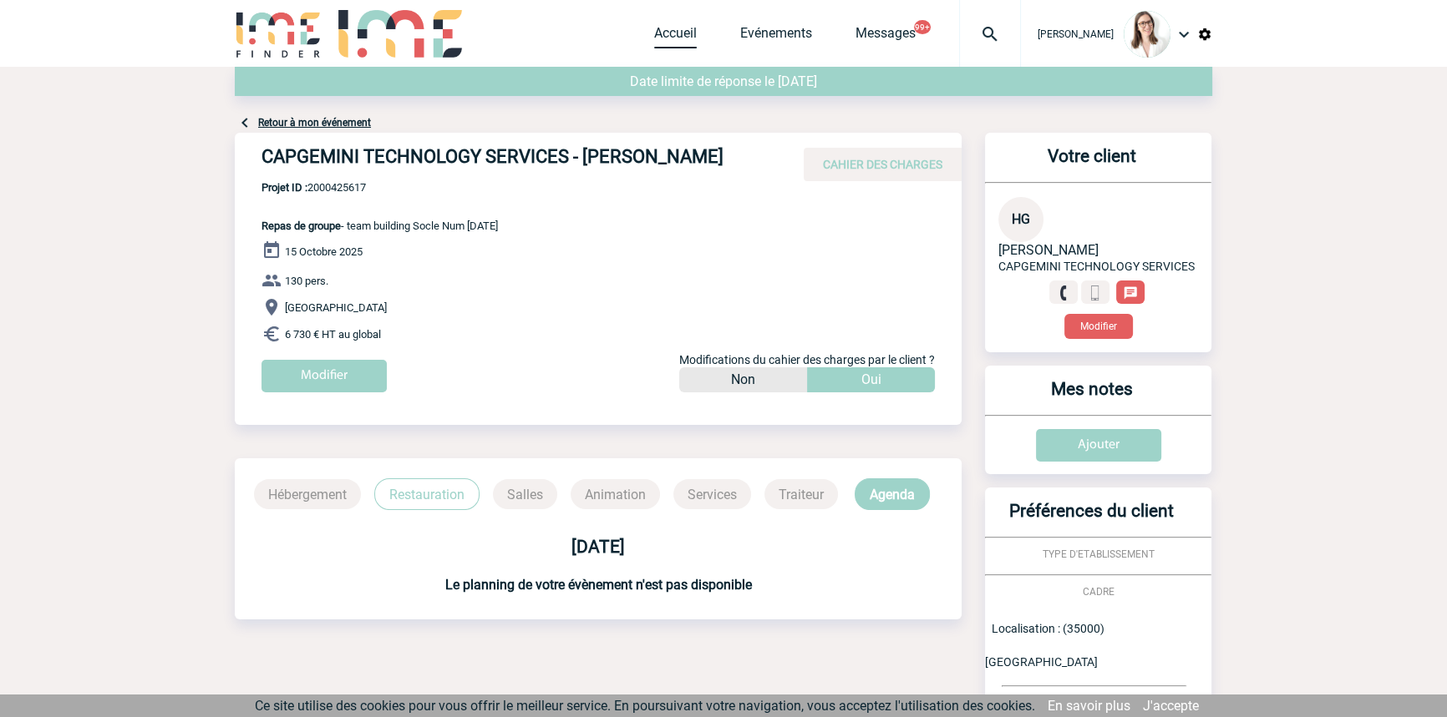
click at [662, 40] on link "Accueil" at bounding box center [675, 36] width 43 height 23
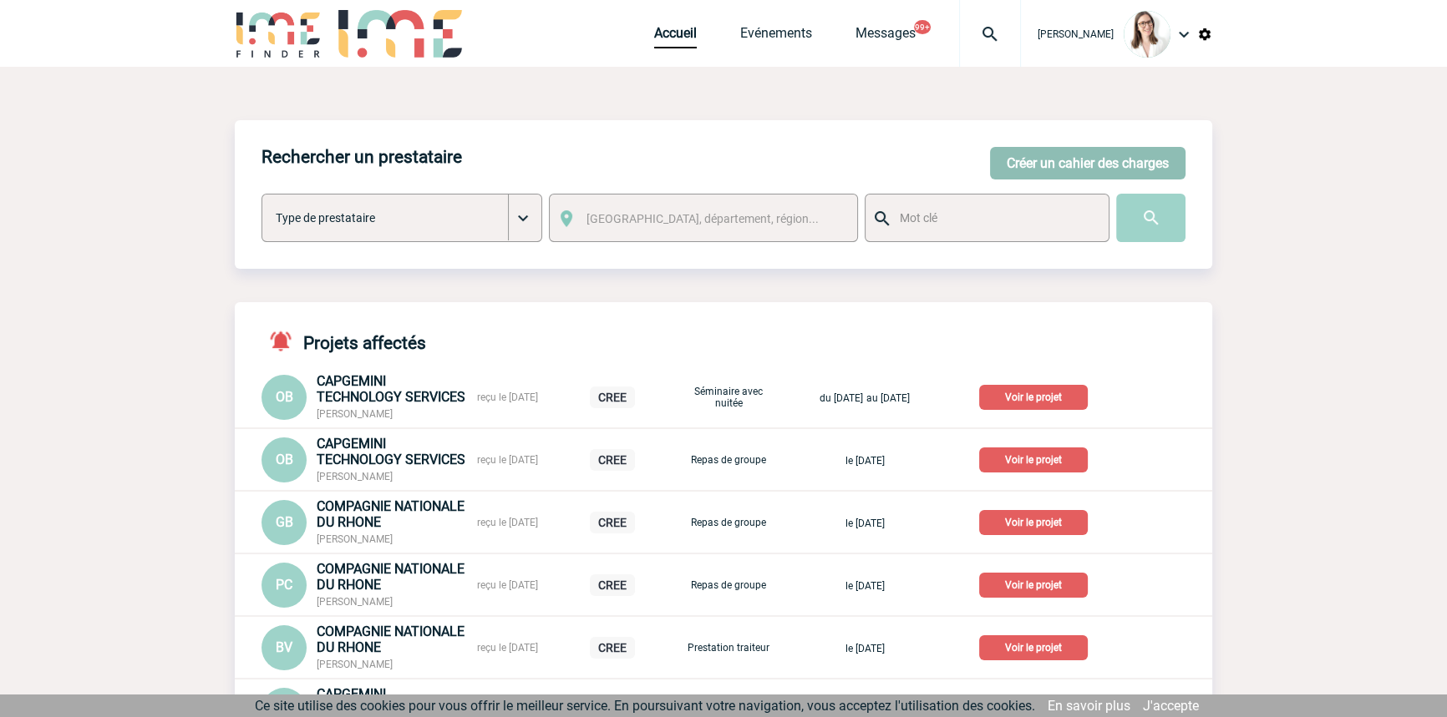
click at [1092, 163] on button "Créer un cahier des charges" at bounding box center [1087, 163] width 195 height 33
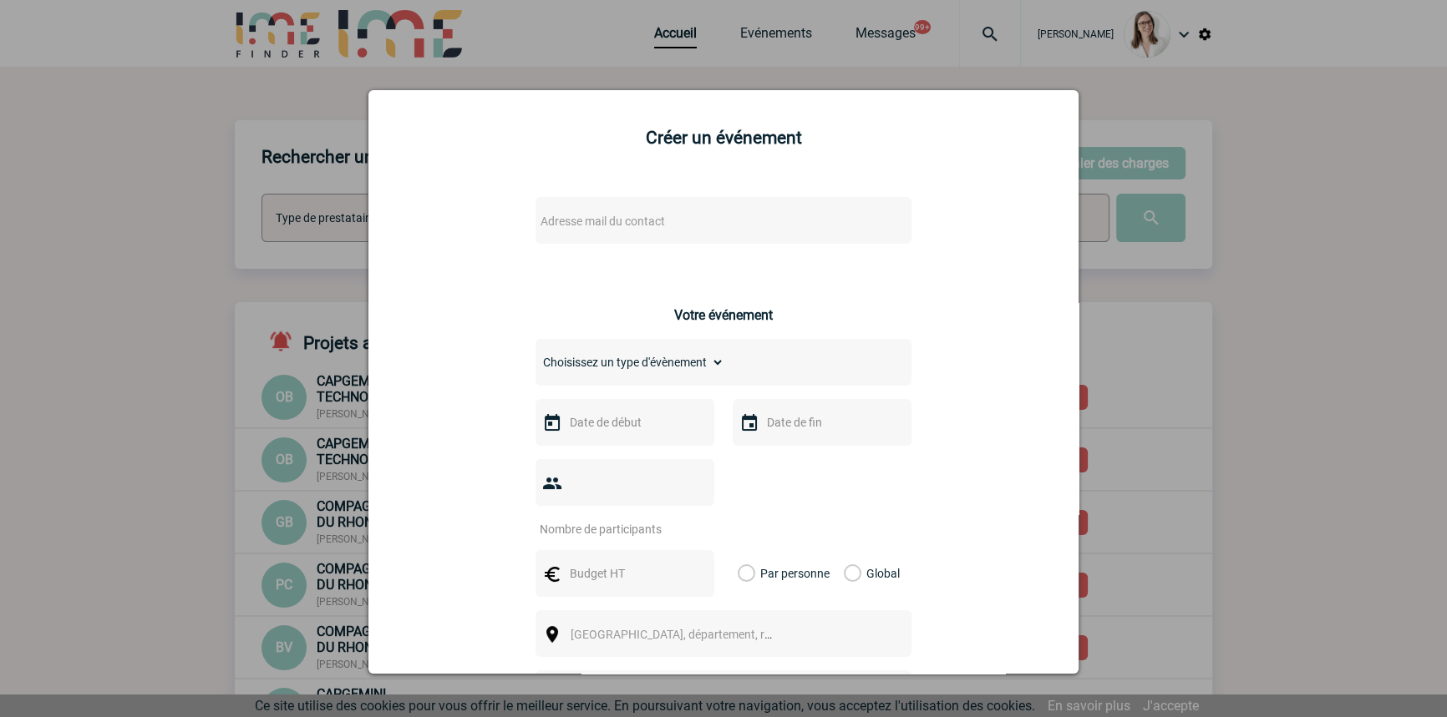
click at [578, 231] on span "Adresse mail du contact" at bounding box center [680, 221] width 292 height 23
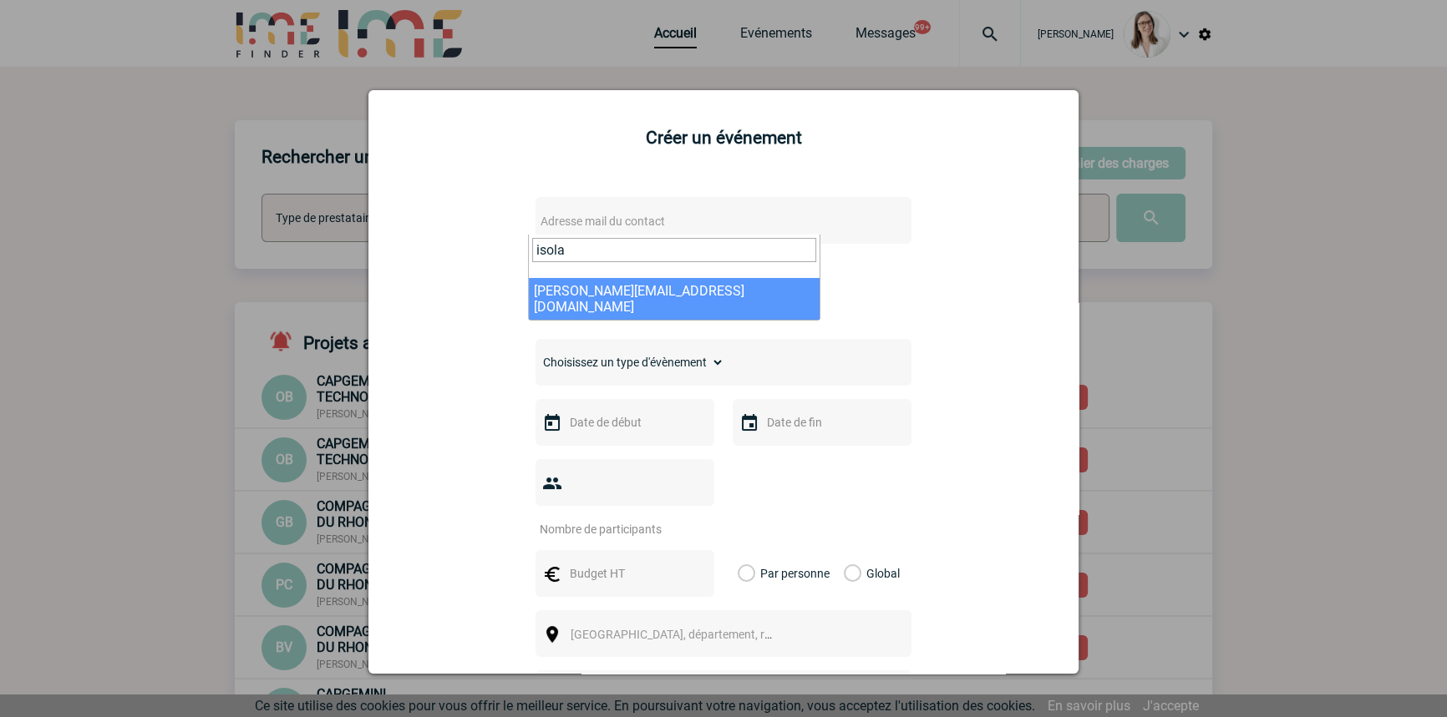
type input "isola"
drag, startPoint x: 614, startPoint y: 282, endPoint x: 621, endPoint y: 307, distance: 25.4
select select "124836"
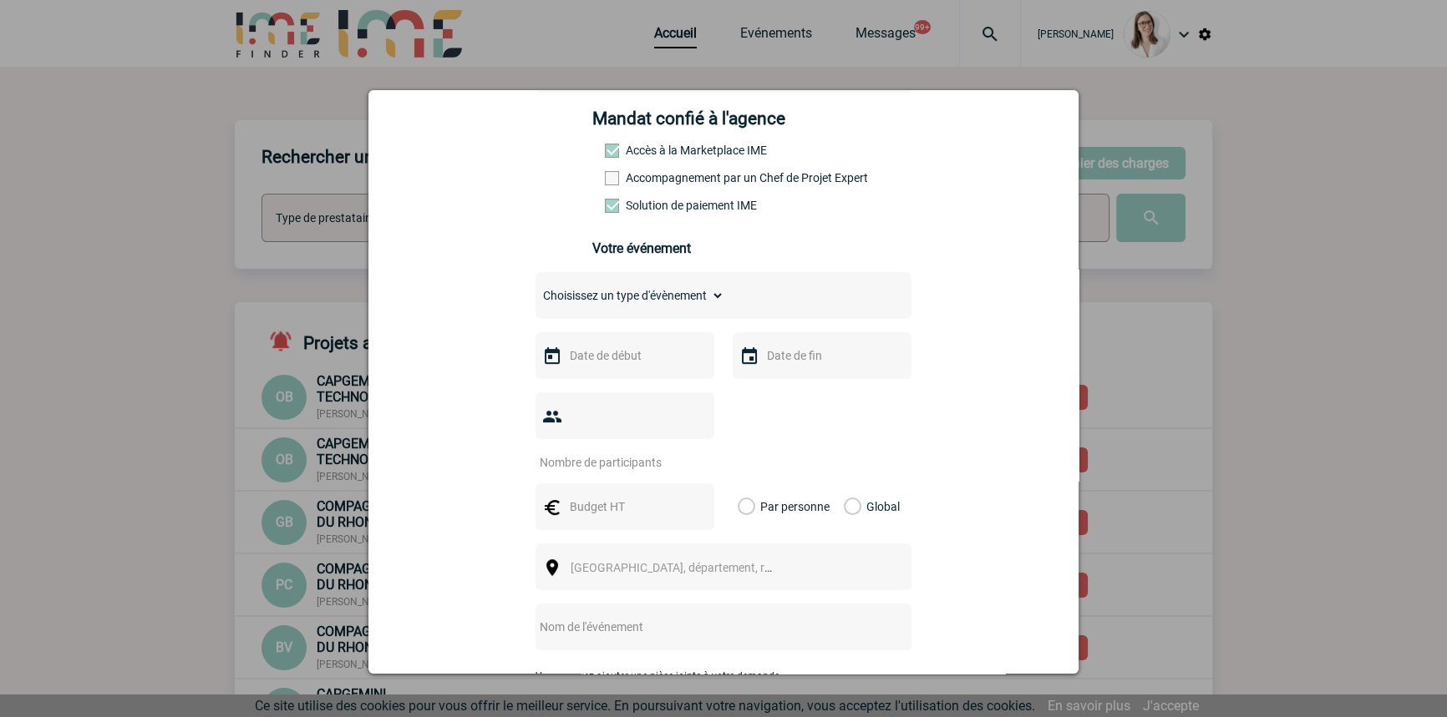
scroll to position [252, 0]
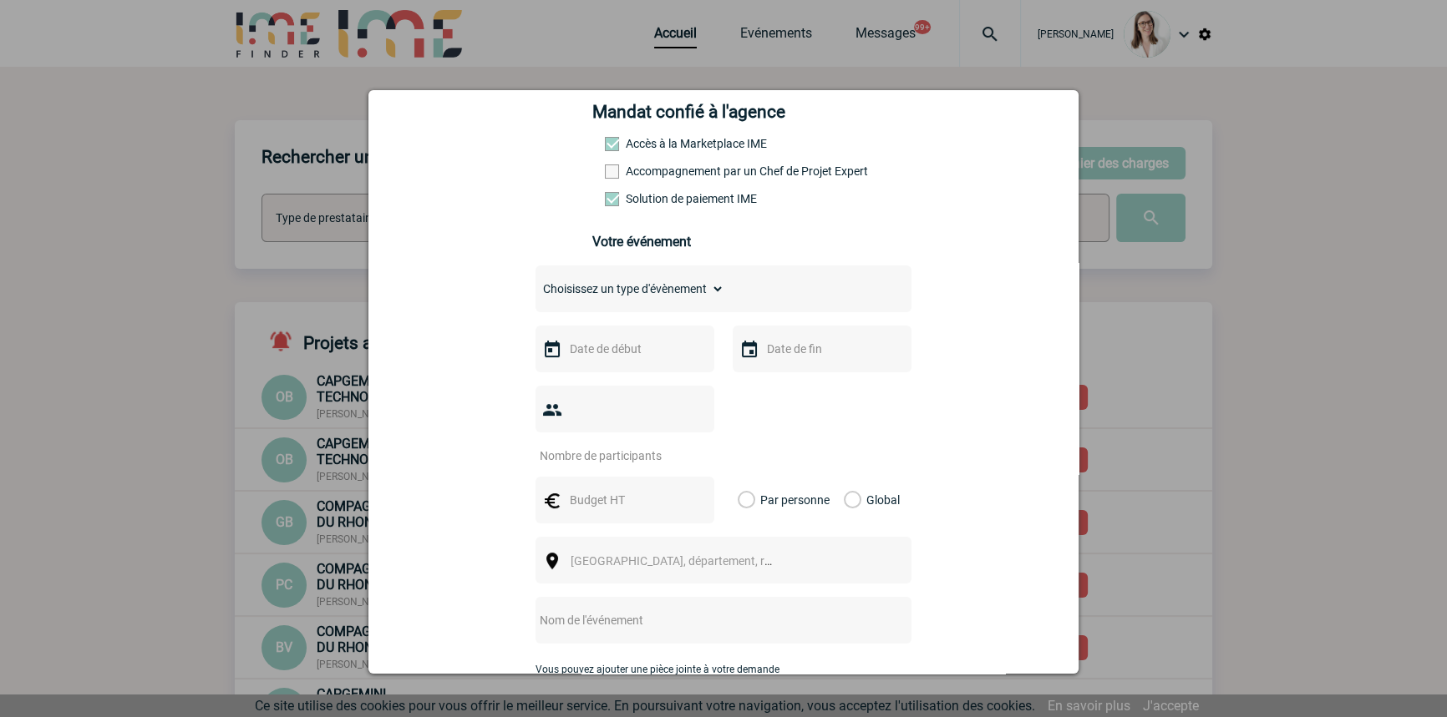
click at [643, 276] on div "Choisissez un type d'évènement Séminaire avec nuitée Séminaire sans nuitée Repa…" at bounding box center [723, 289] width 376 height 47
drag, startPoint x: 650, startPoint y: 285, endPoint x: 654, endPoint y: 292, distance: 8.6
click at [651, 286] on select "Choisissez un type d'évènement Séminaire avec nuitée Séminaire sans nuitée Repa…" at bounding box center [629, 288] width 189 height 23
select select "5"
click at [535, 282] on select "Choisissez un type d'évènement Séminaire avec nuitée Séminaire sans nuitée Repa…" at bounding box center [629, 288] width 189 height 23
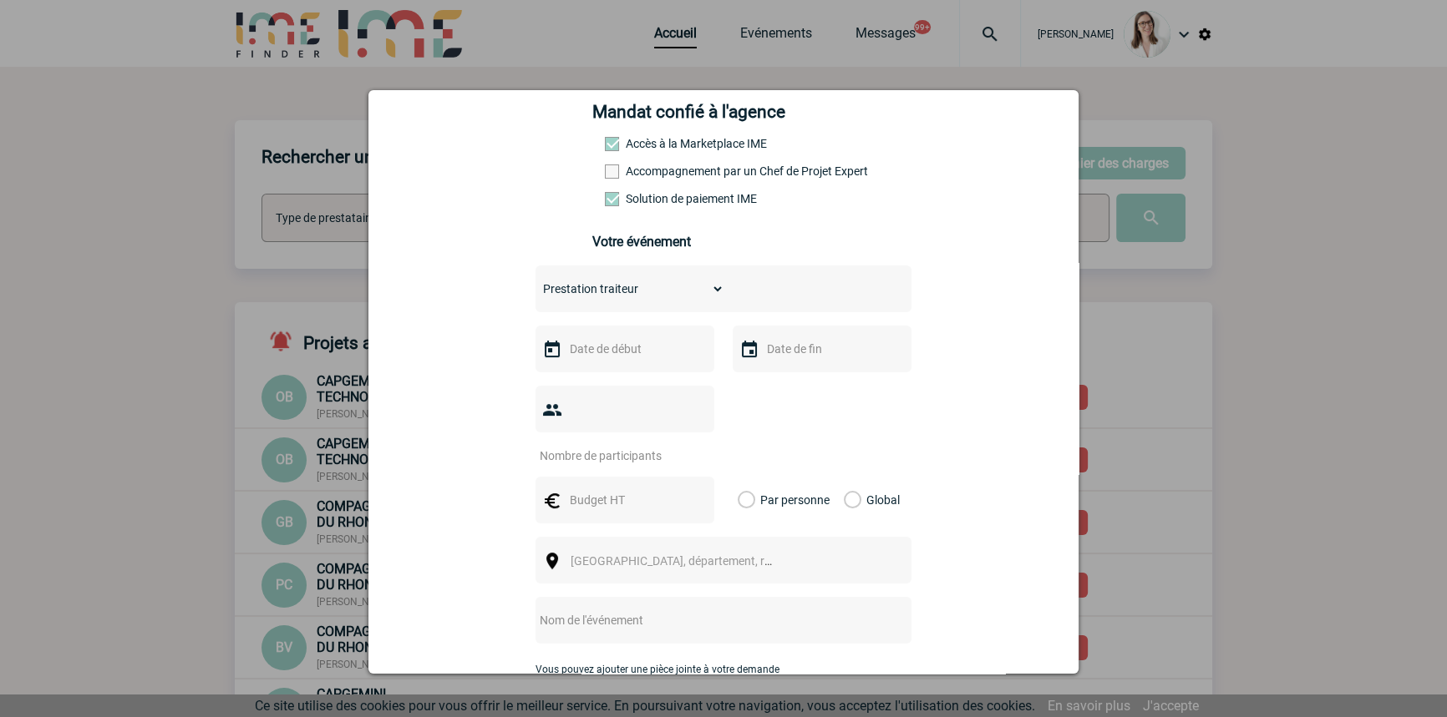
click at [625, 360] on input "text" at bounding box center [622, 349] width 115 height 22
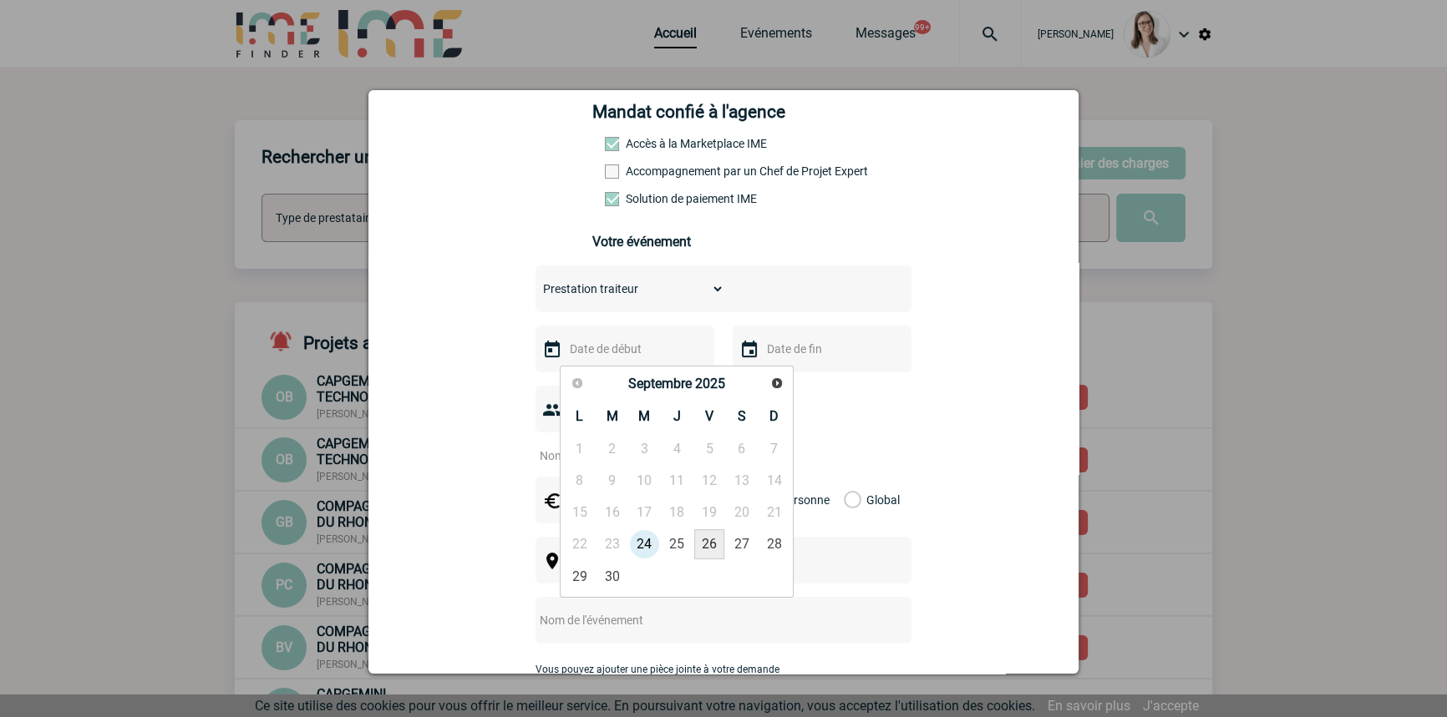
click at [718, 545] on link "26" at bounding box center [709, 545] width 31 height 30
type input "[DATE]"
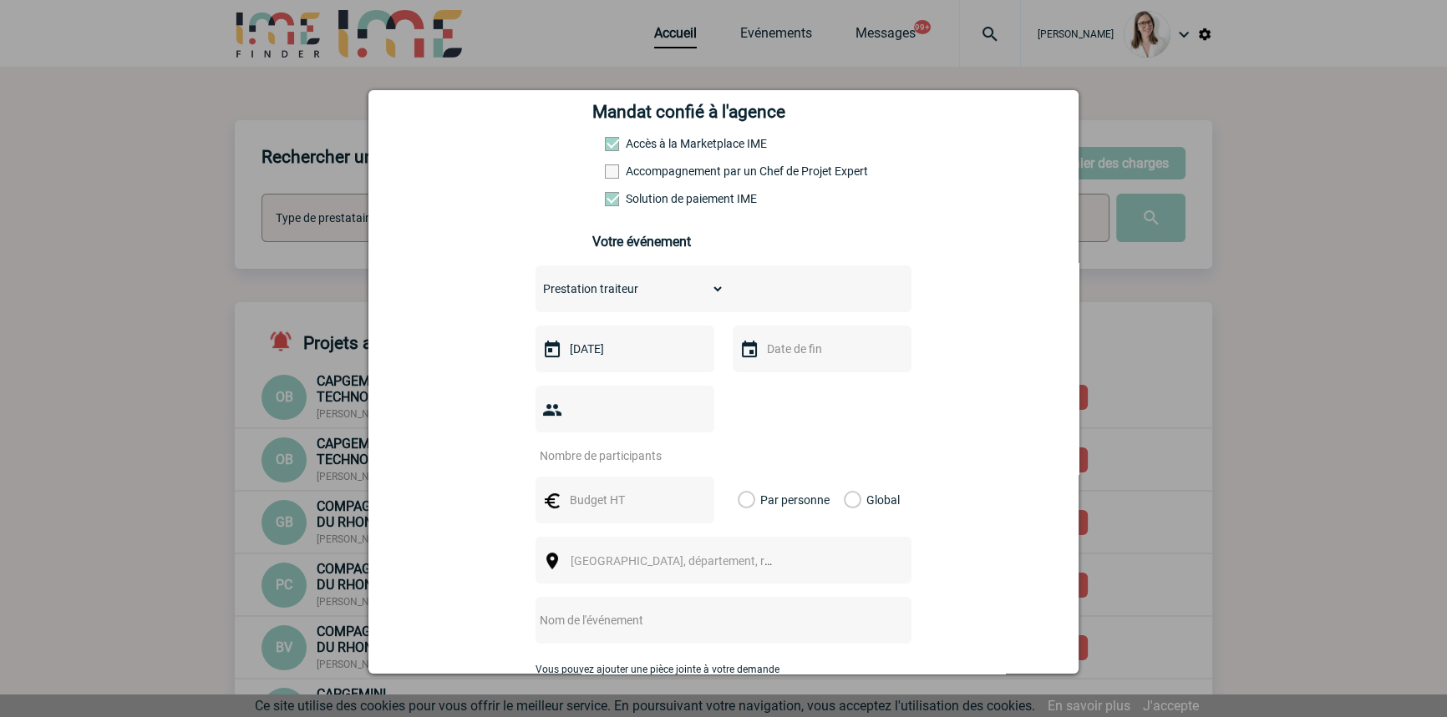
click at [794, 360] on input "text" at bounding box center [820, 349] width 115 height 22
drag, startPoint x: 901, startPoint y: 535, endPoint x: 880, endPoint y: 524, distance: 23.9
click at [901, 536] on link "26" at bounding box center [906, 545] width 31 height 30
type input "[DATE]"
click at [638, 445] on input "number" at bounding box center [613, 456] width 157 height 22
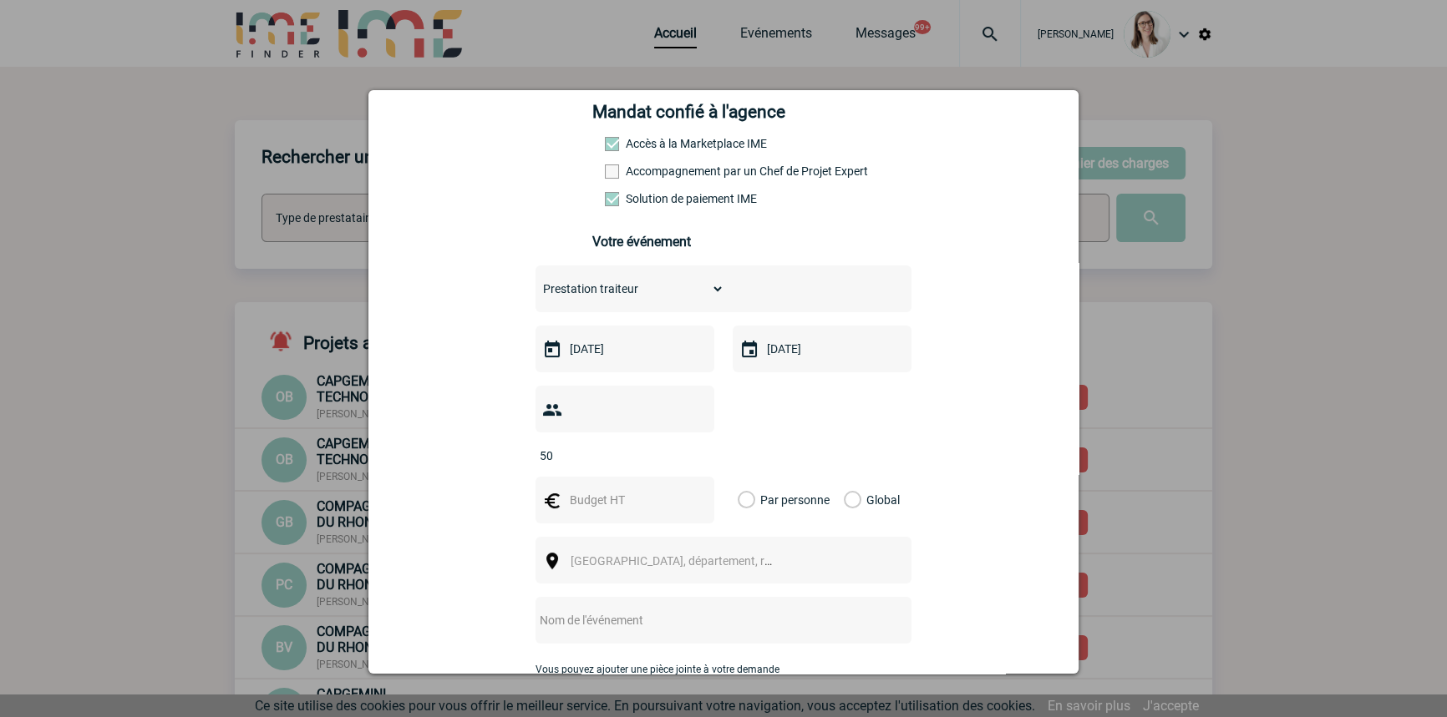
type input "50"
click at [636, 489] on input "text" at bounding box center [622, 500] width 115 height 22
type input "500"
click at [850, 477] on label "Global" at bounding box center [849, 500] width 11 height 47
click at [0, 0] on input "Global" at bounding box center [0, 0] width 0 height 0
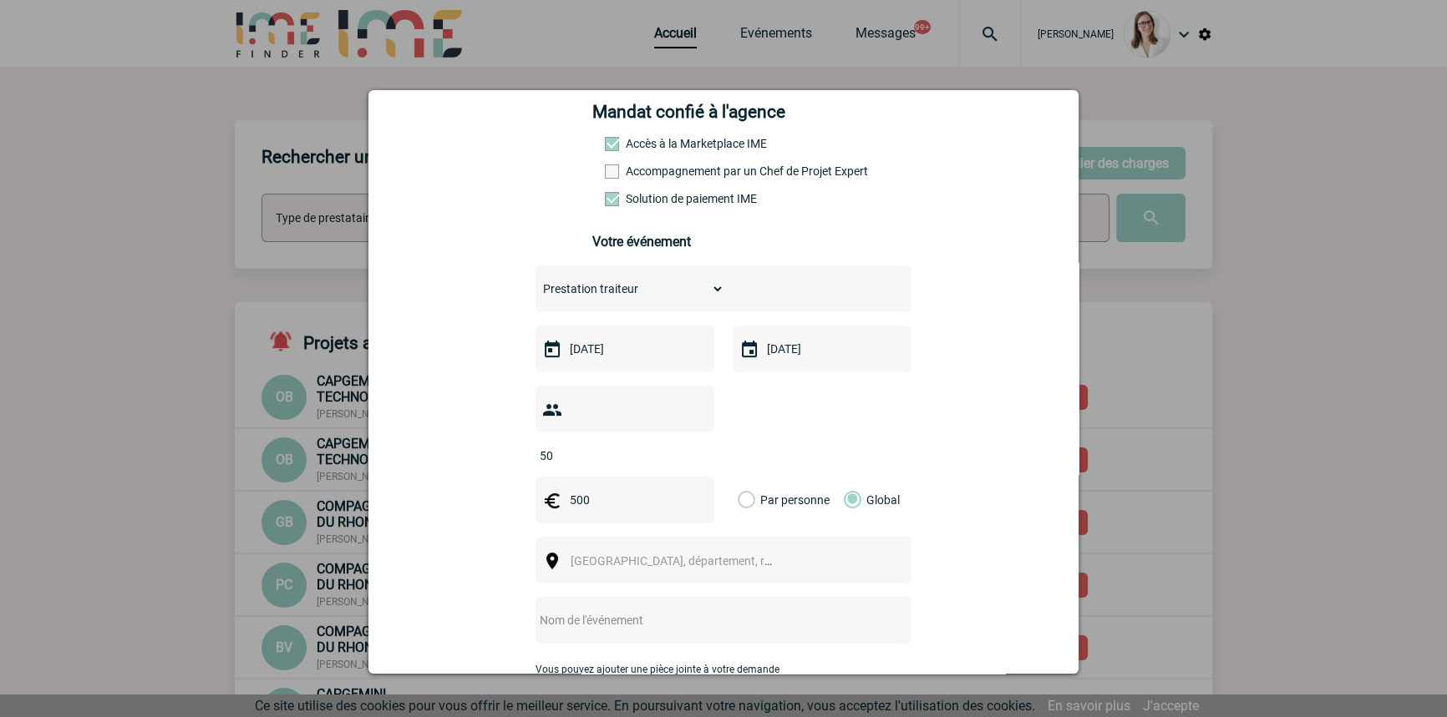
click at [606, 555] on span "[GEOGRAPHIC_DATA], département, région..." at bounding box center [686, 561] width 232 height 13
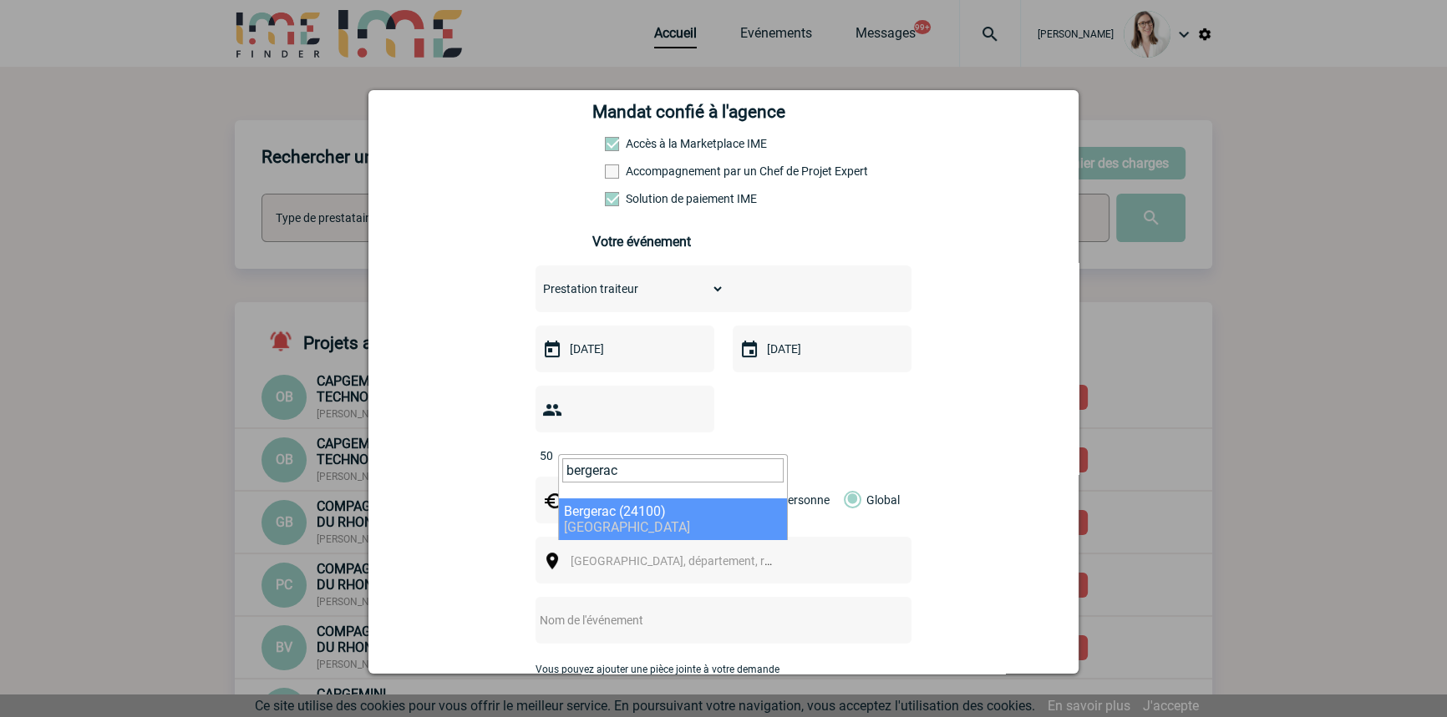
type input "bergerac"
select select "23845"
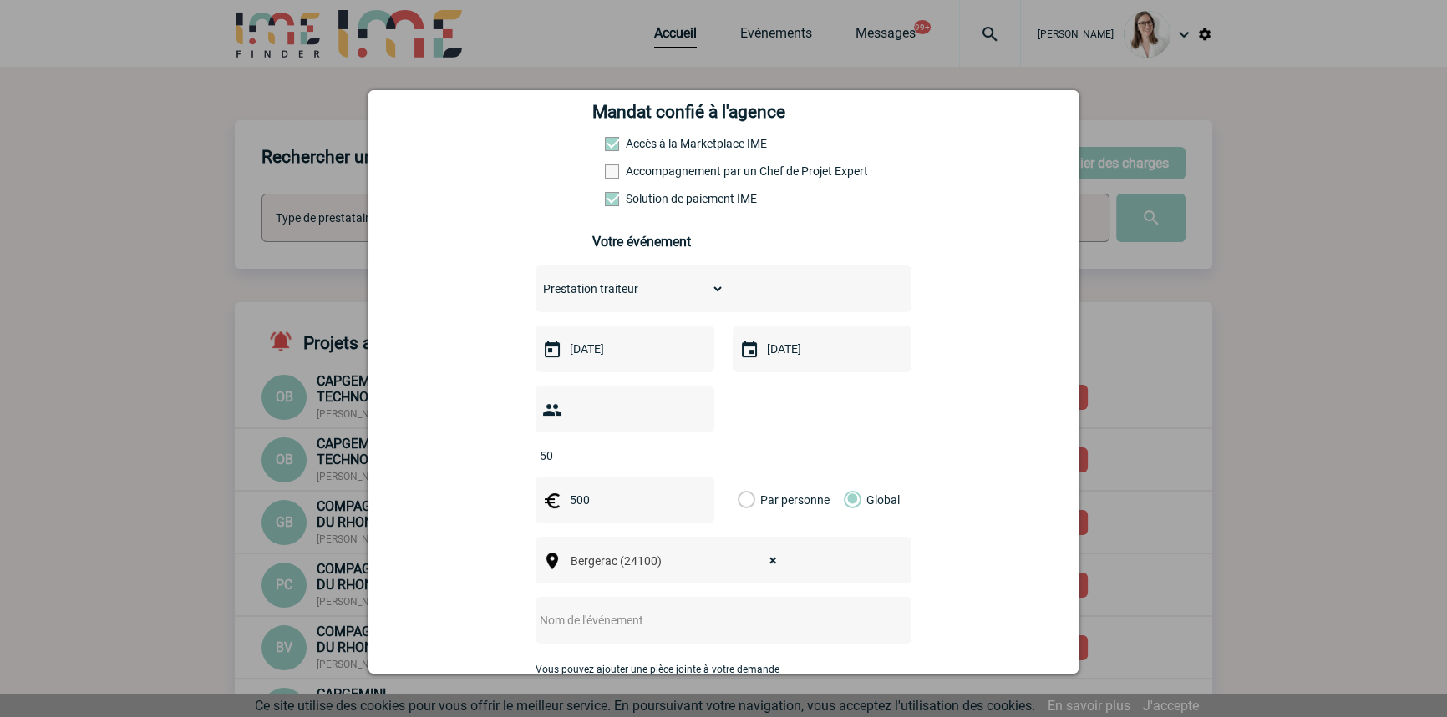
click at [660, 610] on input "text" at bounding box center [701, 621] width 332 height 22
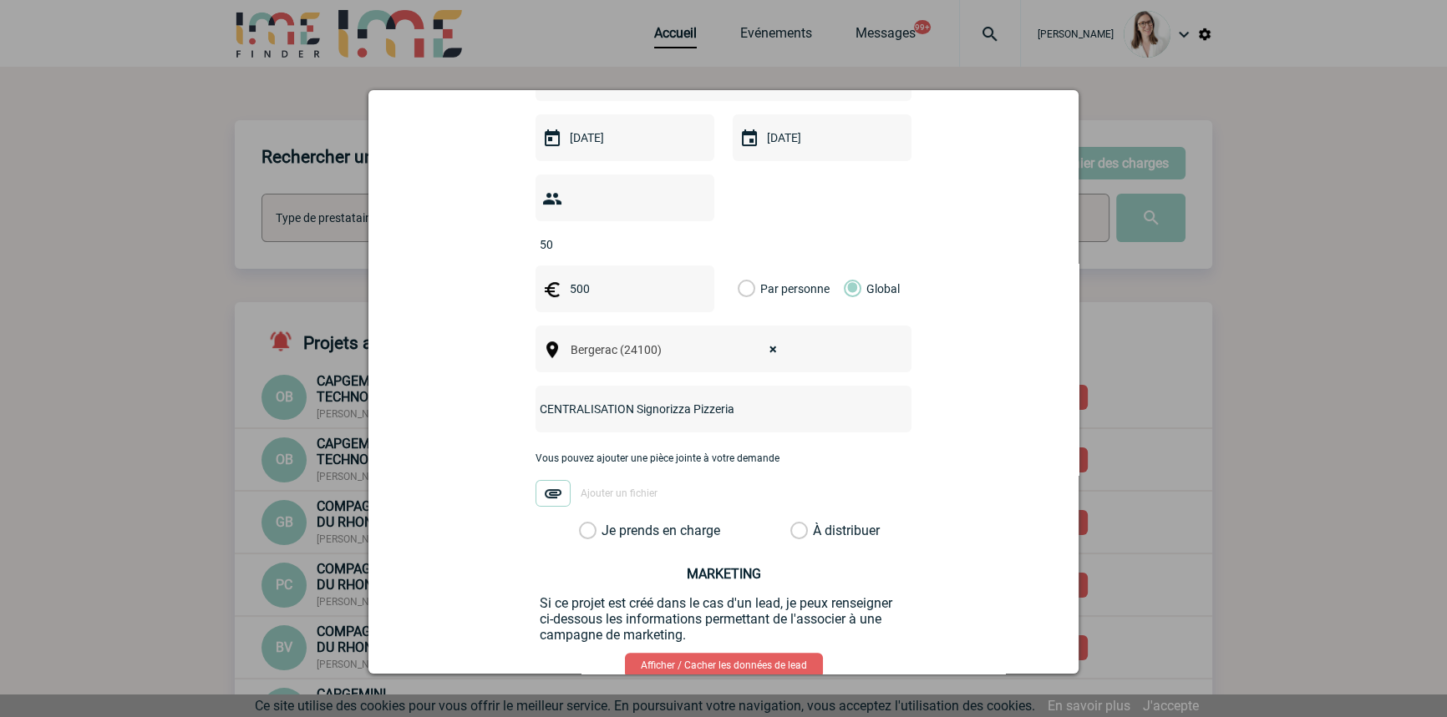
scroll to position [548, 0]
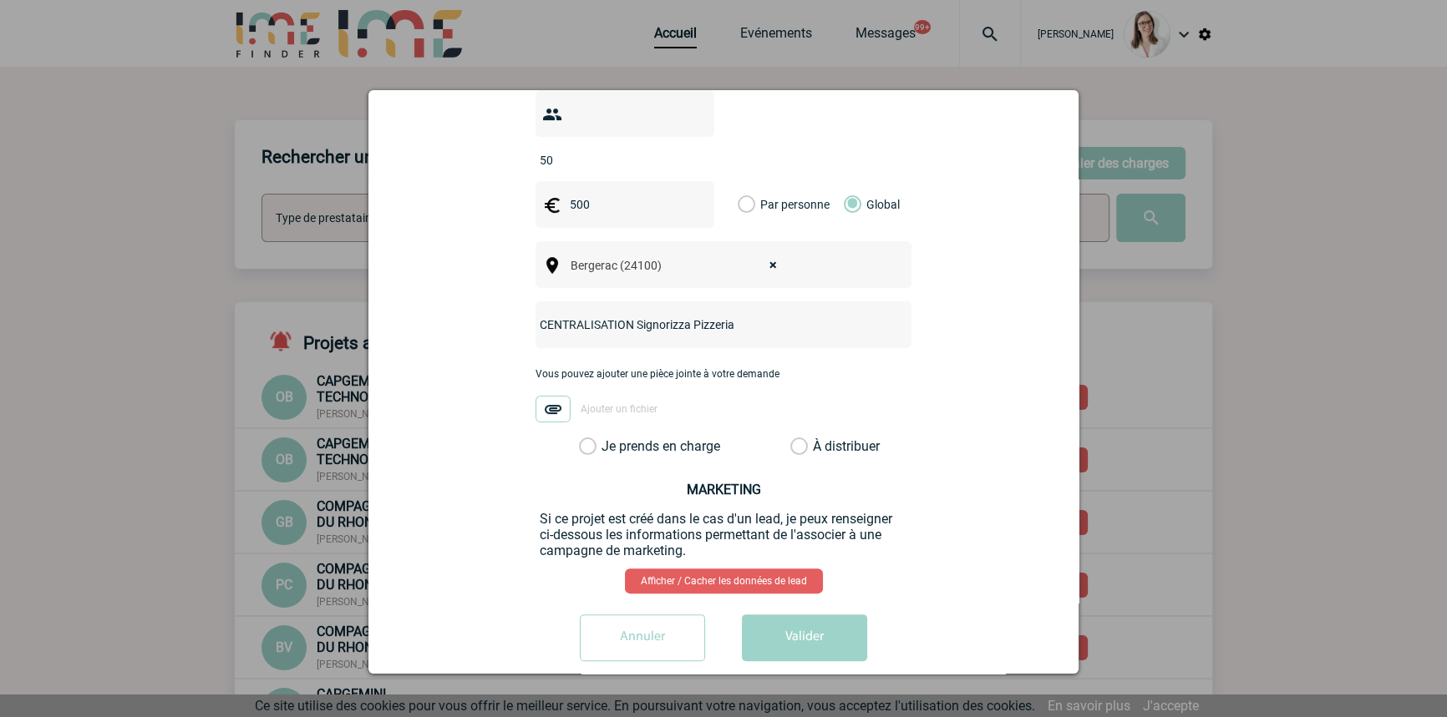
type input "CENTRALISATION Signorizza Pizzeria"
click at [607, 438] on label "Je prends en charge" at bounding box center [593, 446] width 28 height 17
click at [0, 0] on input "Je prends en charge" at bounding box center [0, 0] width 0 height 0
click at [792, 615] on button "Valider" at bounding box center [804, 638] width 125 height 47
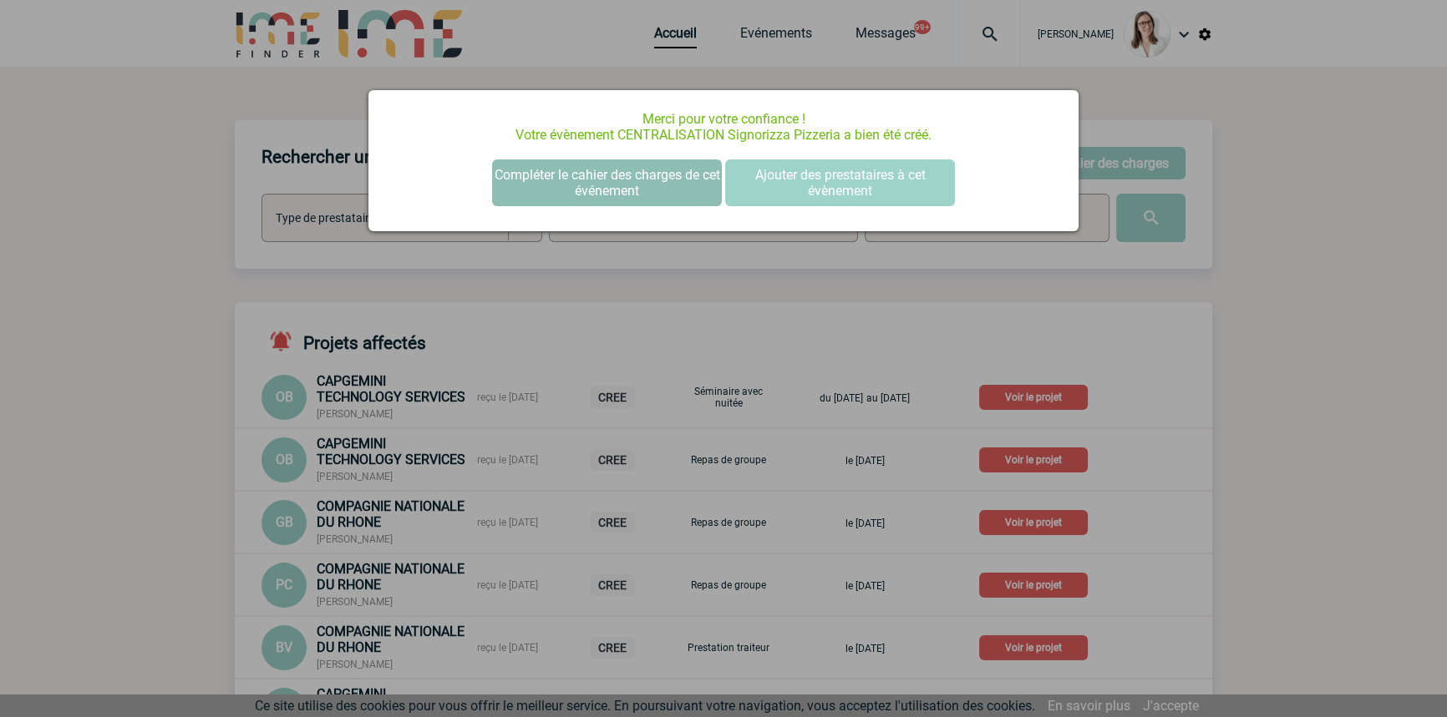
click at [602, 176] on button "Compléter le cahier des charges de cet événement" at bounding box center [607, 183] width 230 height 47
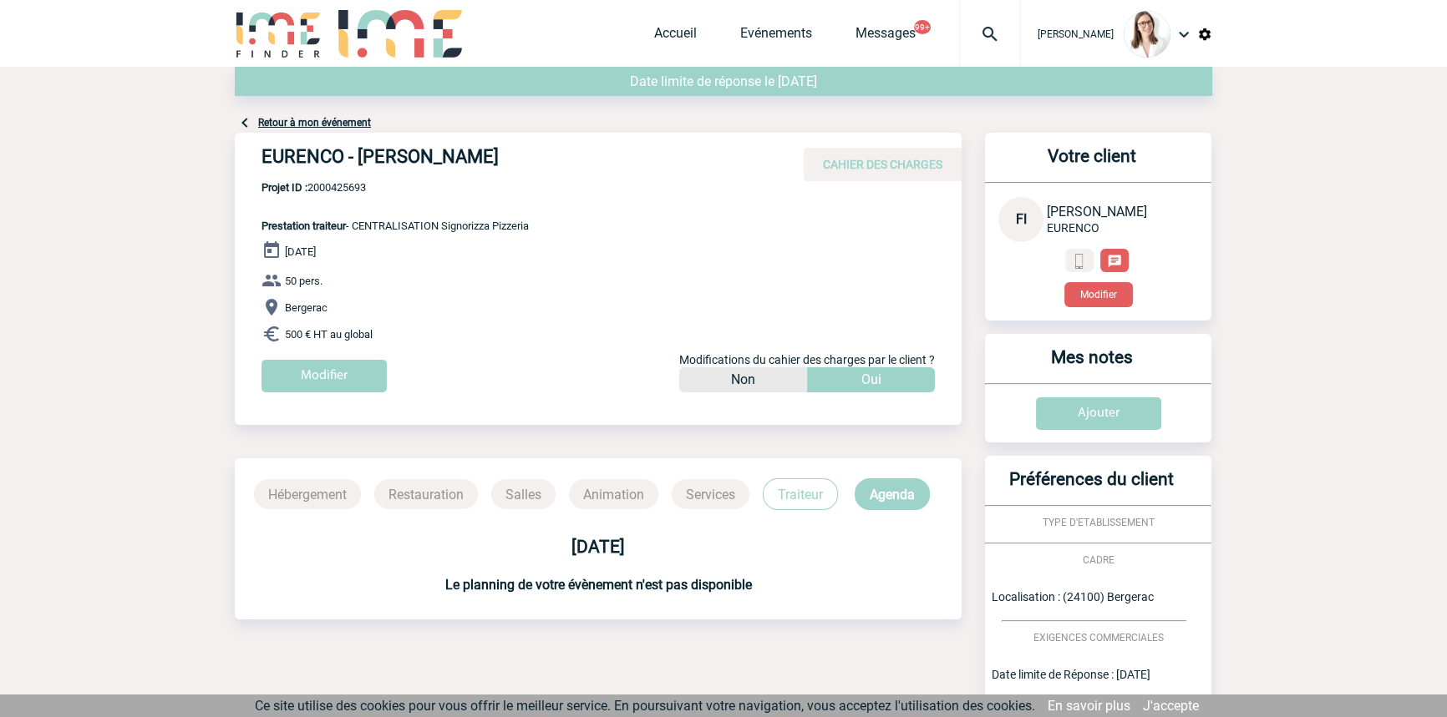
click at [360, 186] on span "Projet ID : 2000425693" at bounding box center [394, 187] width 267 height 13
click at [361, 187] on span "Projet ID : 2000425693" at bounding box center [394, 187] width 267 height 13
copy span "2000425693"
click at [981, 50] on div at bounding box center [990, 33] width 62 height 67
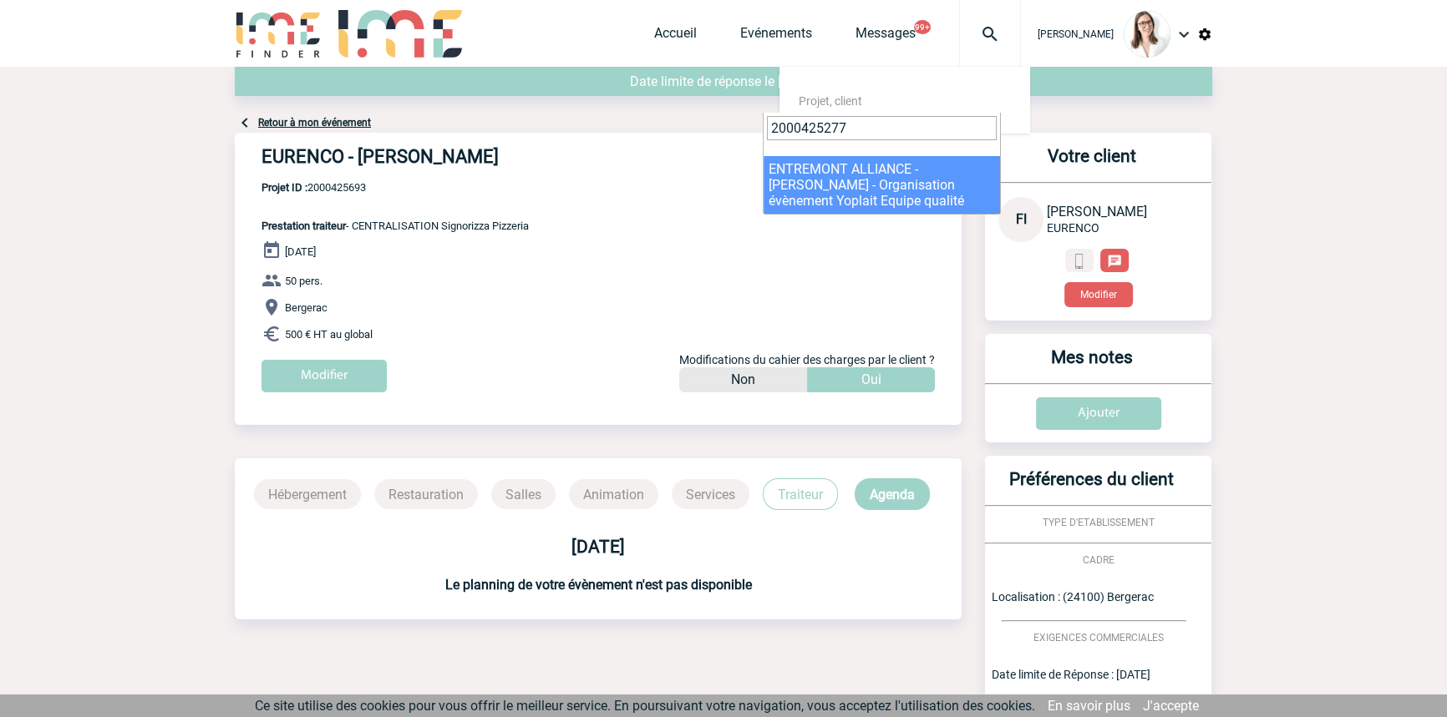
type input "2000425277"
select select "24778"
